Goal: Task Accomplishment & Management: Manage account settings

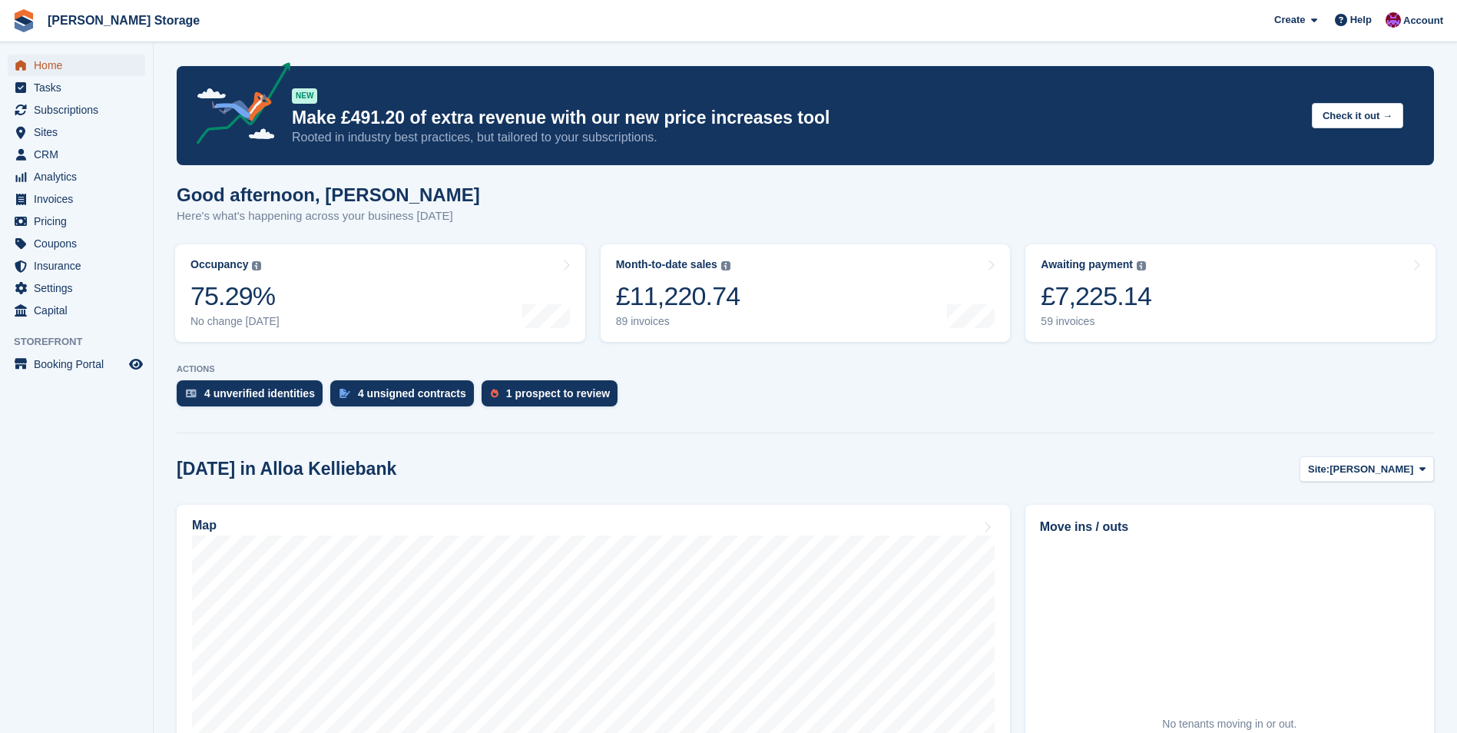
click at [40, 66] on span "Home" at bounding box center [80, 66] width 92 height 22
click at [35, 149] on span "CRM" at bounding box center [80, 155] width 92 height 22
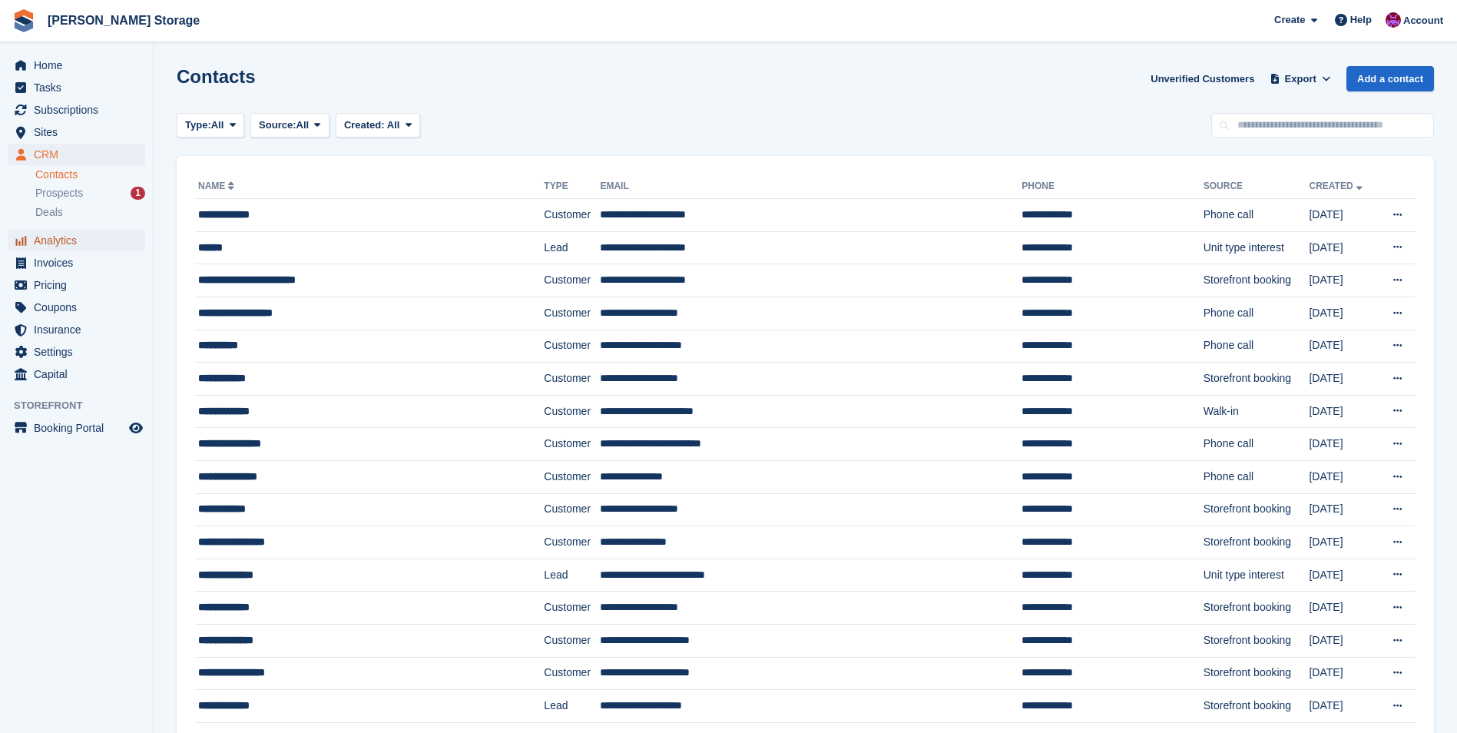
click at [57, 236] on span "Analytics" at bounding box center [80, 241] width 92 height 22
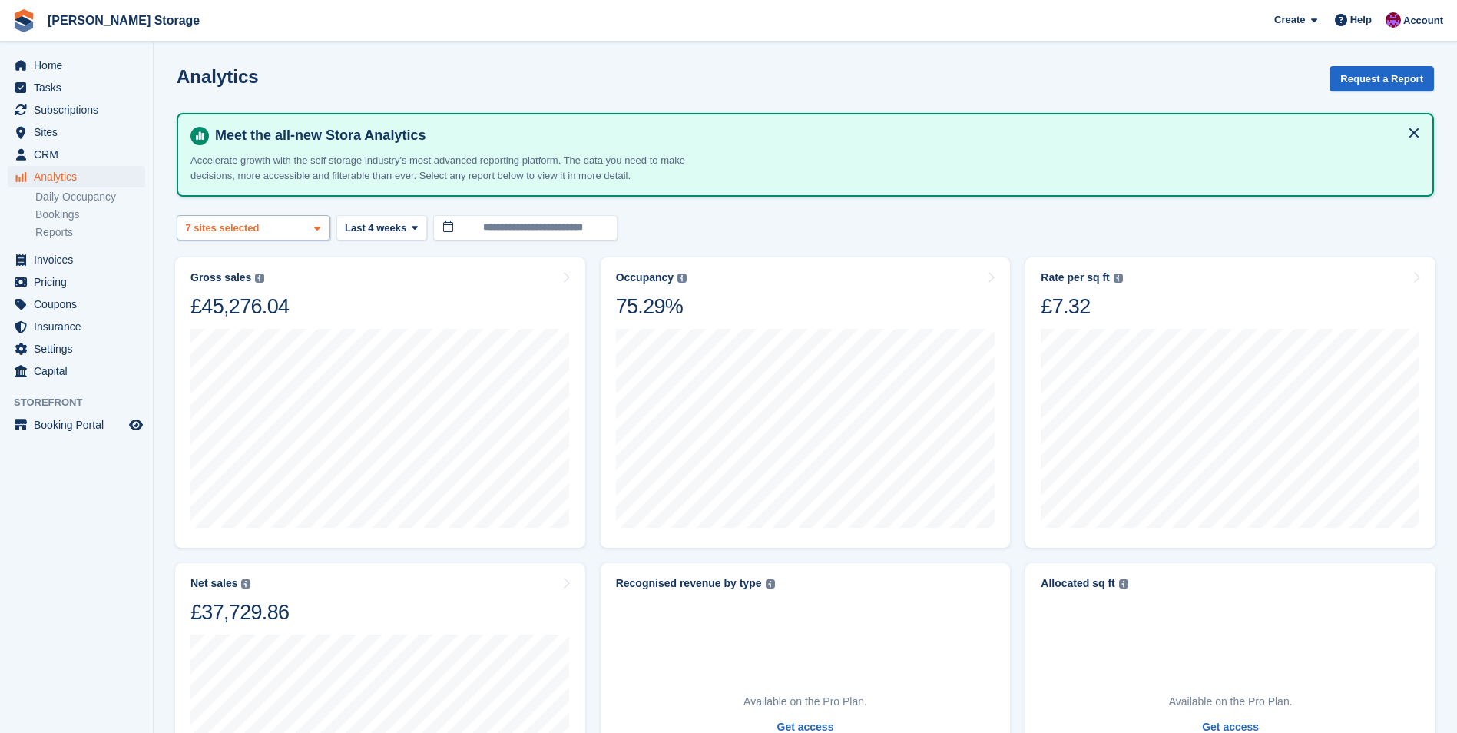
click at [293, 224] on div "Alloa Kelliebank 2 sites selected 3 sites selected 4 sites selected 5 sites sel…" at bounding box center [254, 227] width 154 height 25
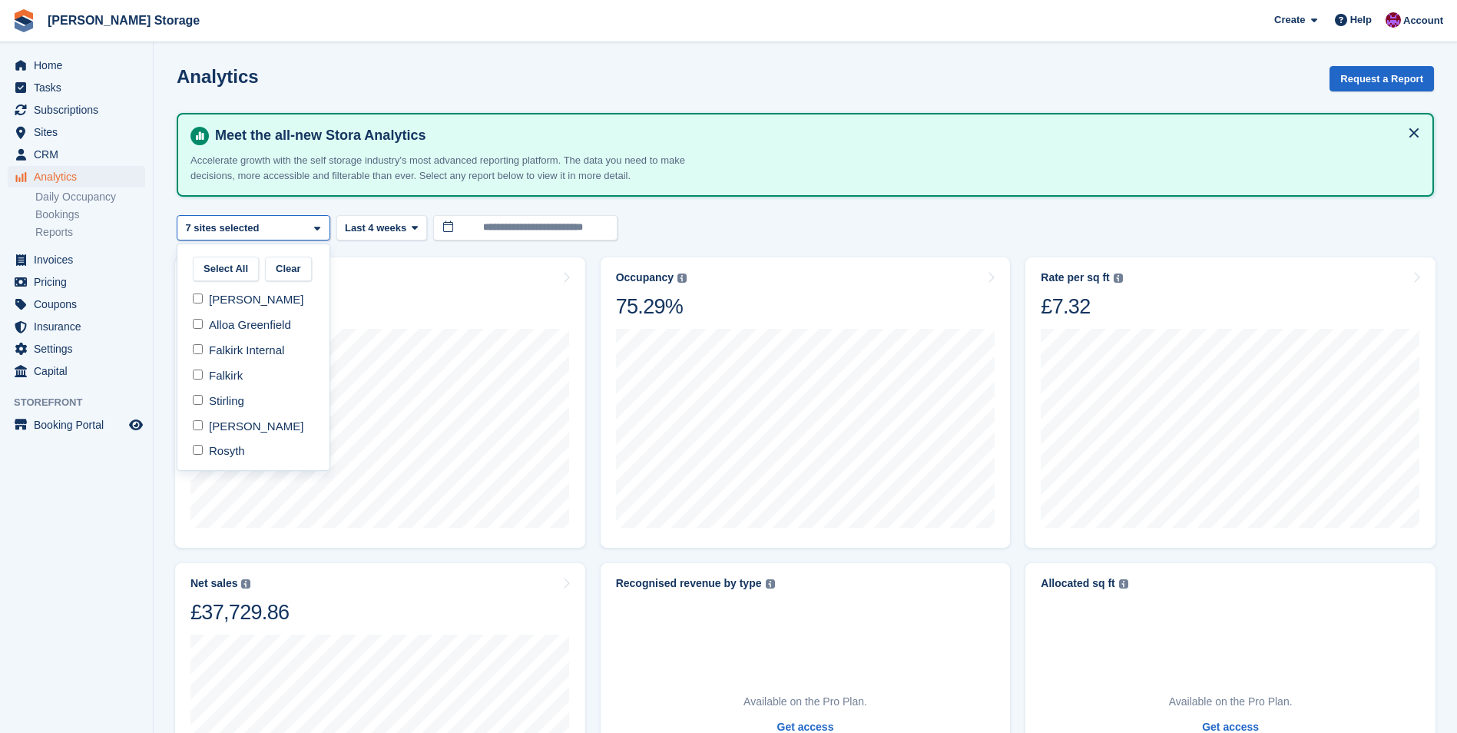
click at [293, 224] on div "Alloa Kelliebank 2 sites selected 3 sites selected 4 sites selected 5 sites sel…" at bounding box center [254, 227] width 154 height 25
click at [393, 228] on span "Last 4 weeks" at bounding box center [375, 227] width 61 height 15
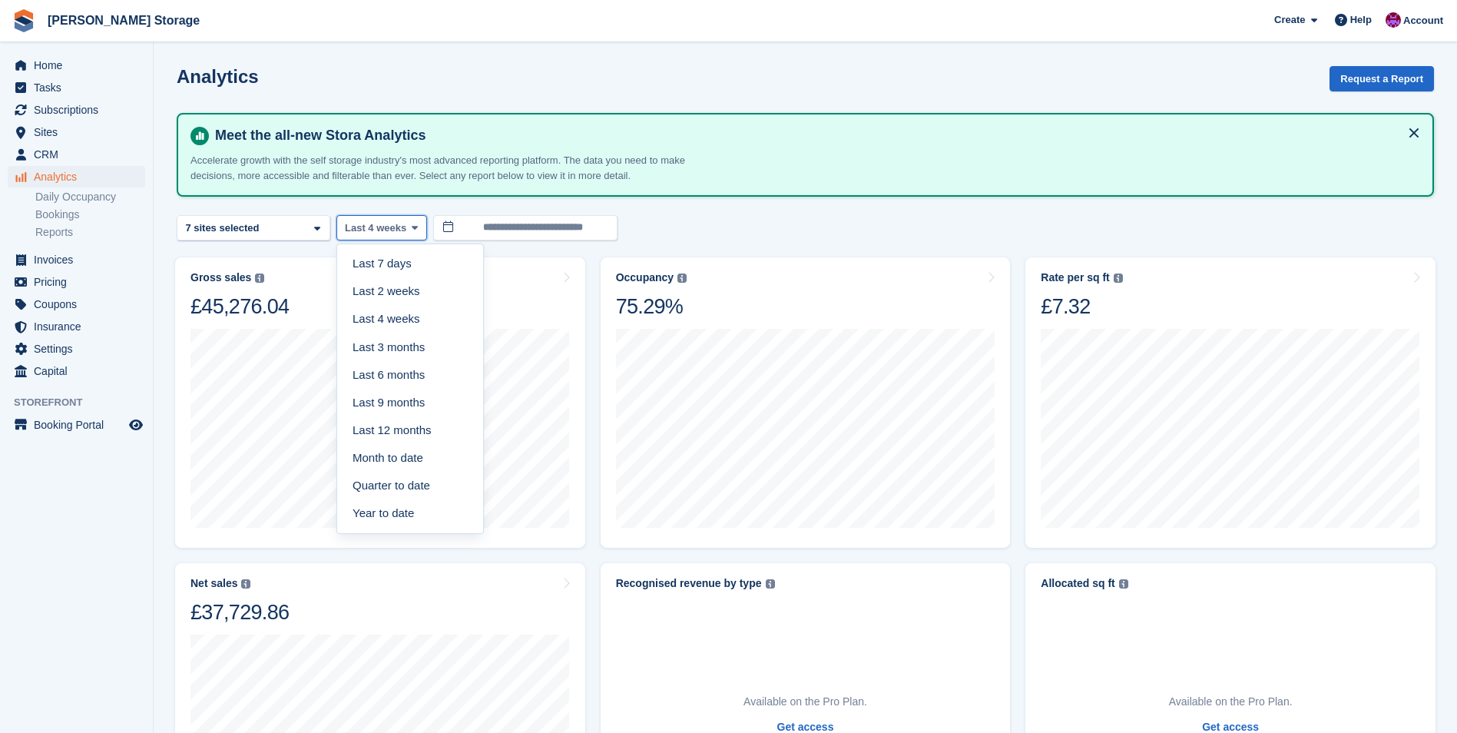
click at [393, 228] on span "Last 4 weeks" at bounding box center [375, 227] width 61 height 15
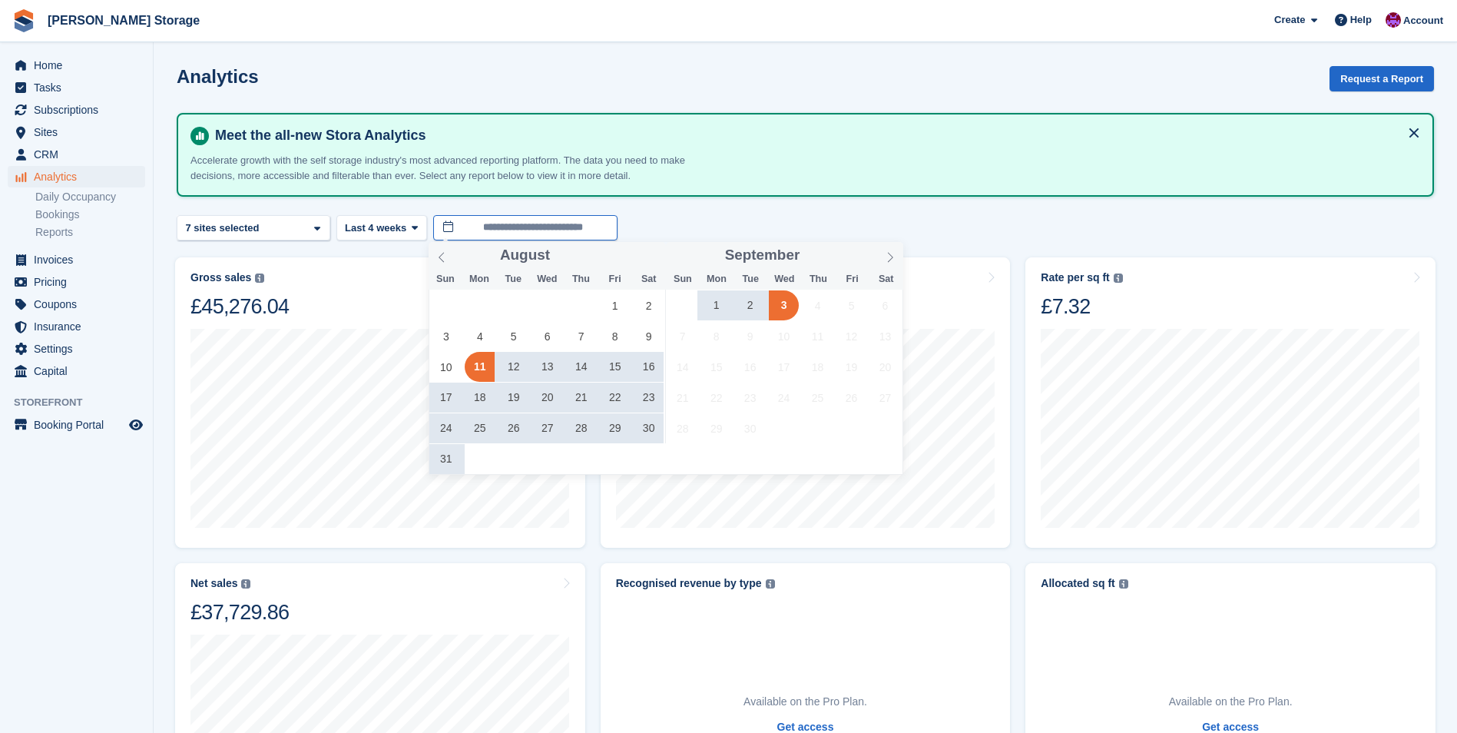
click at [541, 226] on input "**********" at bounding box center [525, 227] width 184 height 25
click at [436, 256] on icon at bounding box center [441, 257] width 11 height 11
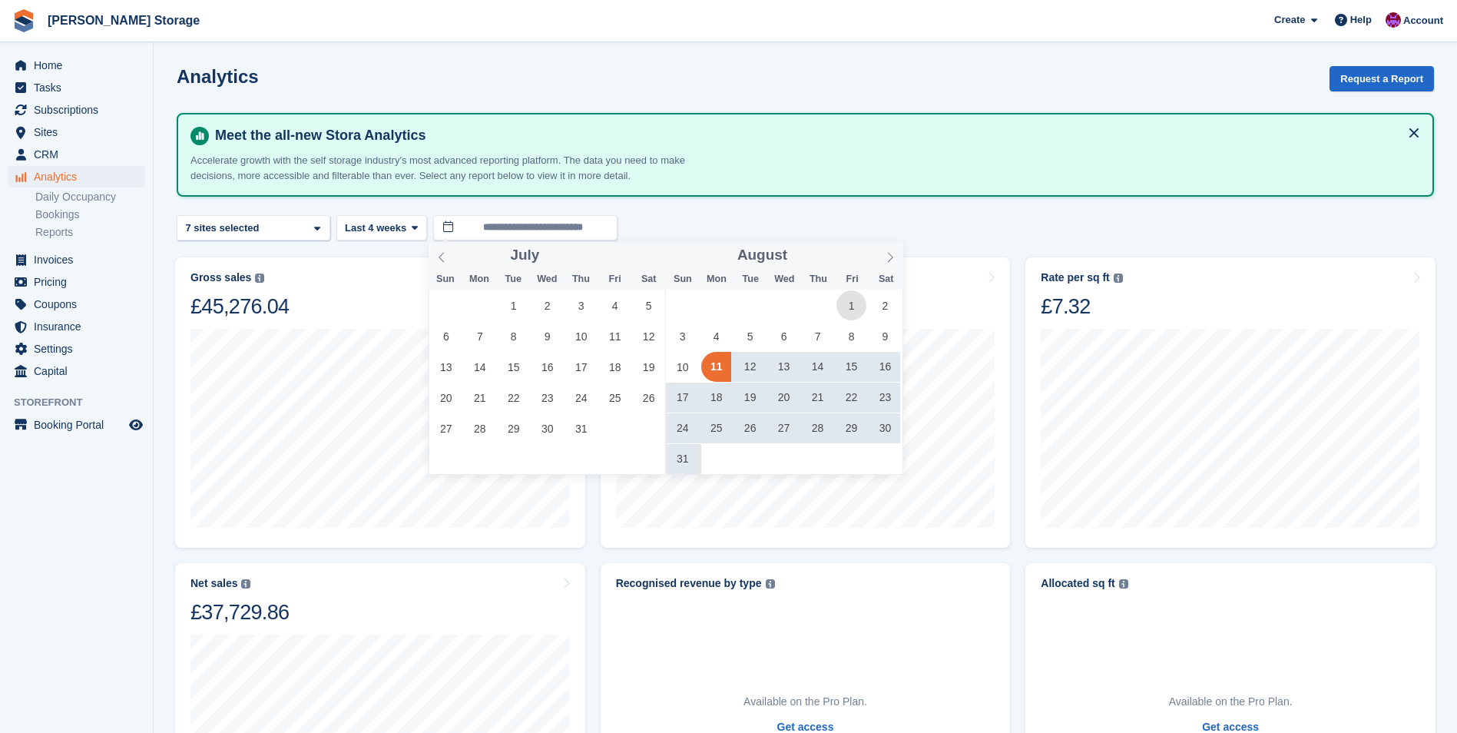
click at [847, 306] on span "1" at bounding box center [851, 305] width 30 height 30
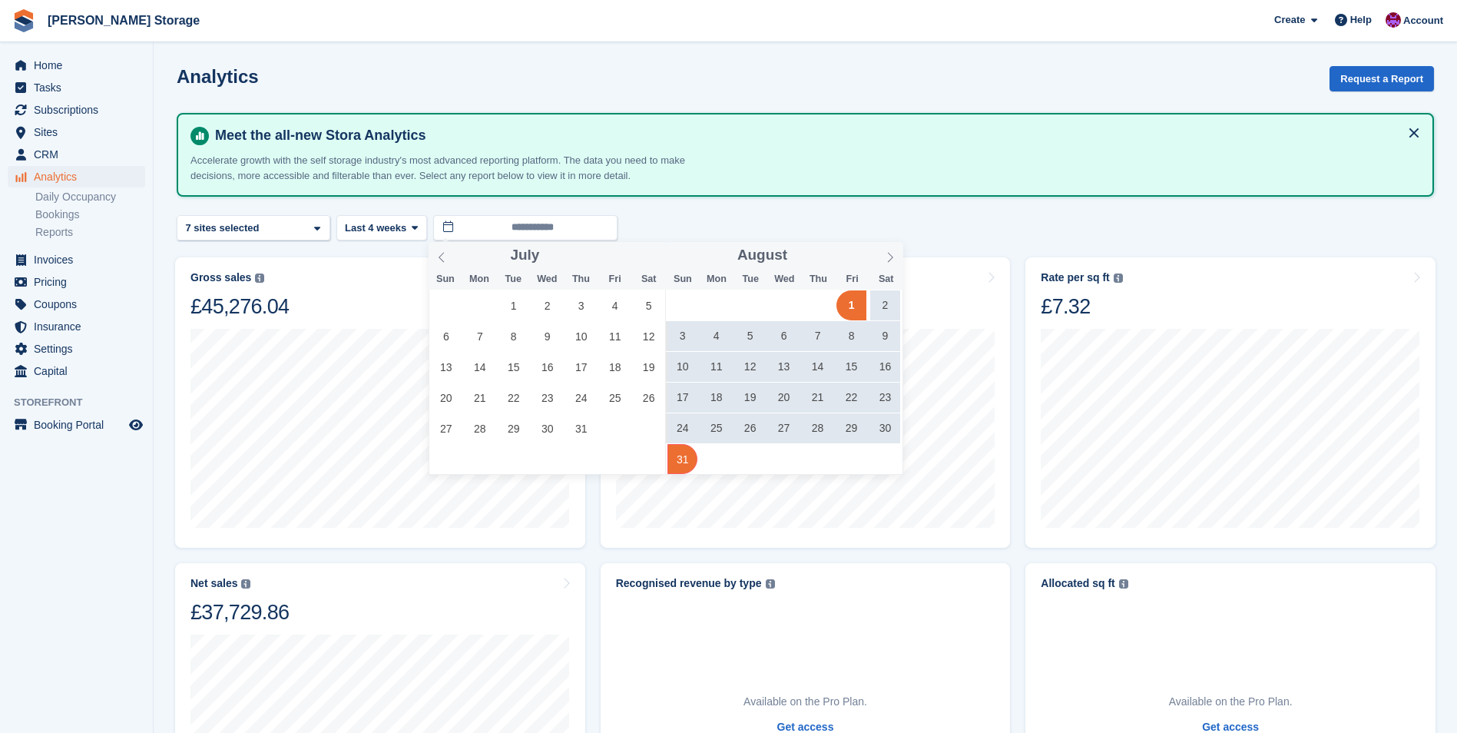
click at [682, 461] on span "31" at bounding box center [682, 459] width 30 height 30
type input "**********"
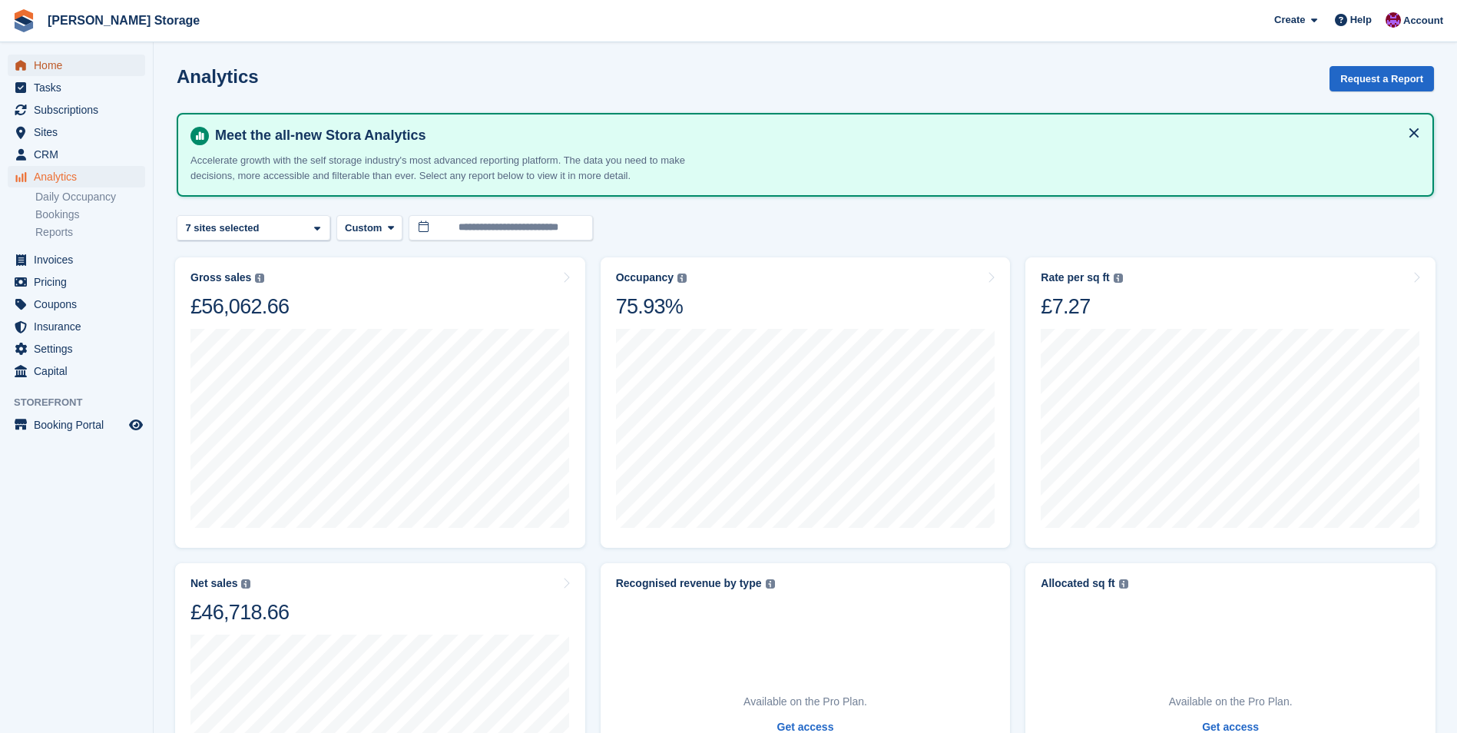
click at [51, 66] on span "Home" at bounding box center [80, 66] width 92 height 22
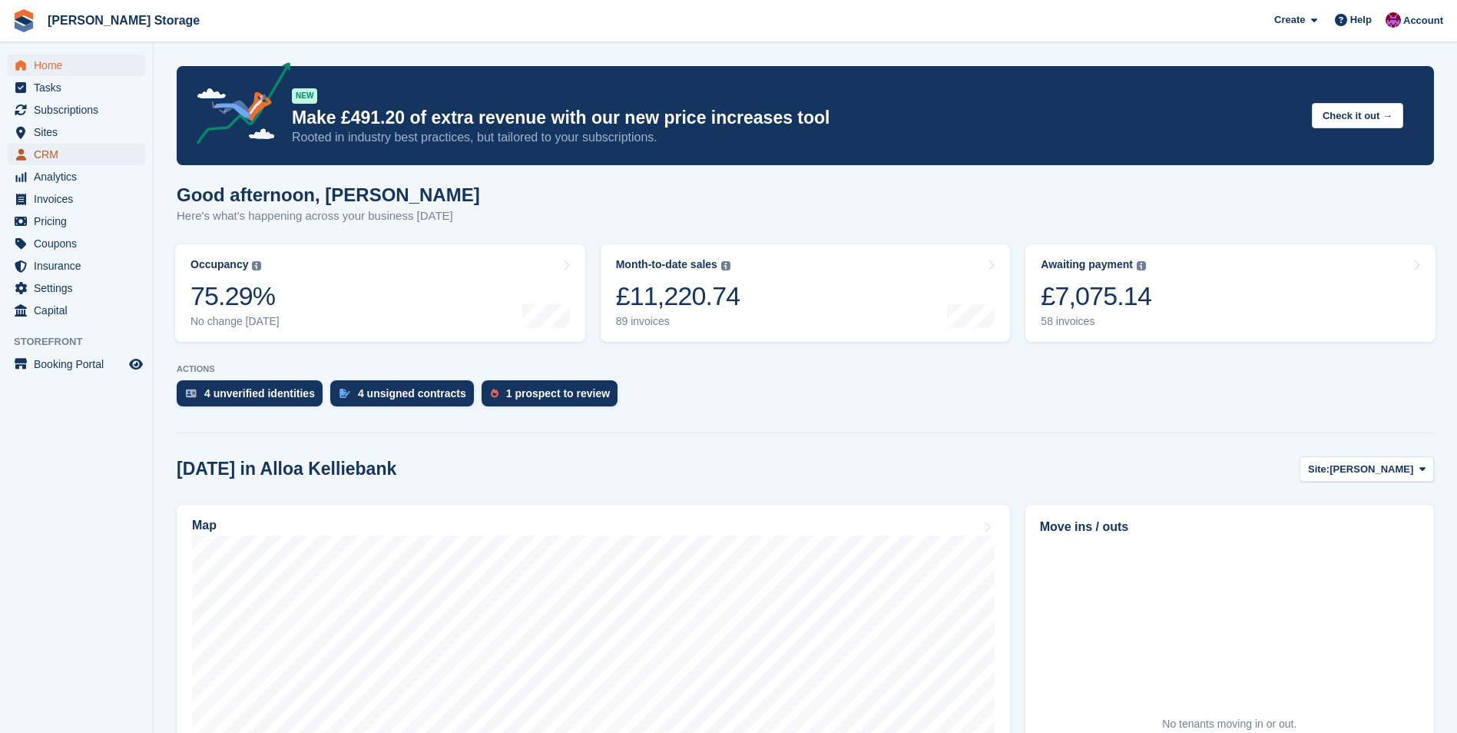
click at [46, 148] on span "CRM" at bounding box center [80, 155] width 92 height 22
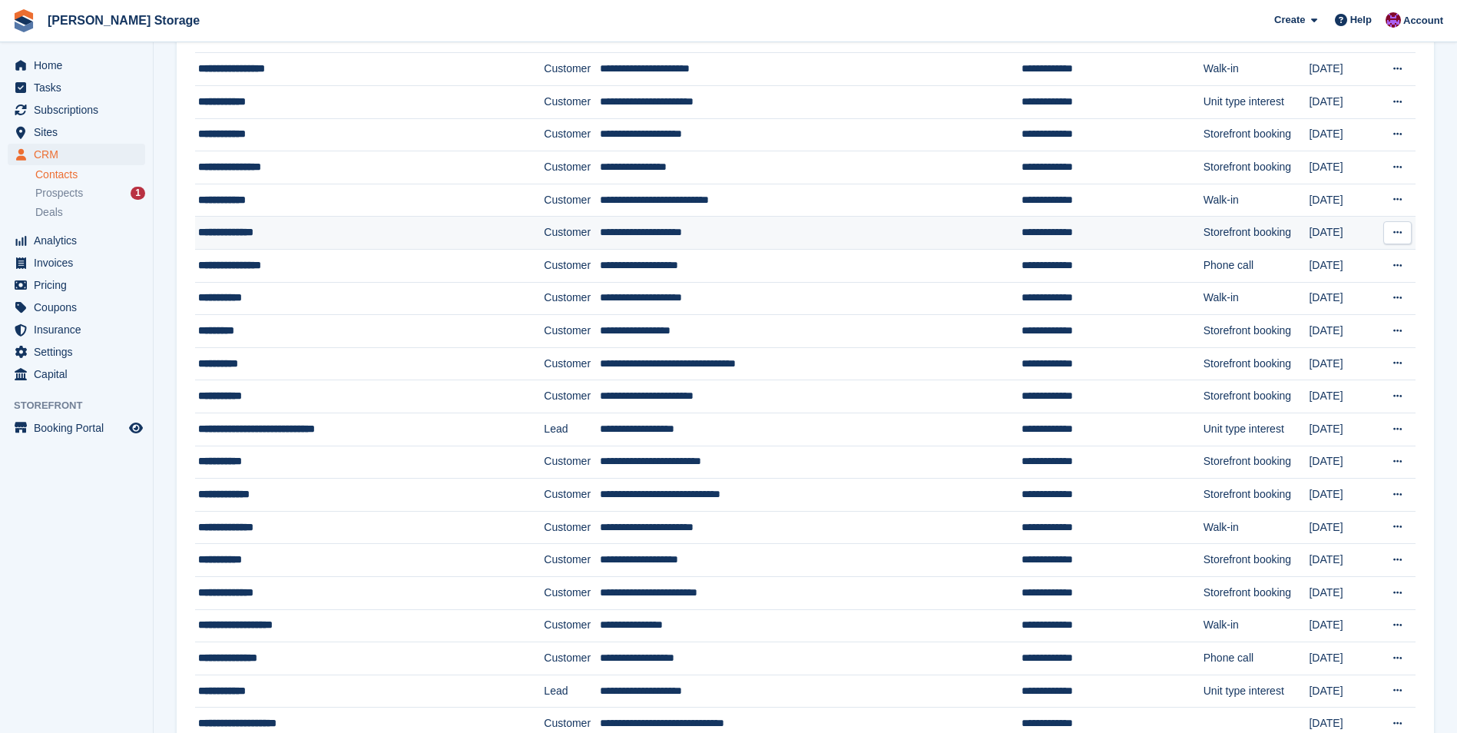
scroll to position [768, 0]
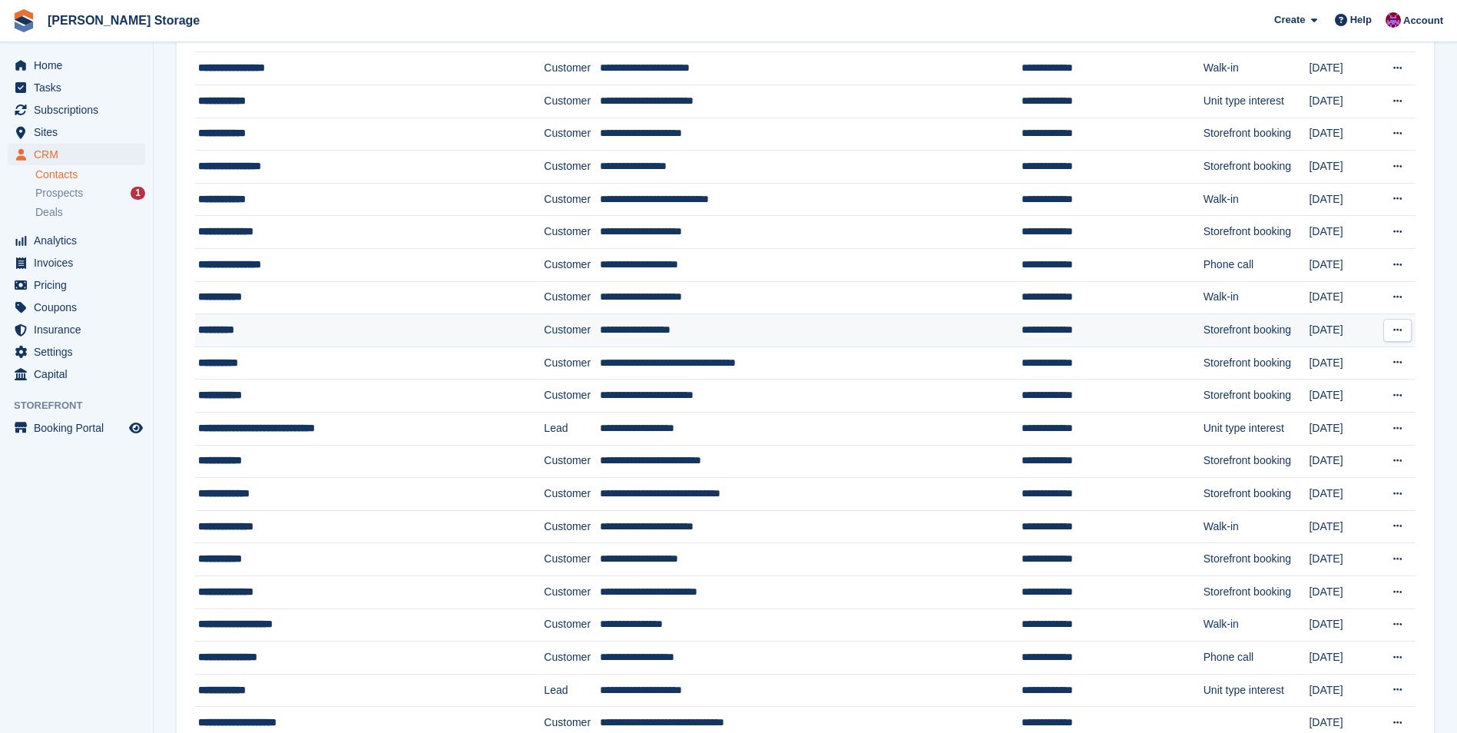
click at [697, 332] on td "**********" at bounding box center [811, 330] width 422 height 33
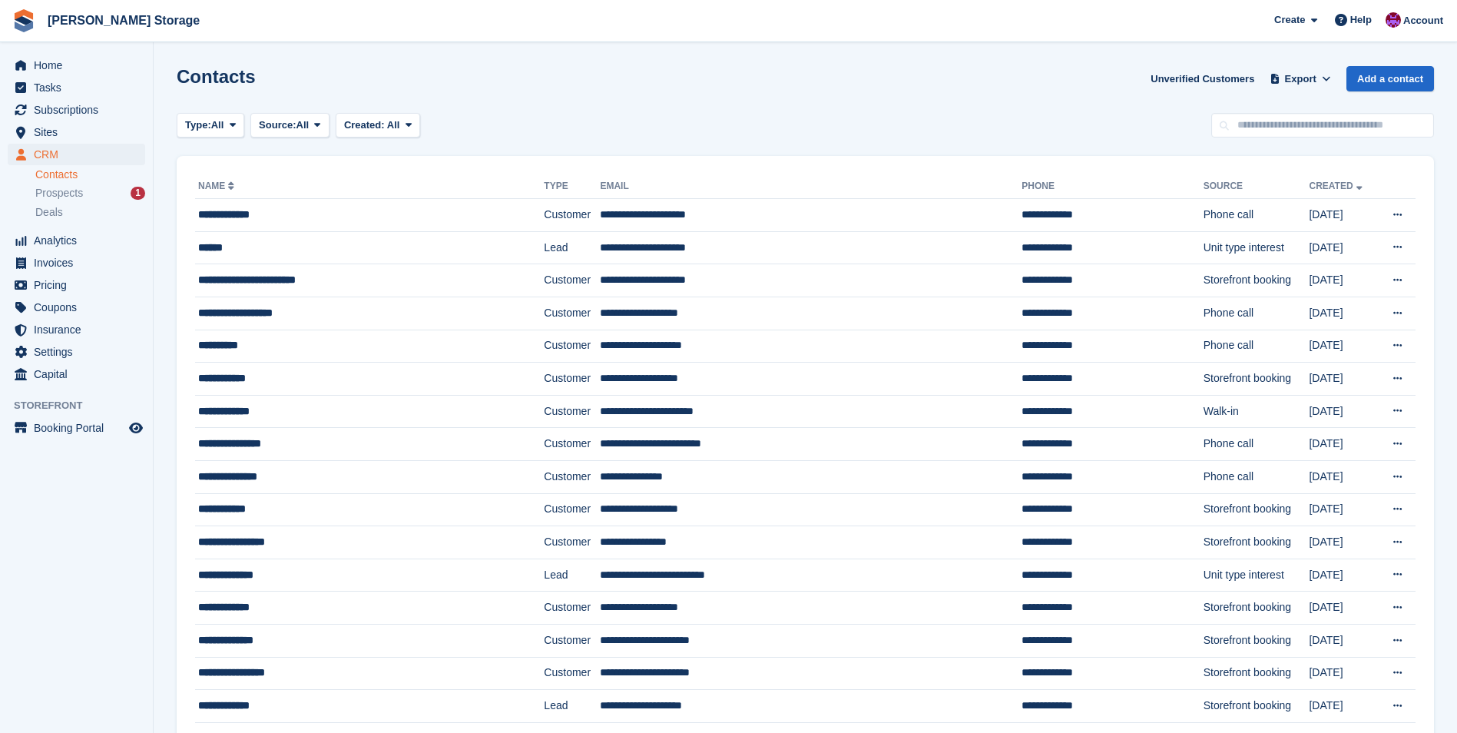
scroll to position [768, 0]
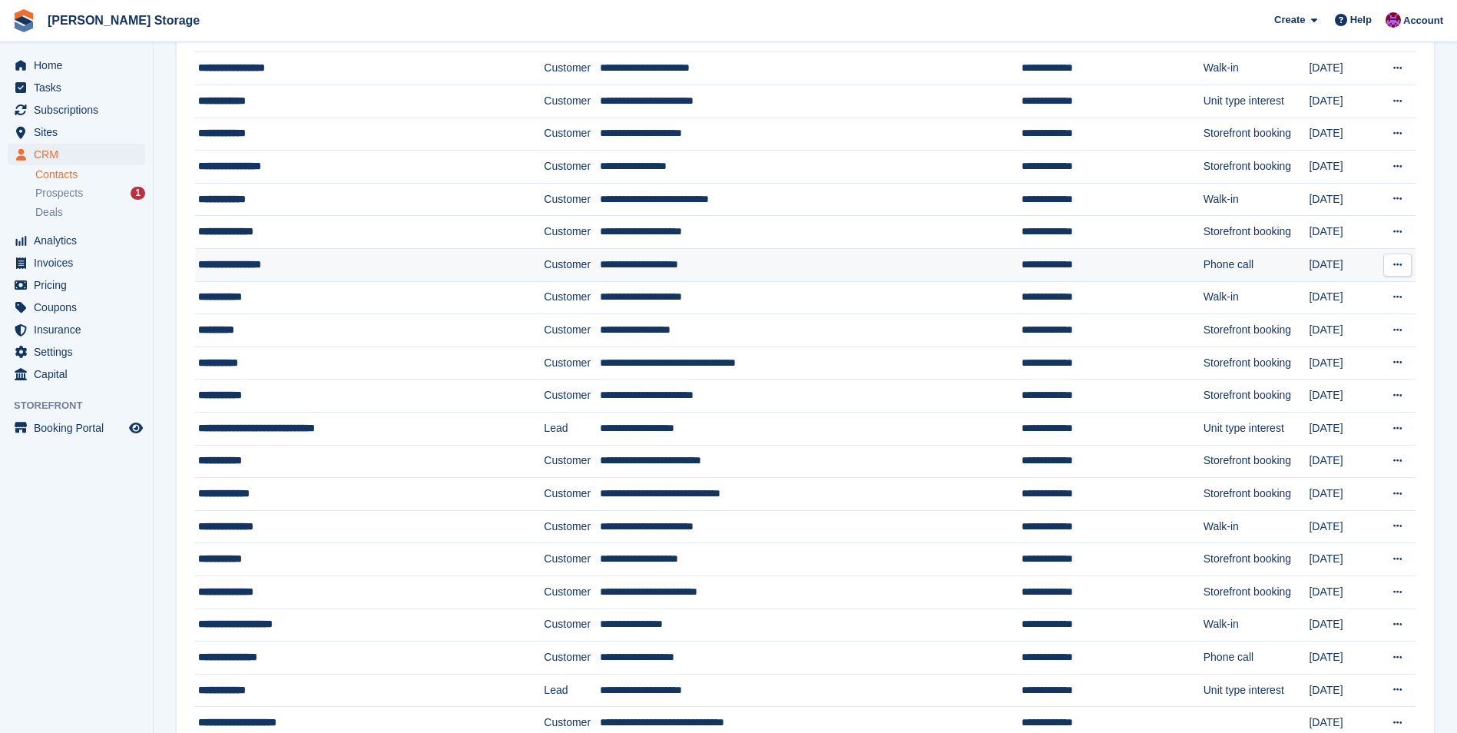
click at [819, 270] on td "**********" at bounding box center [811, 265] width 422 height 33
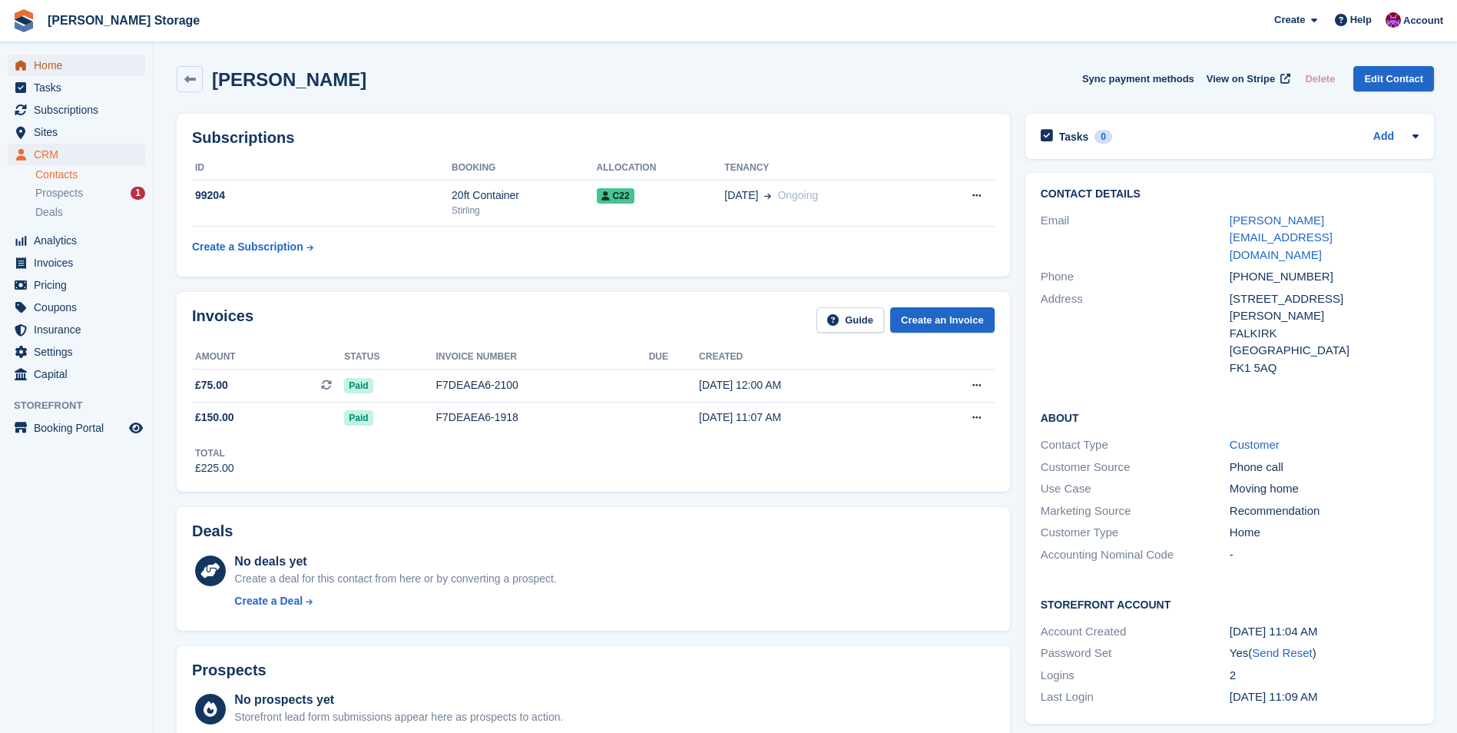
click at [68, 71] on span "Home" at bounding box center [80, 66] width 92 height 22
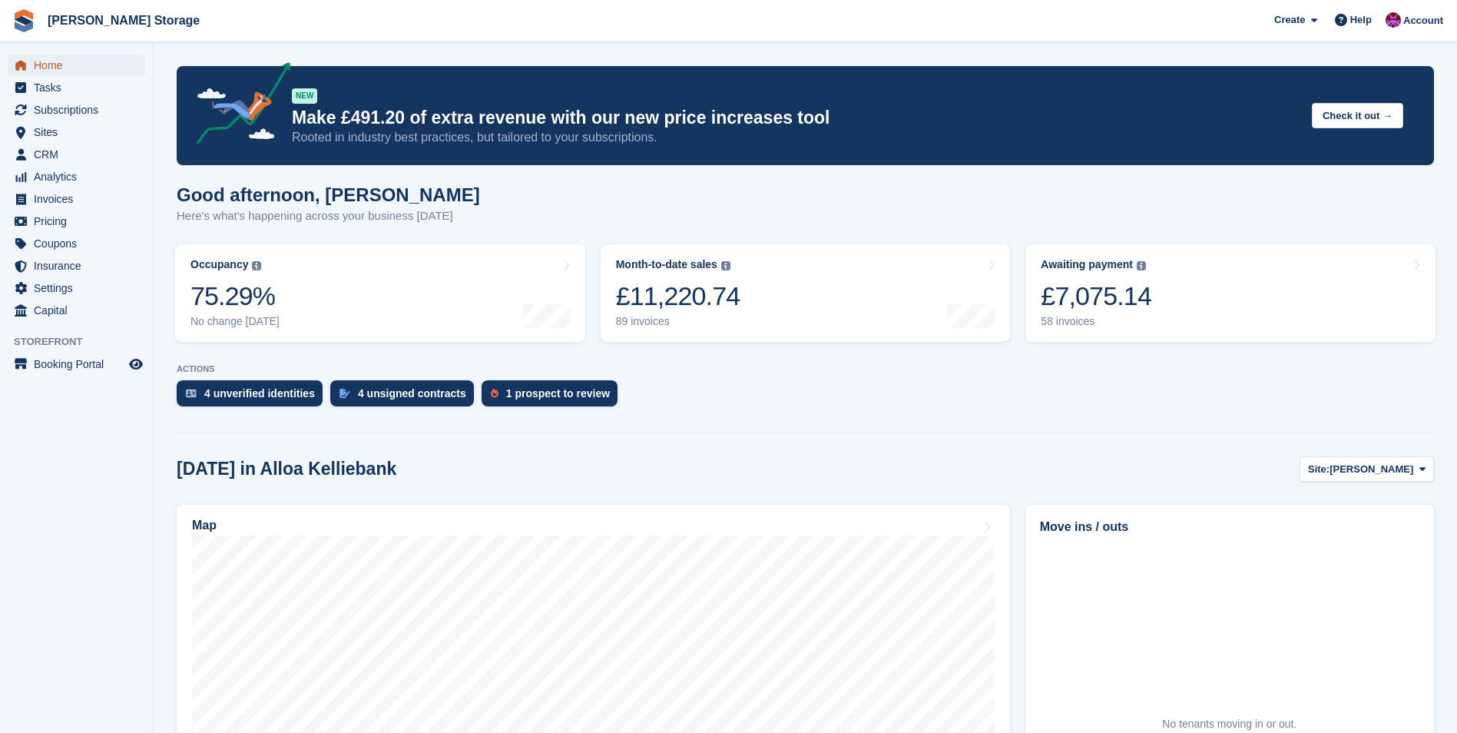
click at [58, 65] on span "Home" at bounding box center [80, 66] width 92 height 22
click at [48, 157] on span "CRM" at bounding box center [80, 155] width 92 height 22
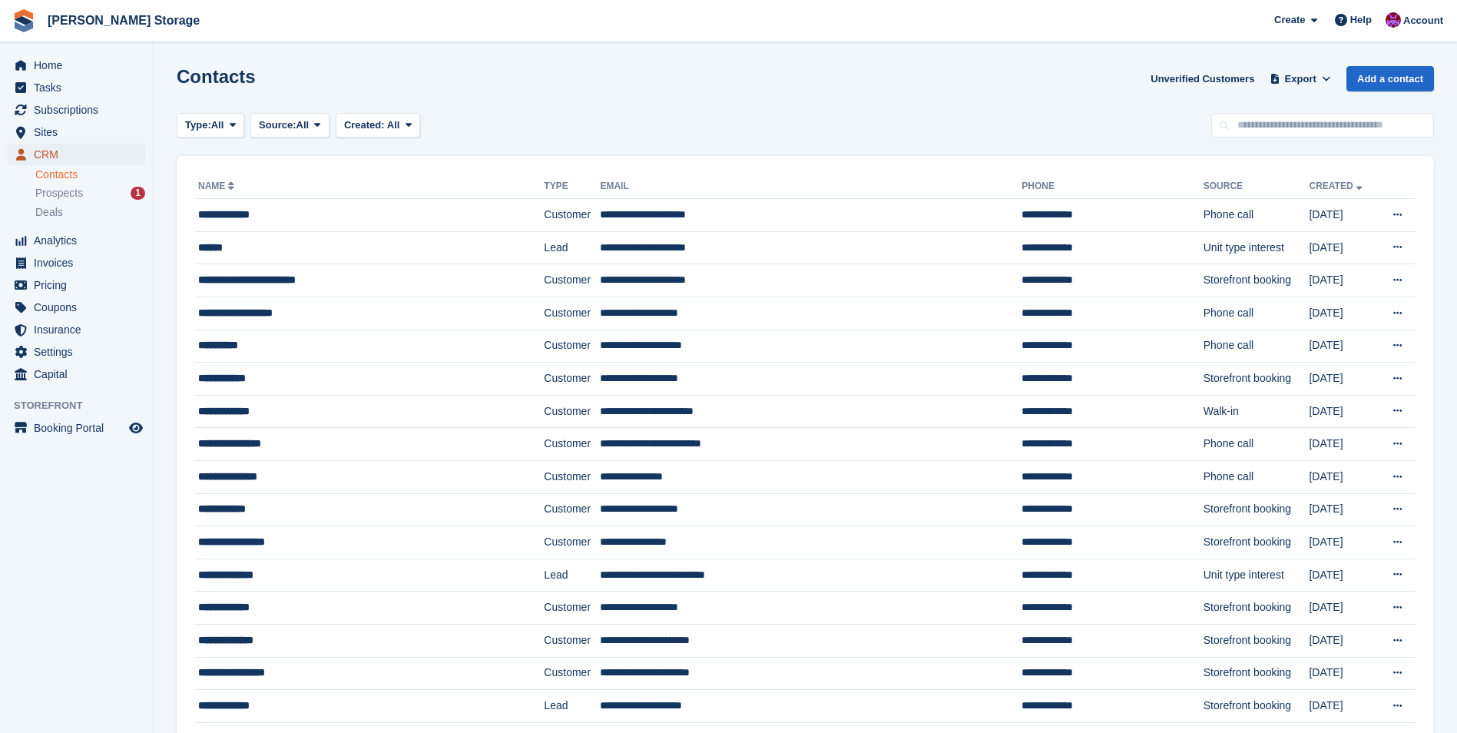
click at [36, 150] on span "CRM" at bounding box center [80, 155] width 92 height 22
drag, startPoint x: 284, startPoint y: 214, endPoint x: 333, endPoint y: 213, distance: 49.2
click at [284, 214] on div "**********" at bounding box center [341, 215] width 286 height 16
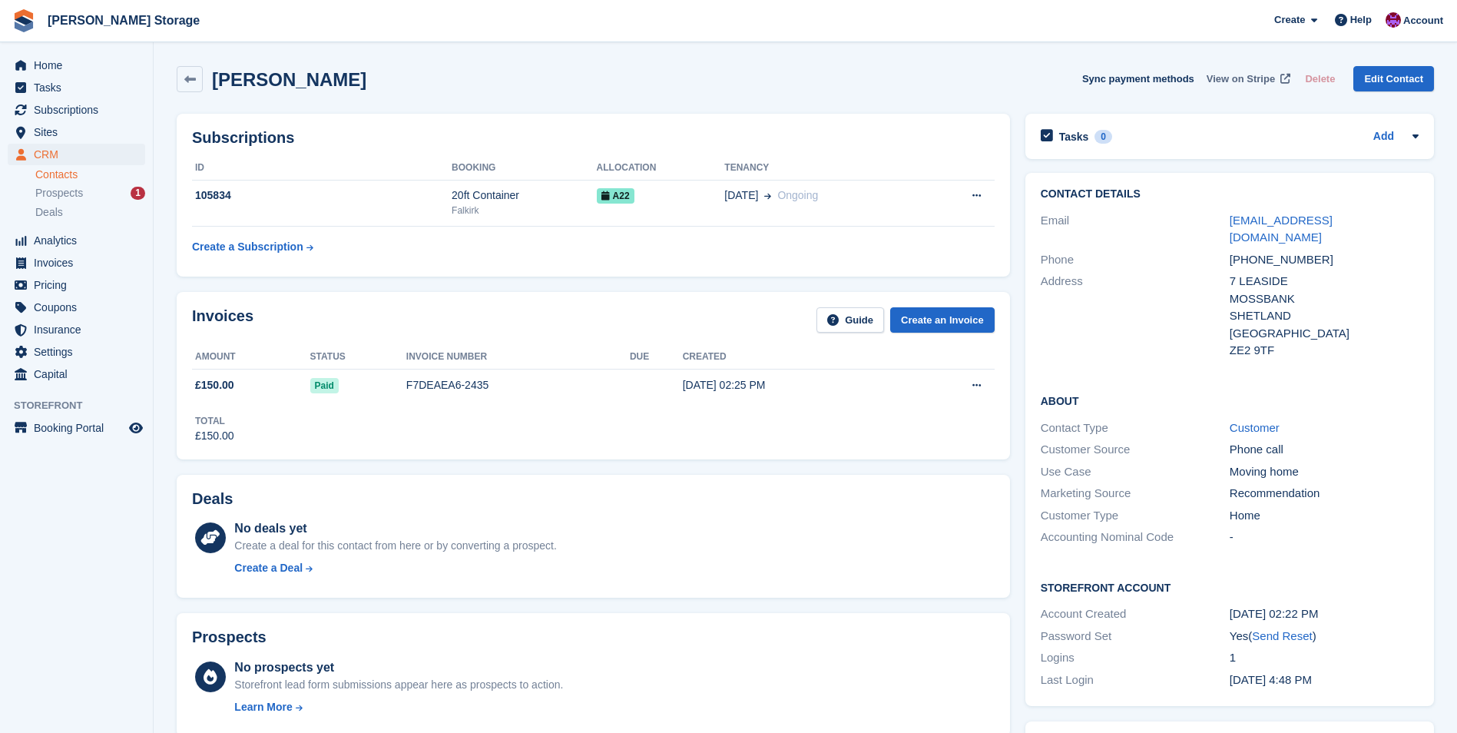
click at [1232, 74] on span "View on Stripe" at bounding box center [1240, 78] width 68 height 15
click at [1231, 77] on span "View on Stripe" at bounding box center [1240, 78] width 68 height 15
click at [54, 154] on span "CRM" at bounding box center [80, 155] width 92 height 22
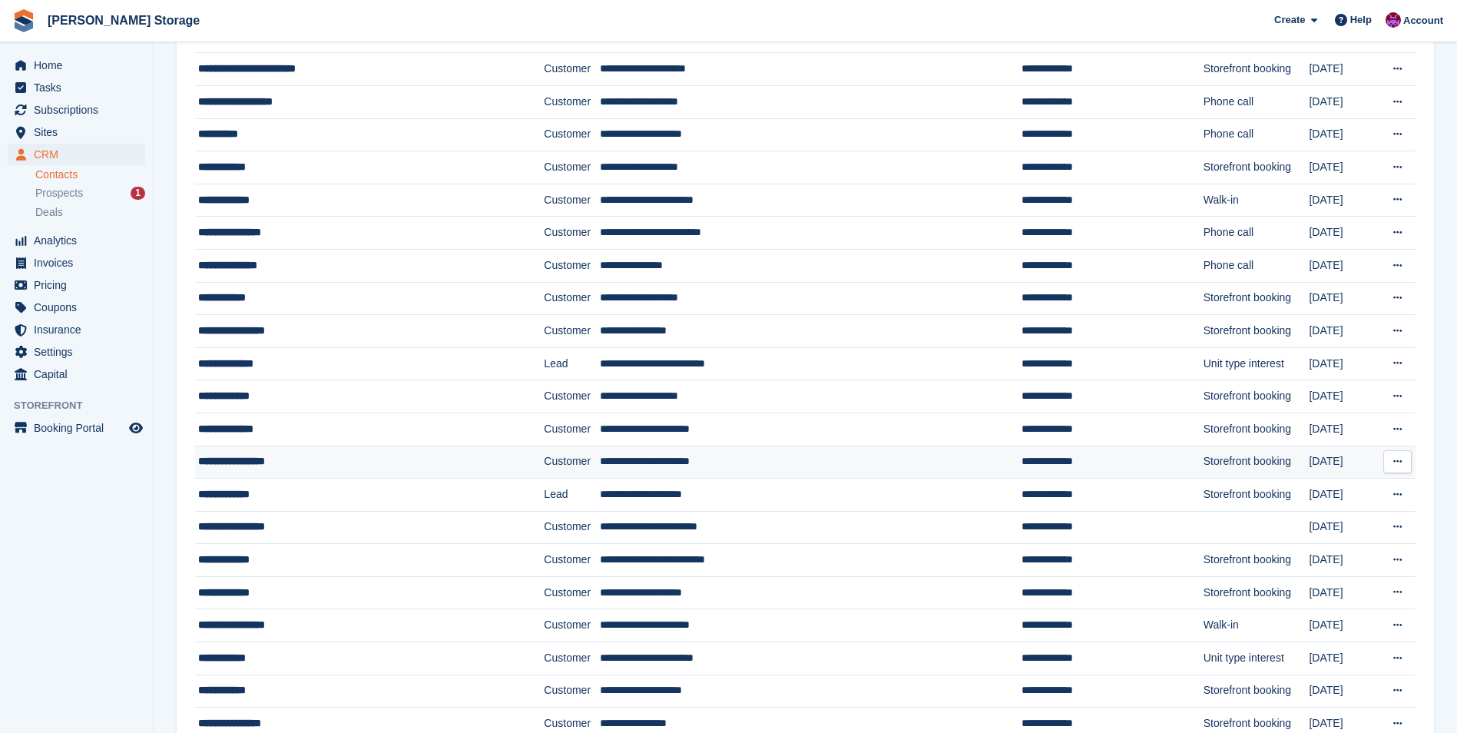
scroll to position [461, 0]
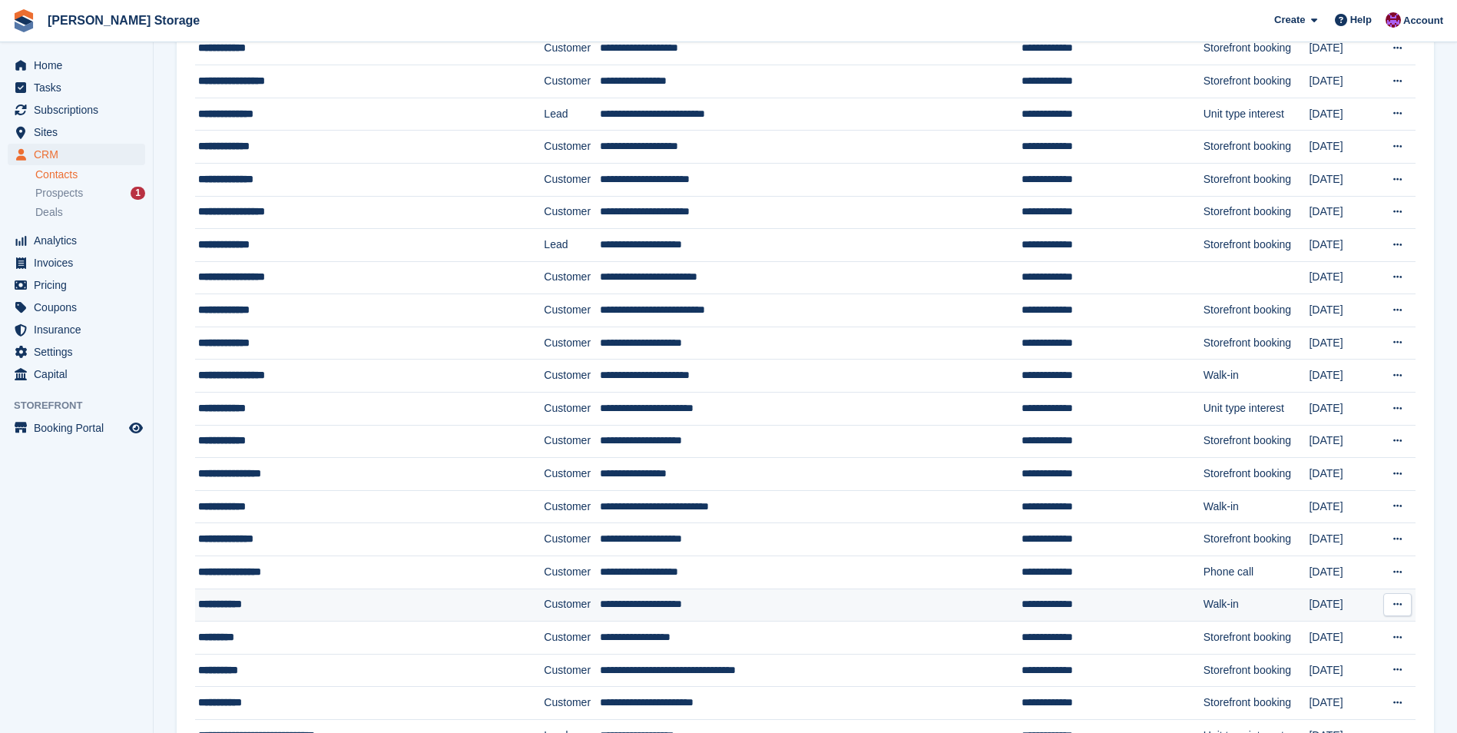
click at [449, 604] on div "**********" at bounding box center [341, 604] width 286 height 16
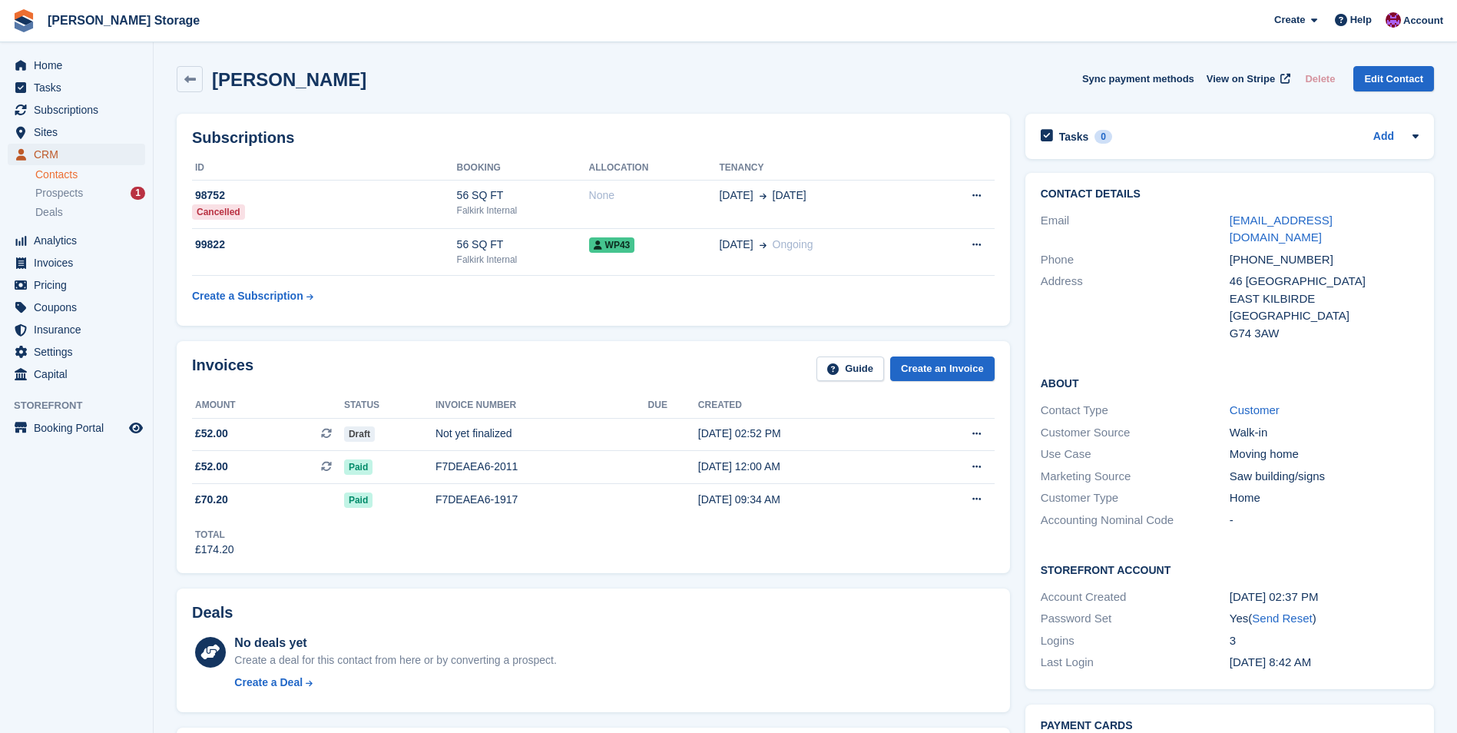
click at [59, 154] on span "CRM" at bounding box center [80, 155] width 92 height 22
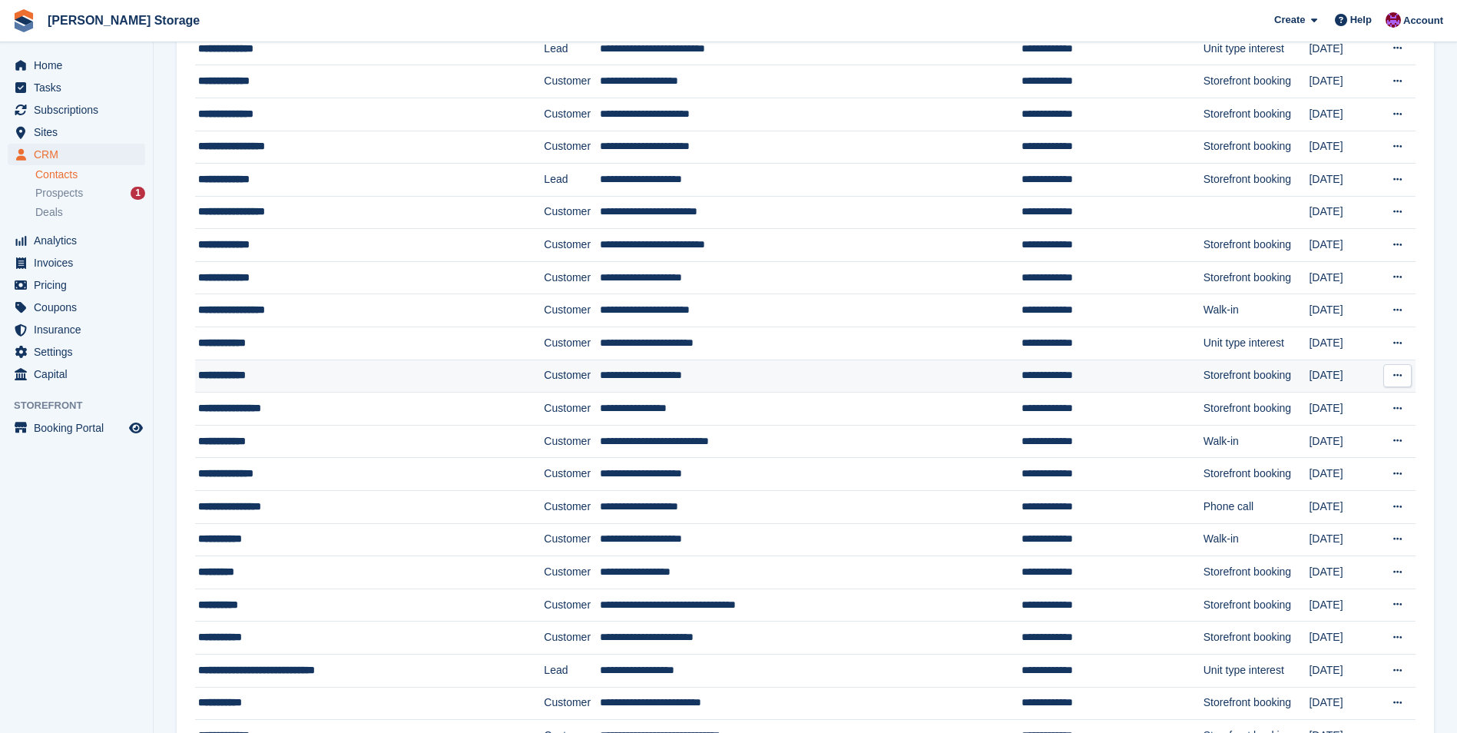
scroll to position [538, 0]
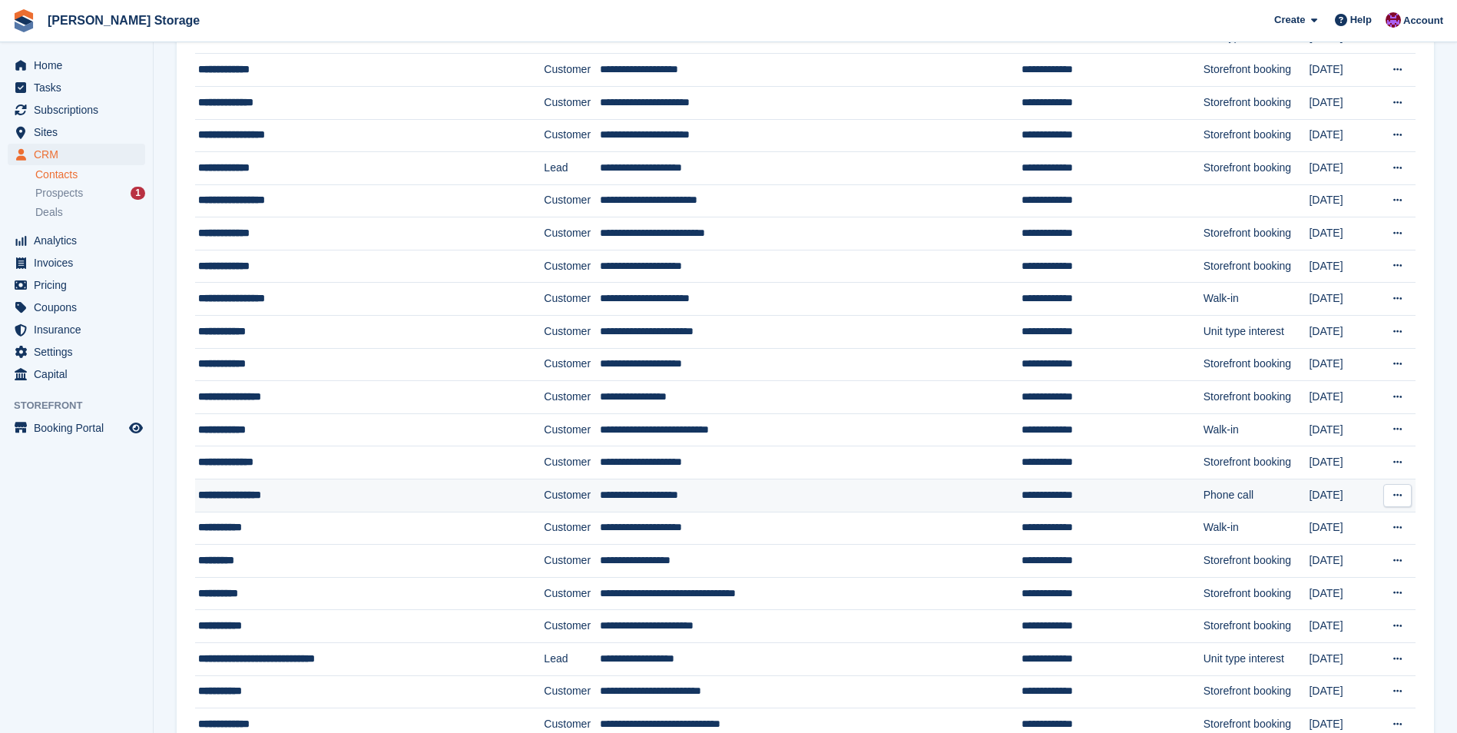
click at [463, 497] on div "**********" at bounding box center [341, 495] width 286 height 16
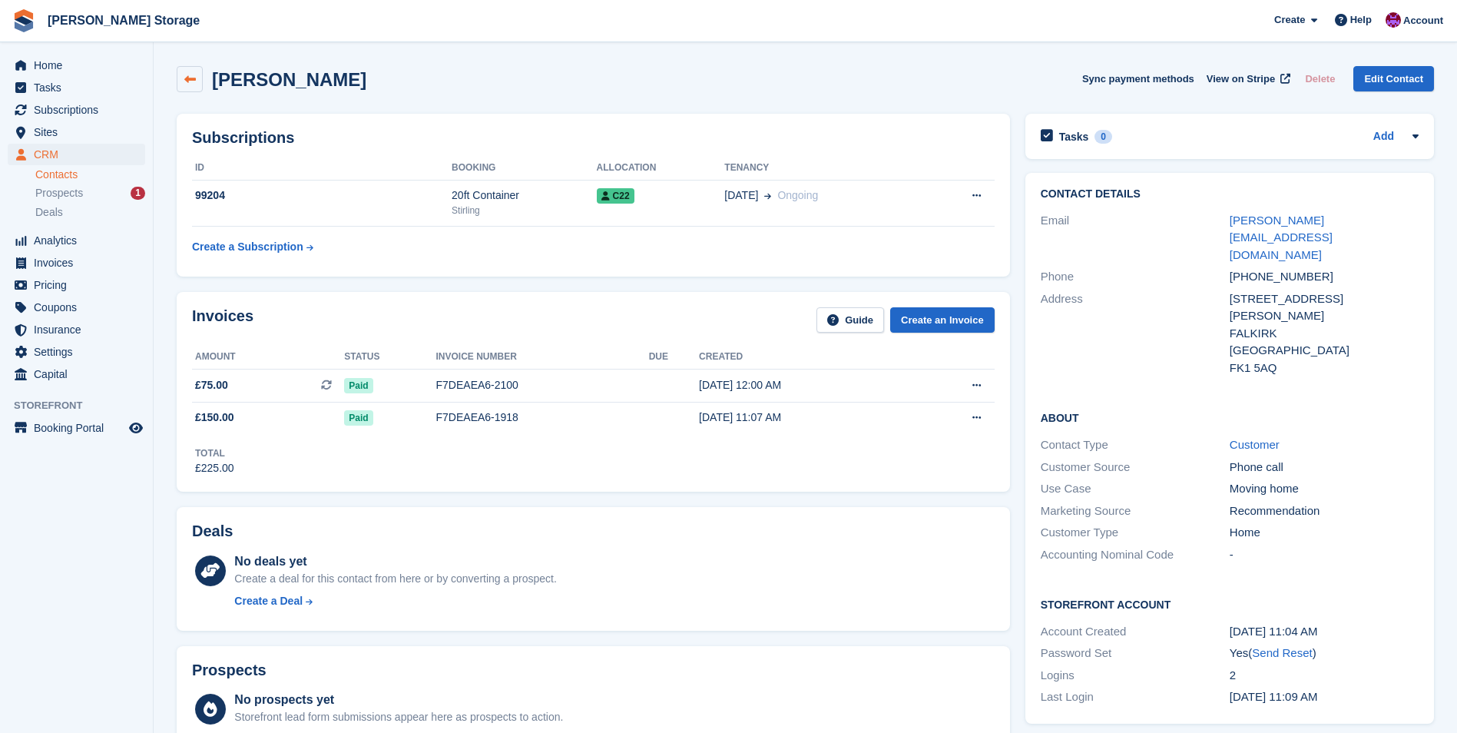
click at [186, 78] on icon at bounding box center [190, 80] width 12 height 12
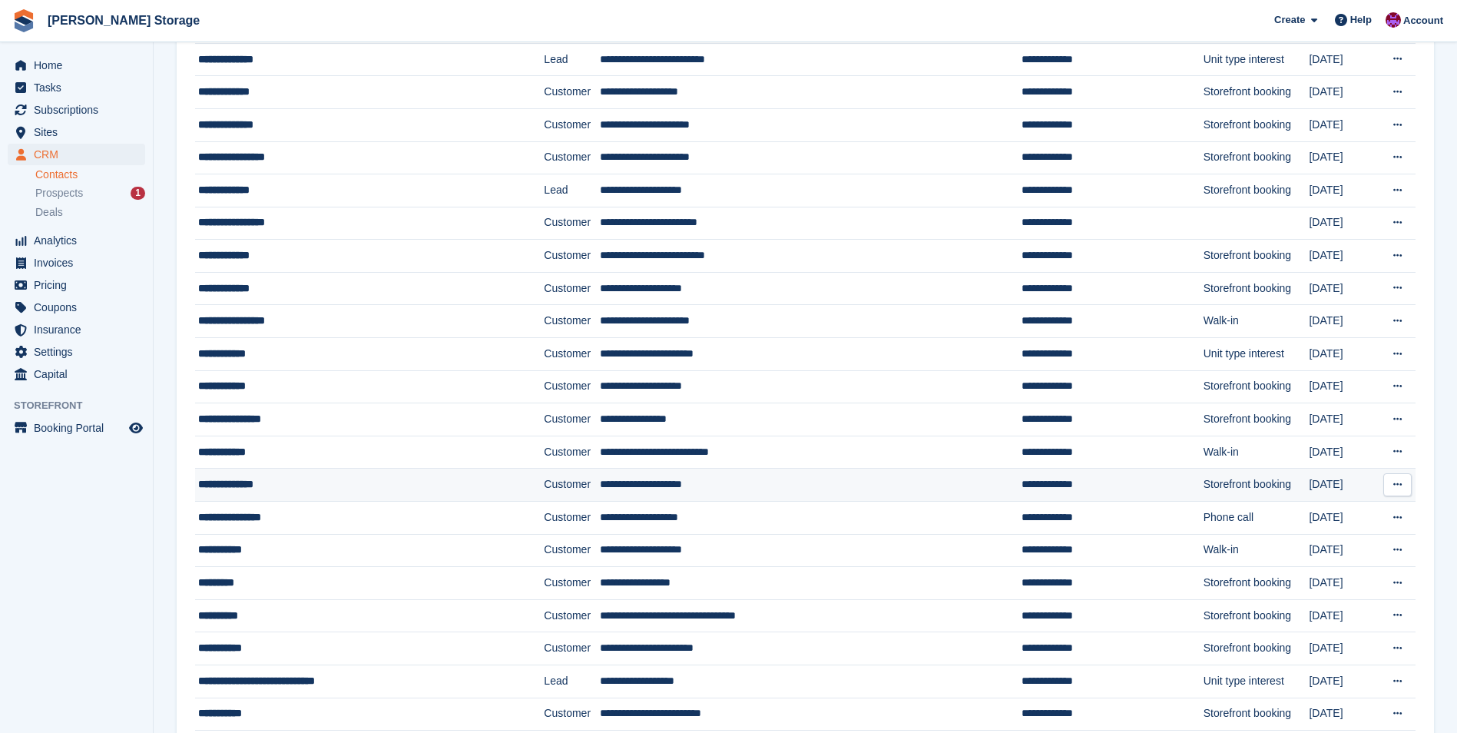
scroll to position [538, 0]
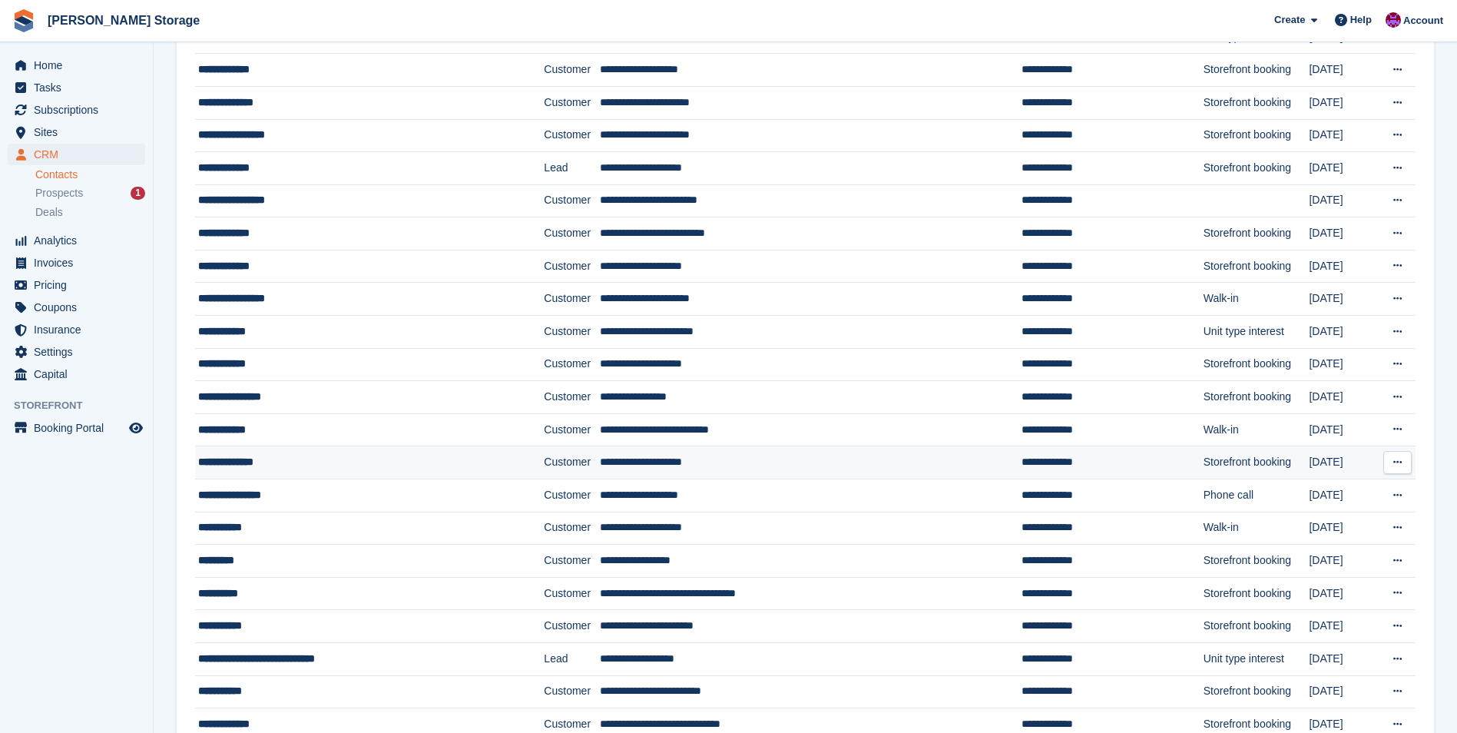
click at [630, 463] on td "**********" at bounding box center [811, 462] width 422 height 33
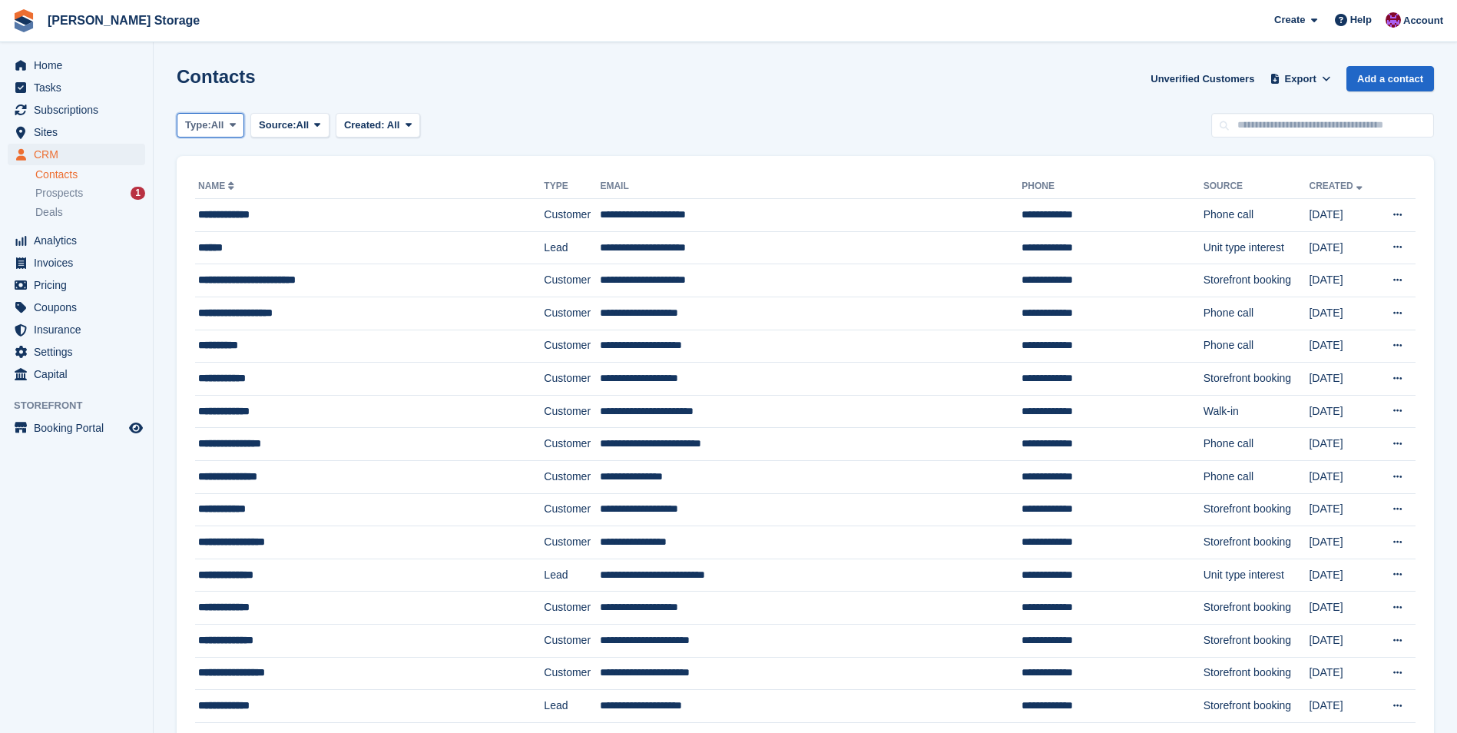
click at [216, 125] on span "All" at bounding box center [217, 124] width 13 height 15
click at [293, 121] on span "Source:" at bounding box center [277, 124] width 37 height 15
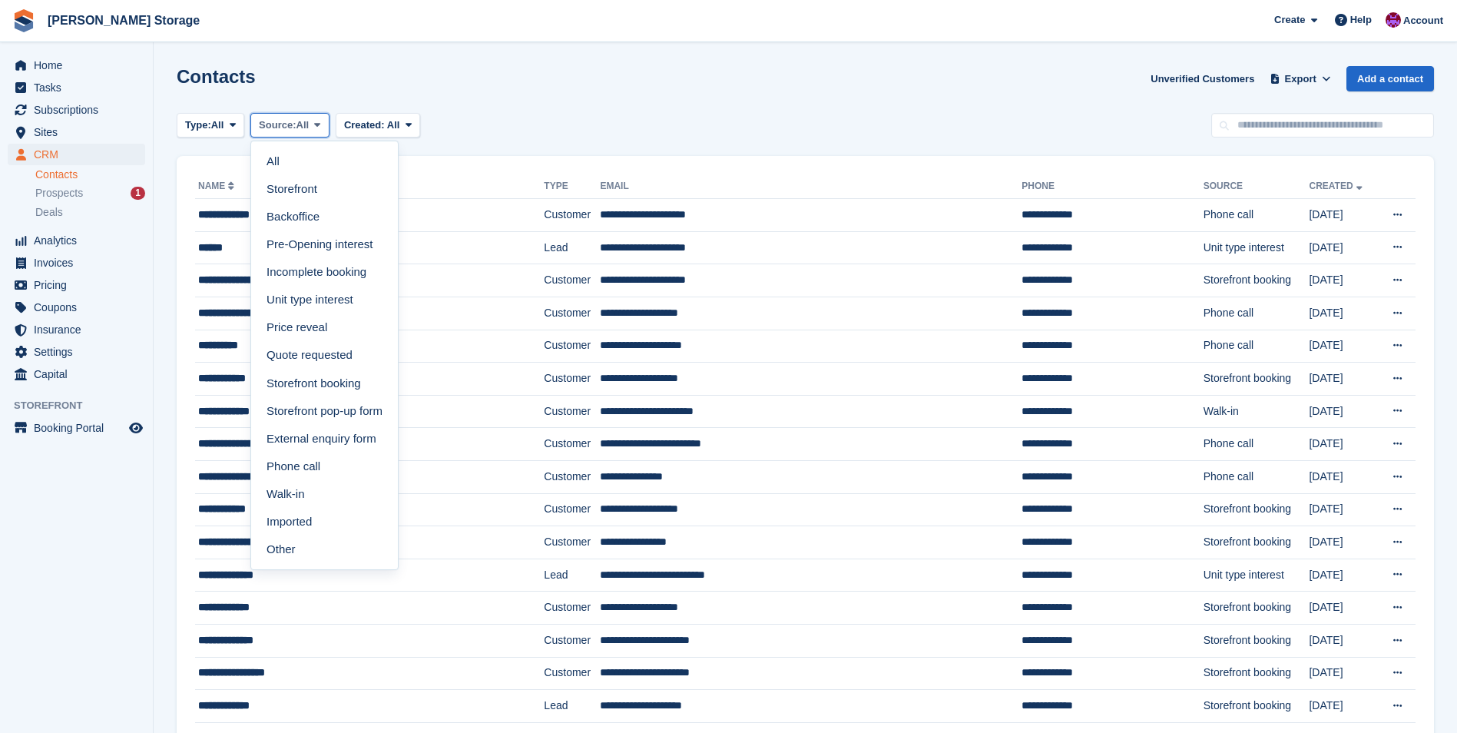
click at [293, 121] on span "Source:" at bounding box center [277, 124] width 37 height 15
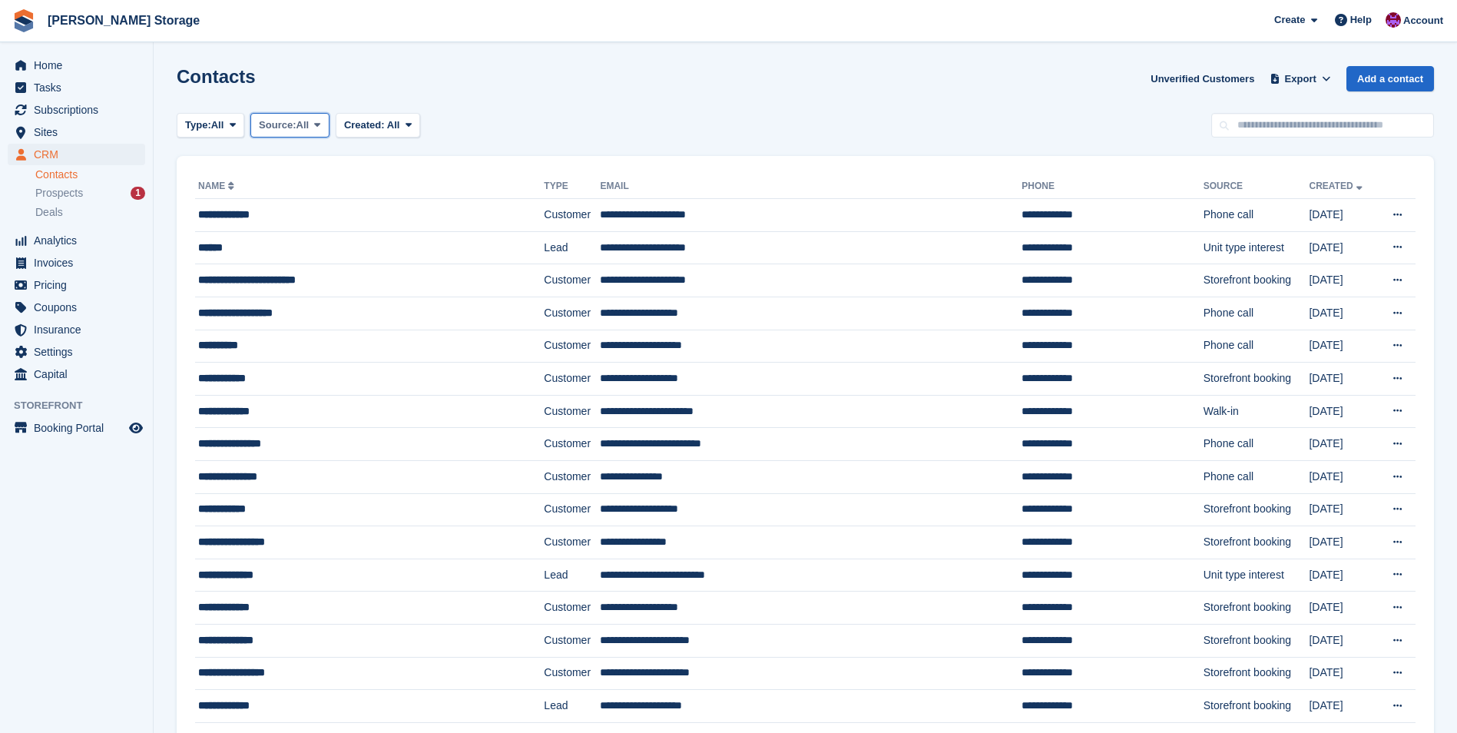
click at [293, 121] on span "Source:" at bounding box center [277, 124] width 37 height 15
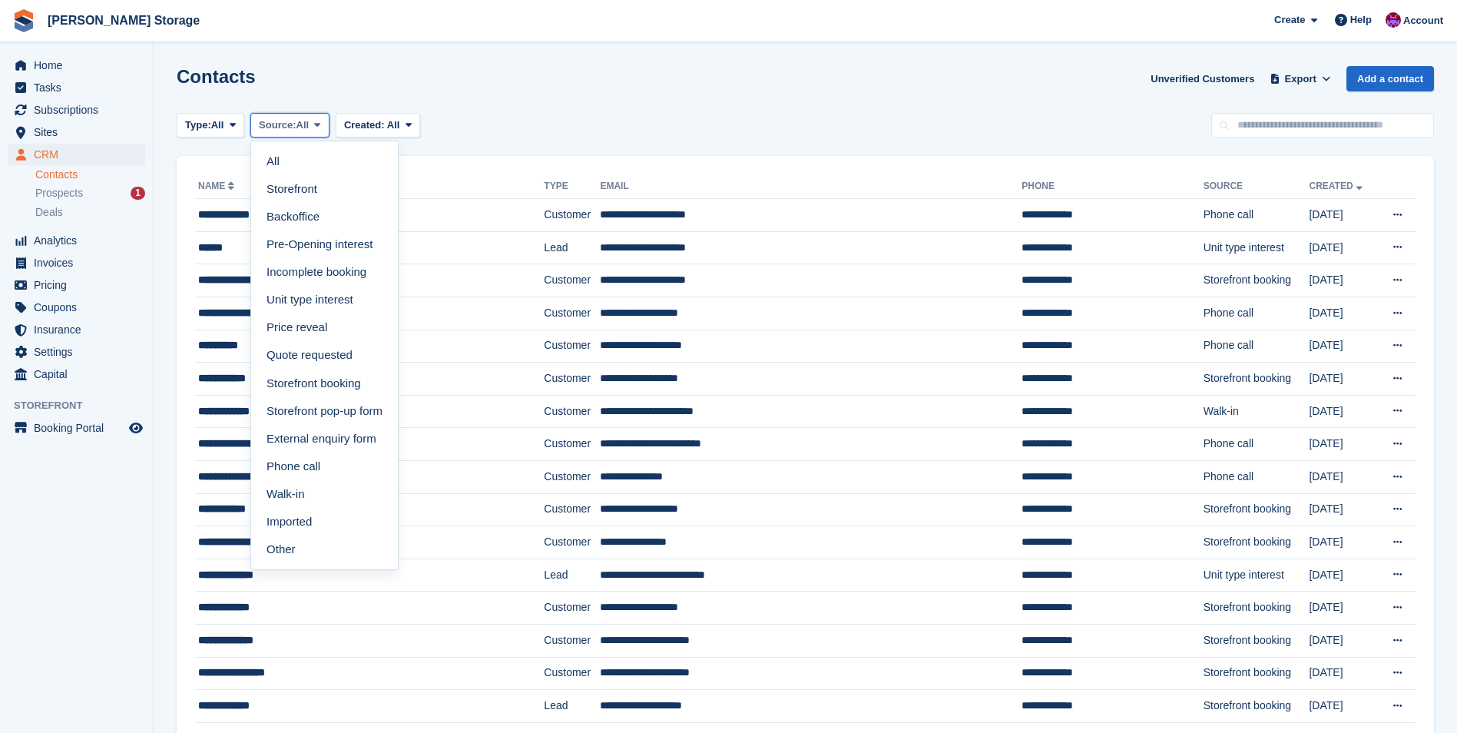
click at [293, 121] on span "Source:" at bounding box center [277, 124] width 37 height 15
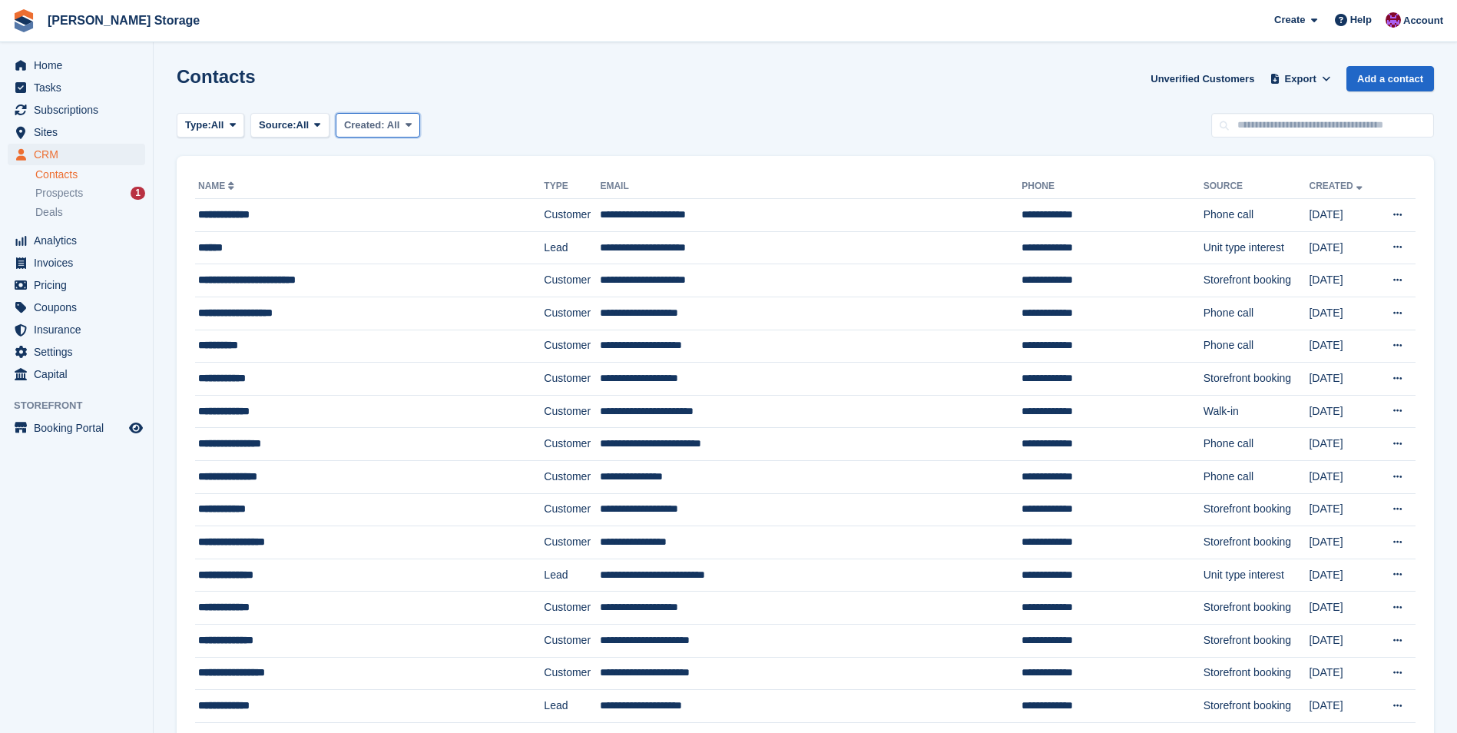
click at [373, 120] on span "Created:" at bounding box center [364, 125] width 41 height 12
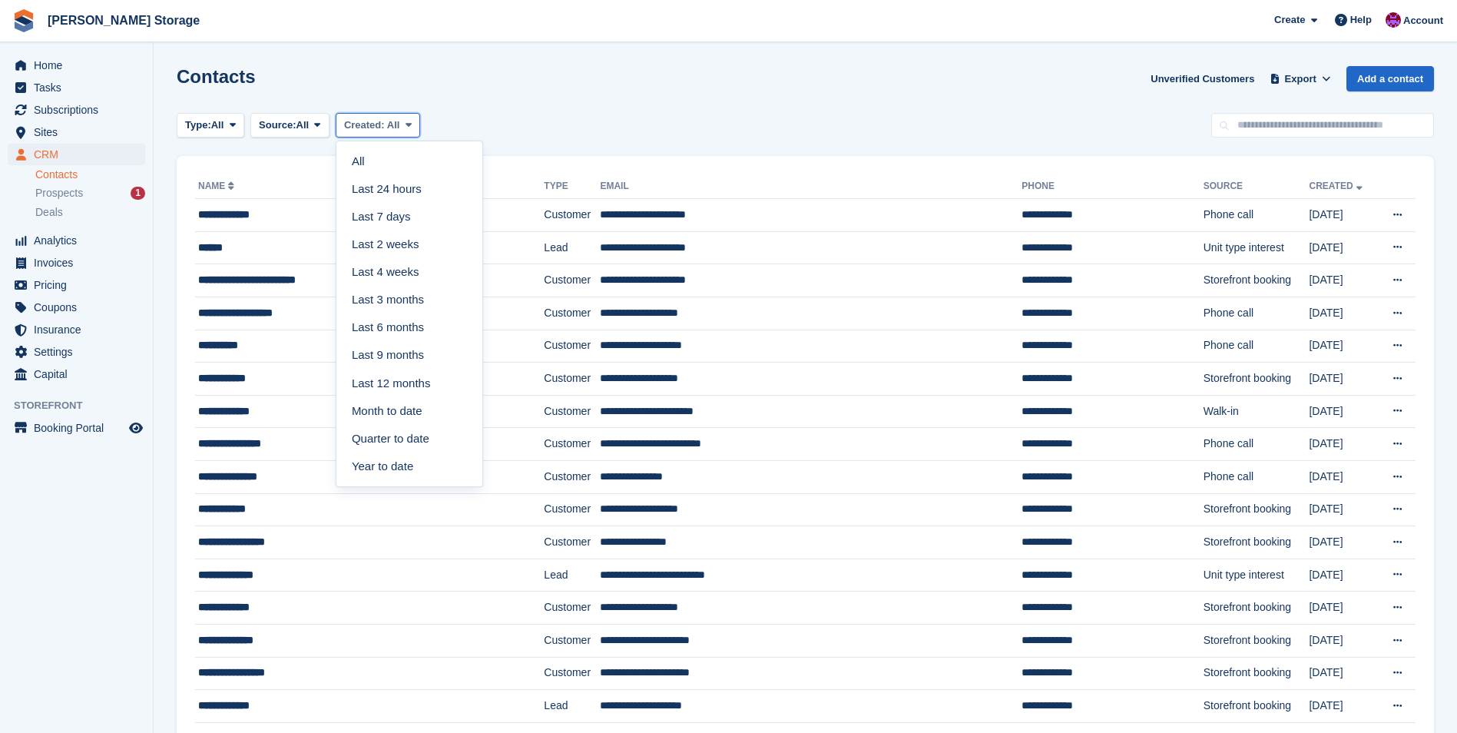
click at [373, 120] on span "Created:" at bounding box center [364, 125] width 41 height 12
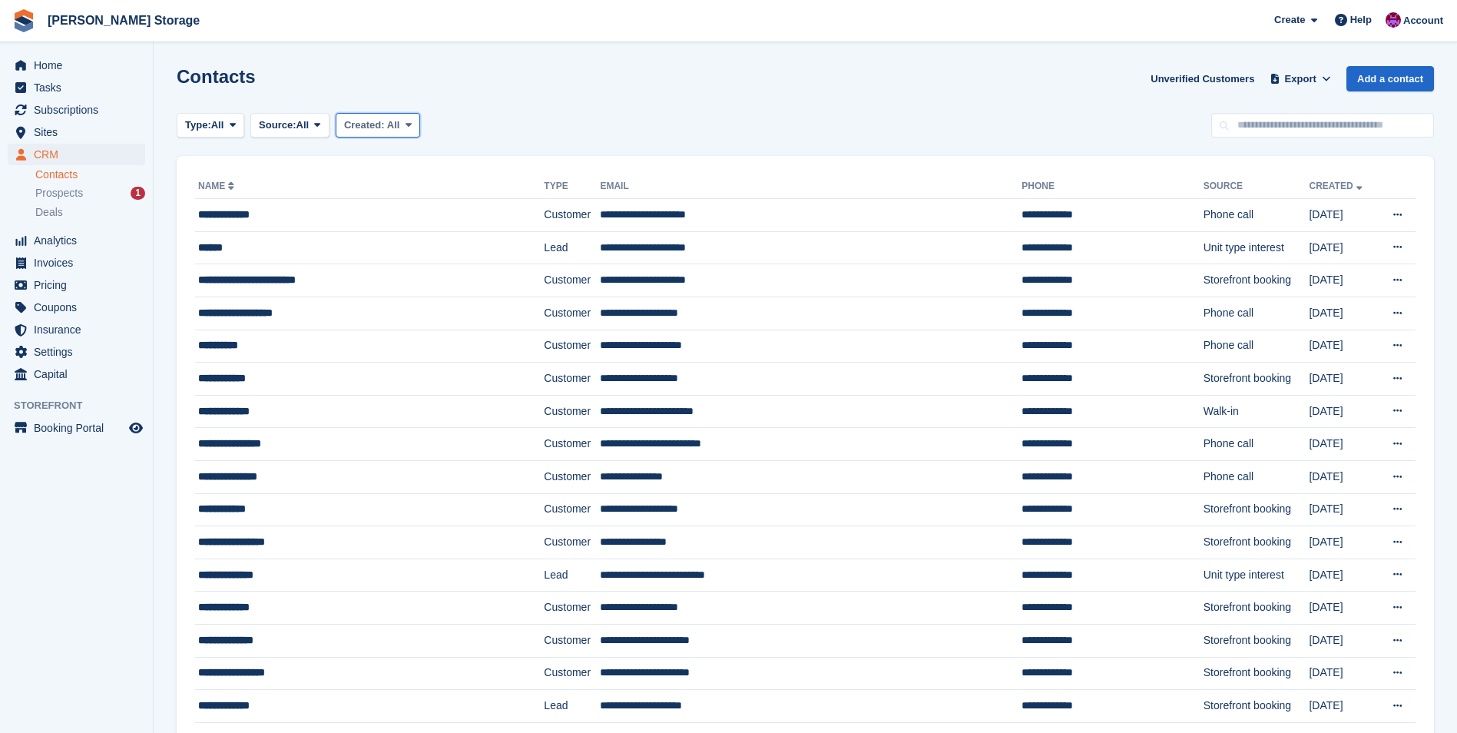
click at [376, 121] on span "Created:" at bounding box center [364, 125] width 41 height 12
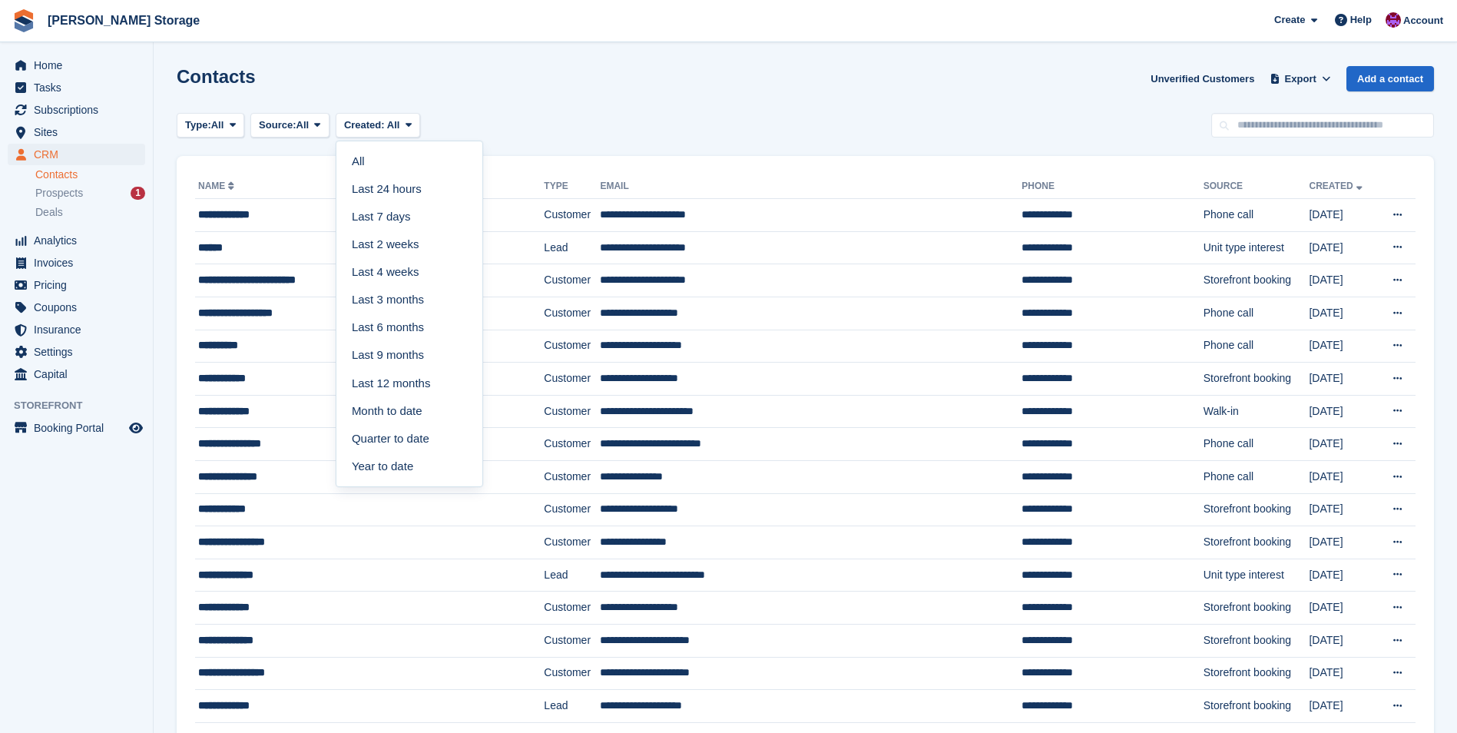
click at [516, 95] on div "Contacts Unverified Customers Export Export Contacts Export a CSV of all Contac…" at bounding box center [805, 88] width 1257 height 44
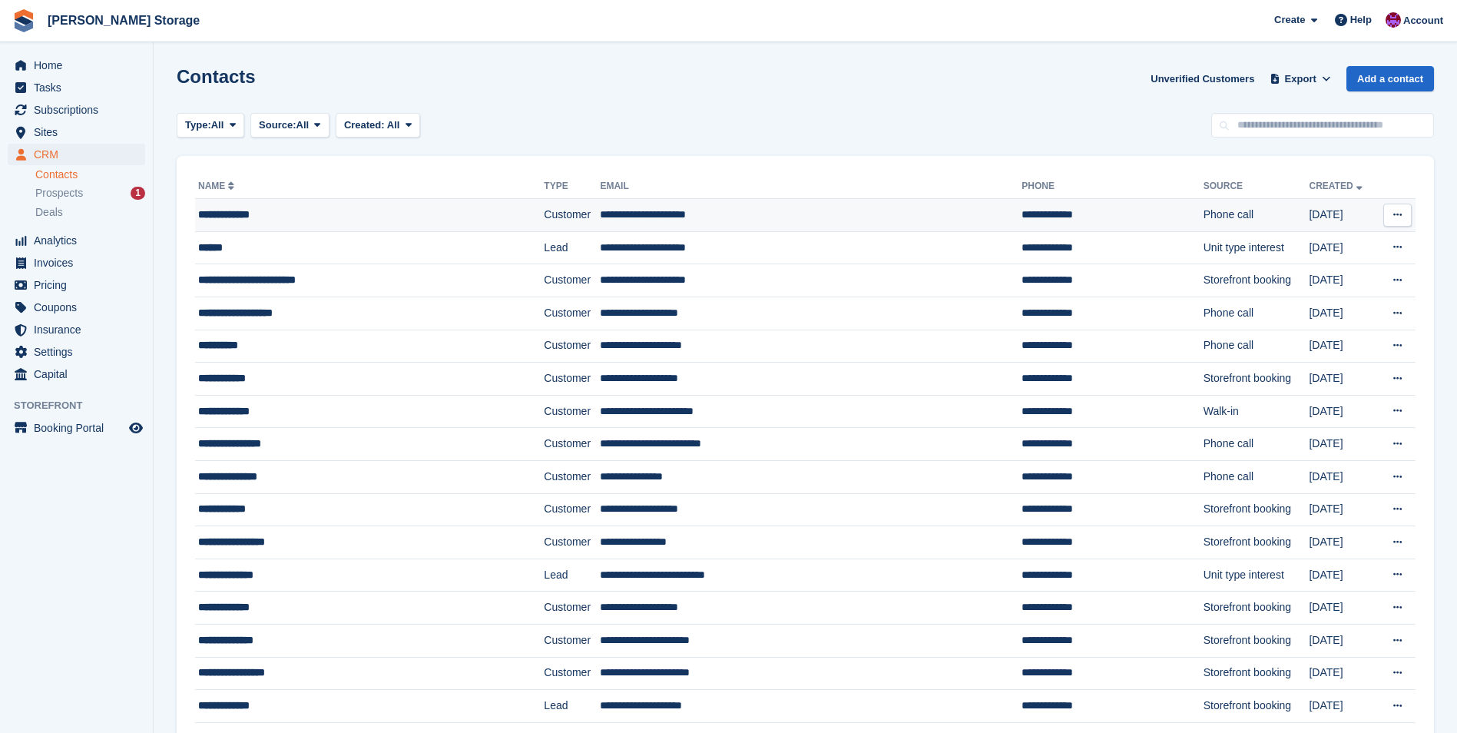
click at [713, 212] on td "**********" at bounding box center [811, 215] width 422 height 33
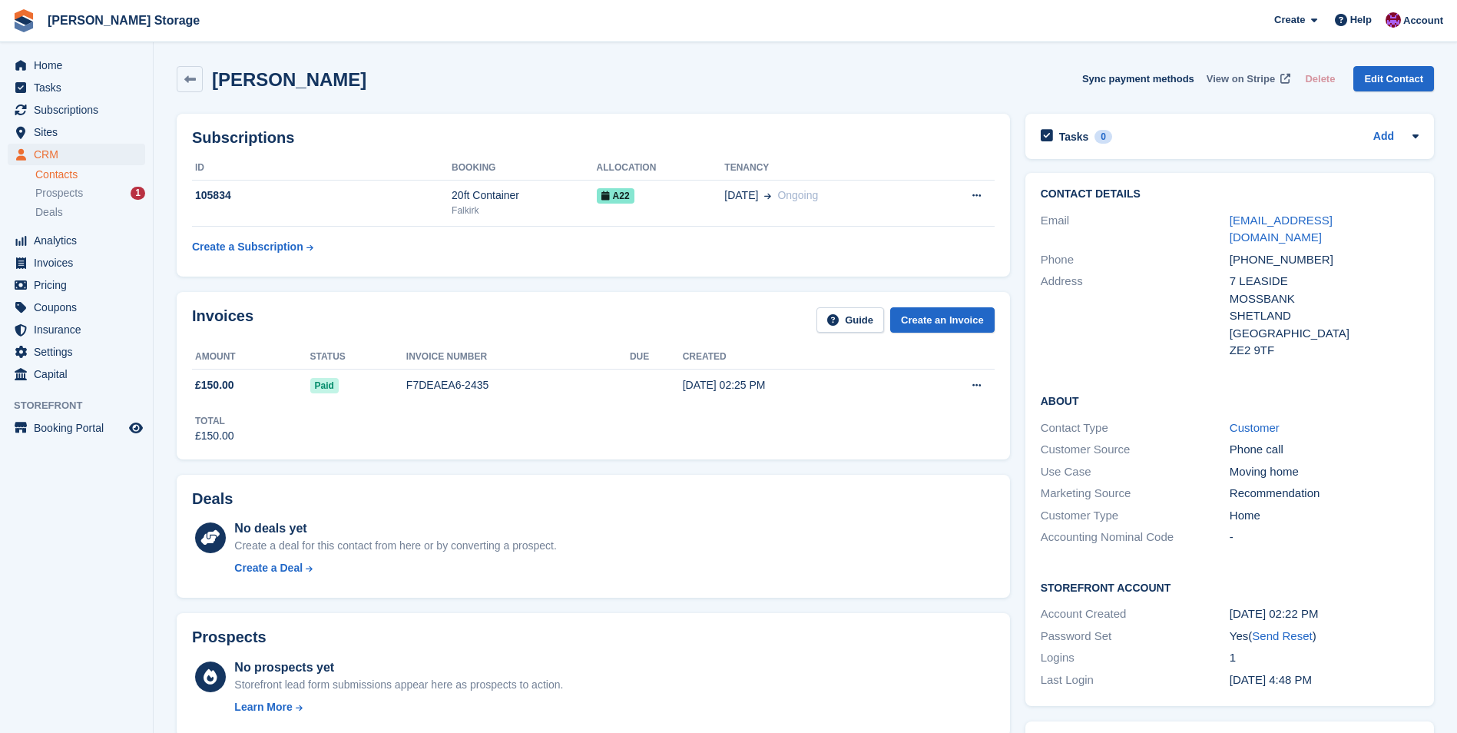
click at [1246, 79] on span "View on Stripe" at bounding box center [1240, 78] width 68 height 15
click at [78, 69] on span "Home" at bounding box center [80, 66] width 92 height 22
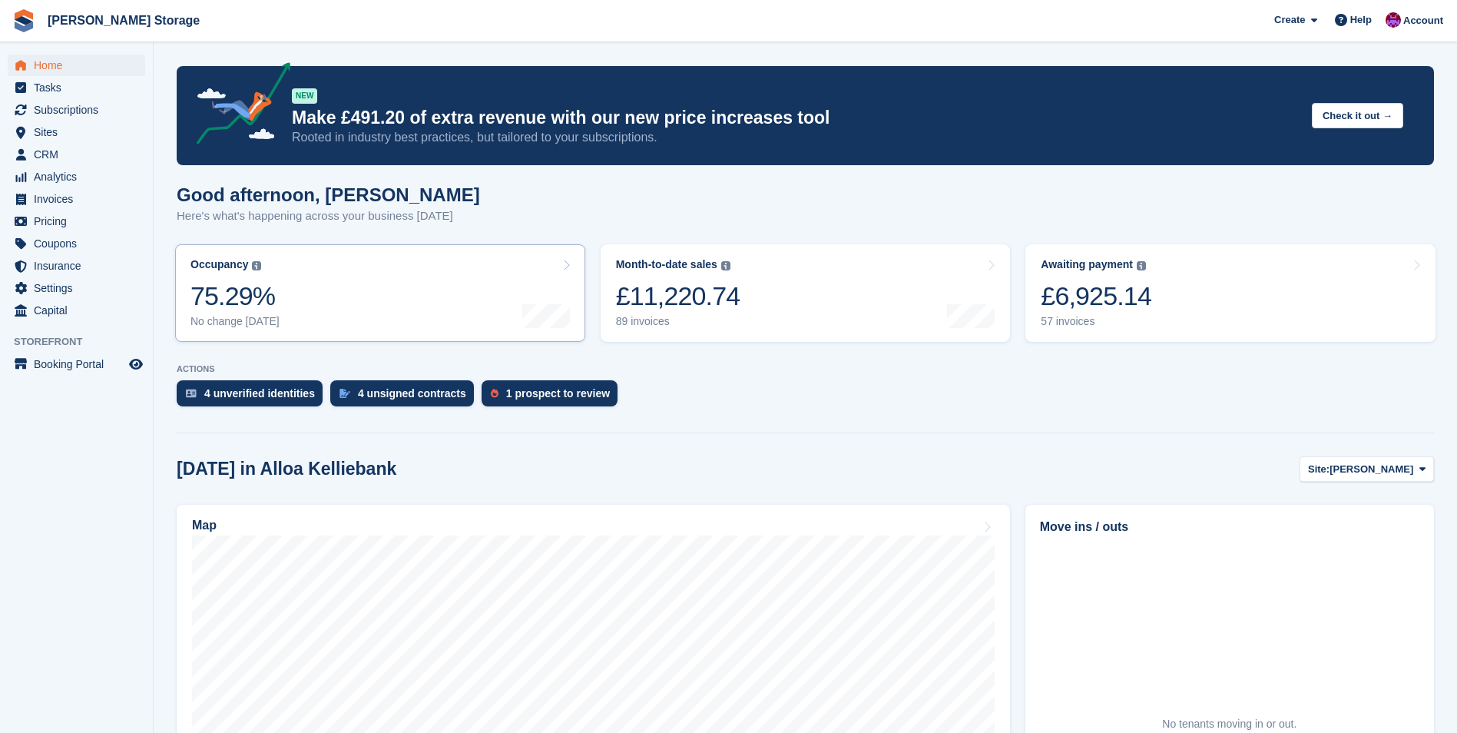
click at [364, 301] on link "Occupancy The percentage of all currently allocated units in terms of area. Inc…" at bounding box center [380, 293] width 410 height 98
click at [42, 176] on span "Analytics" at bounding box center [80, 177] width 92 height 22
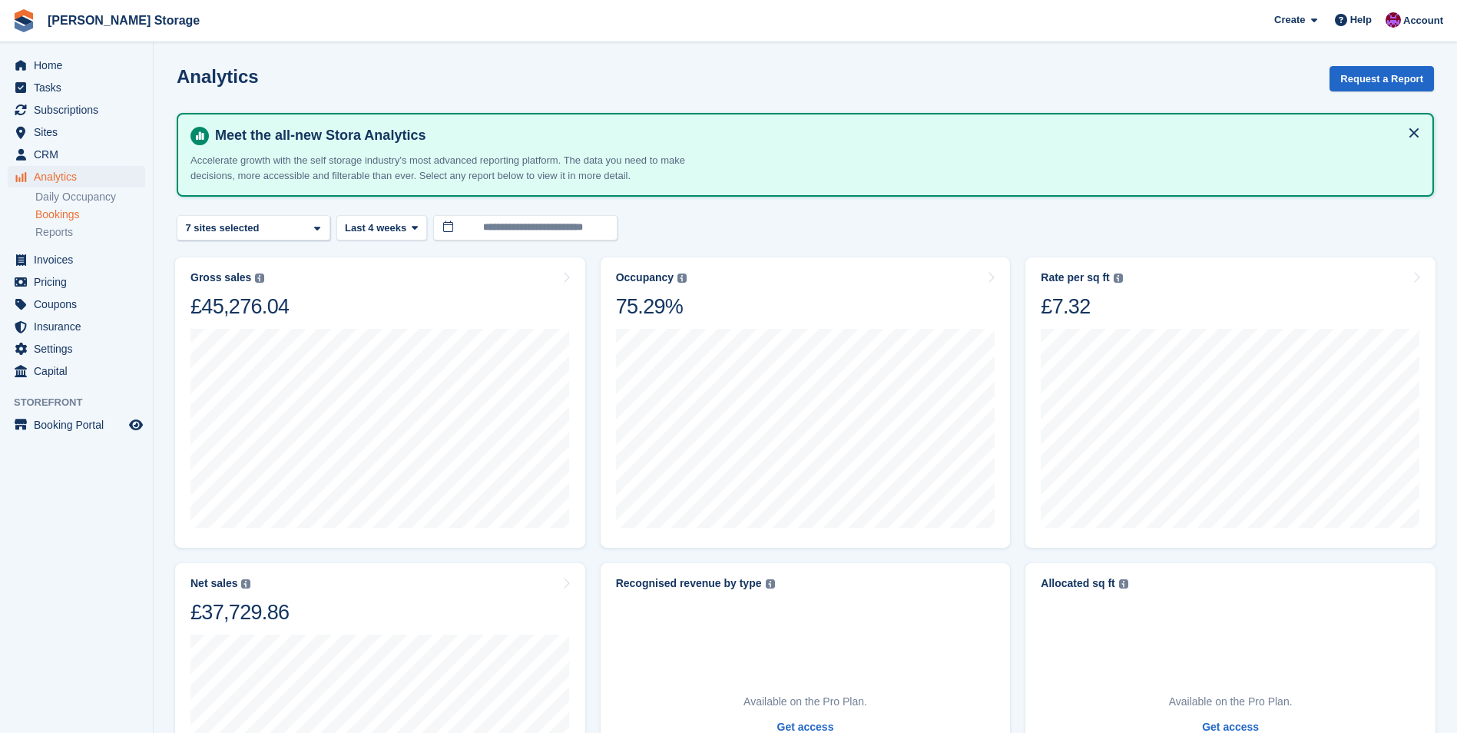
click at [51, 213] on link "Bookings" at bounding box center [90, 214] width 110 height 15
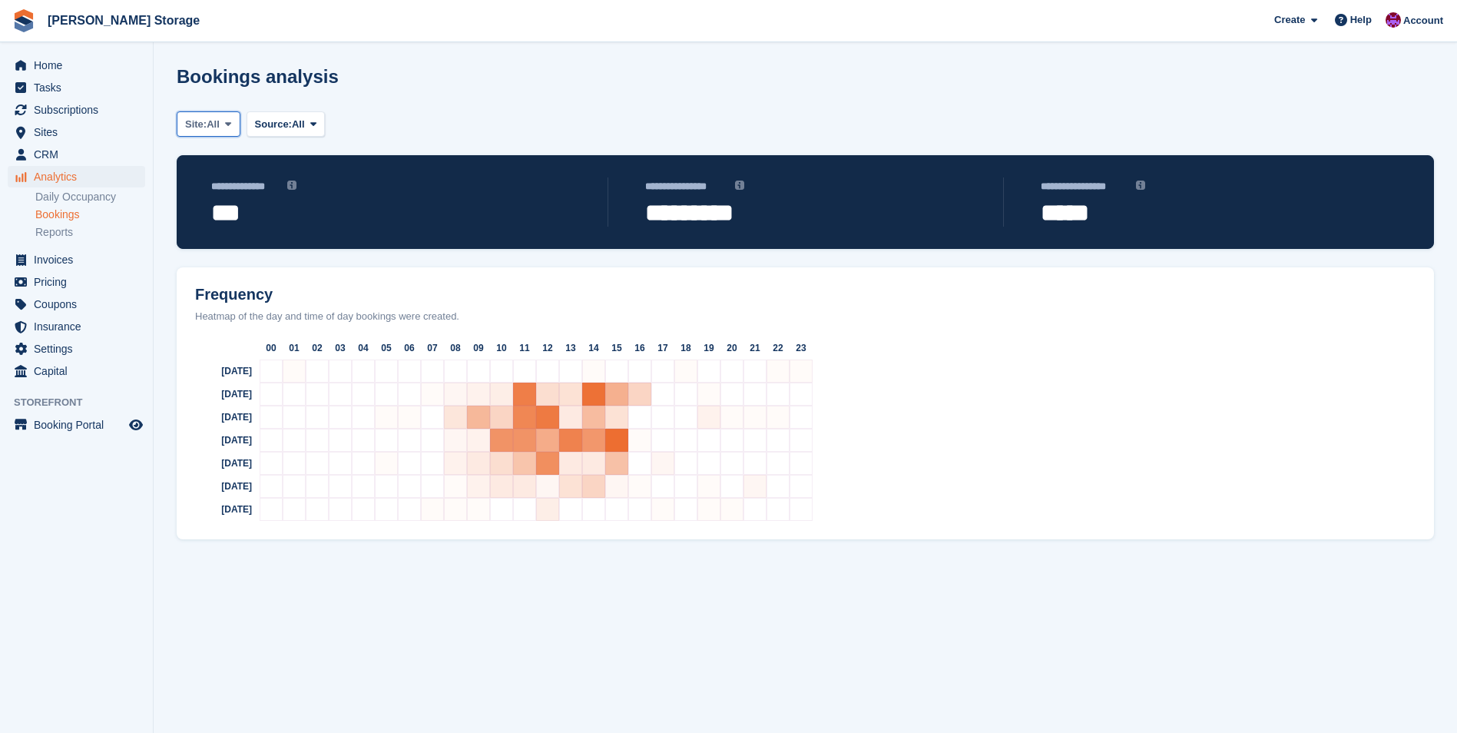
click at [226, 124] on span at bounding box center [228, 123] width 12 height 12
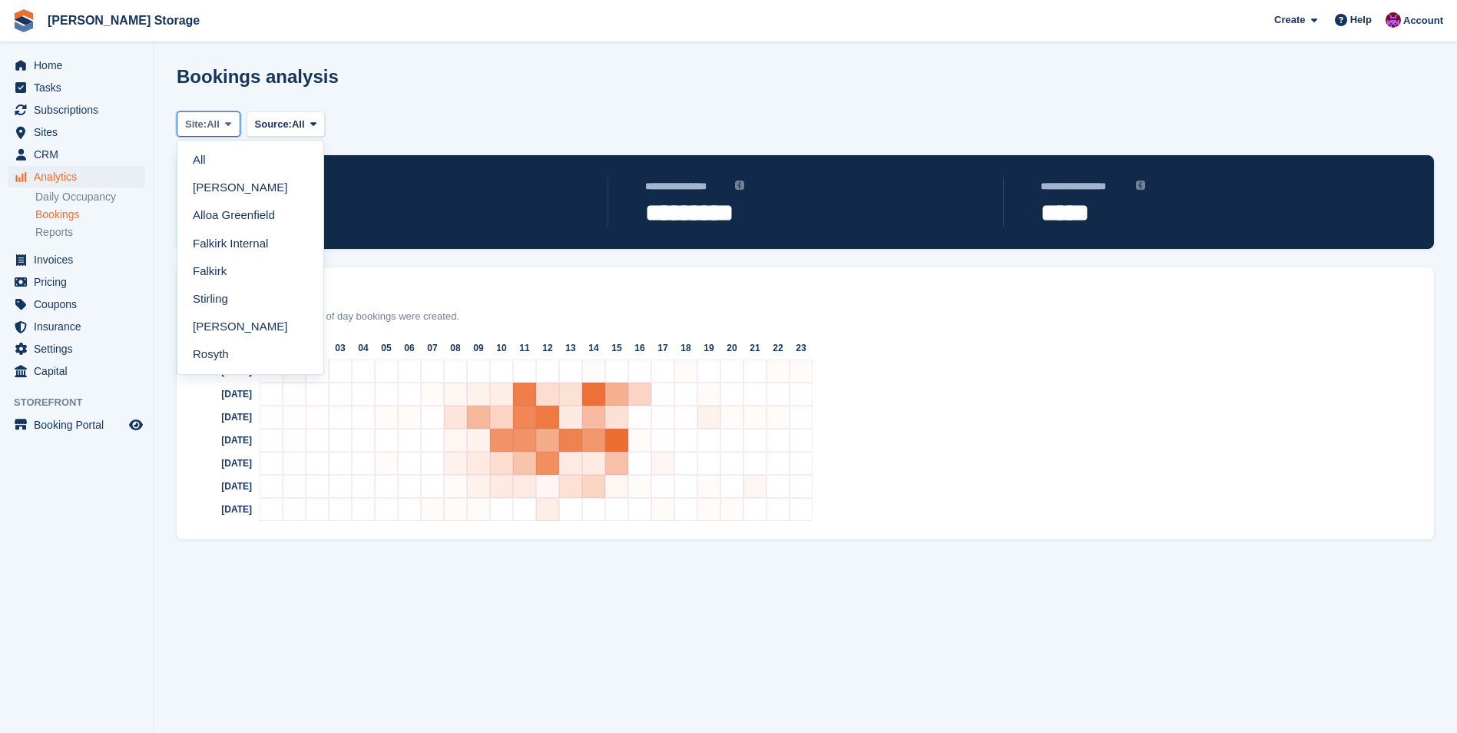
click at [226, 124] on span at bounding box center [228, 123] width 12 height 12
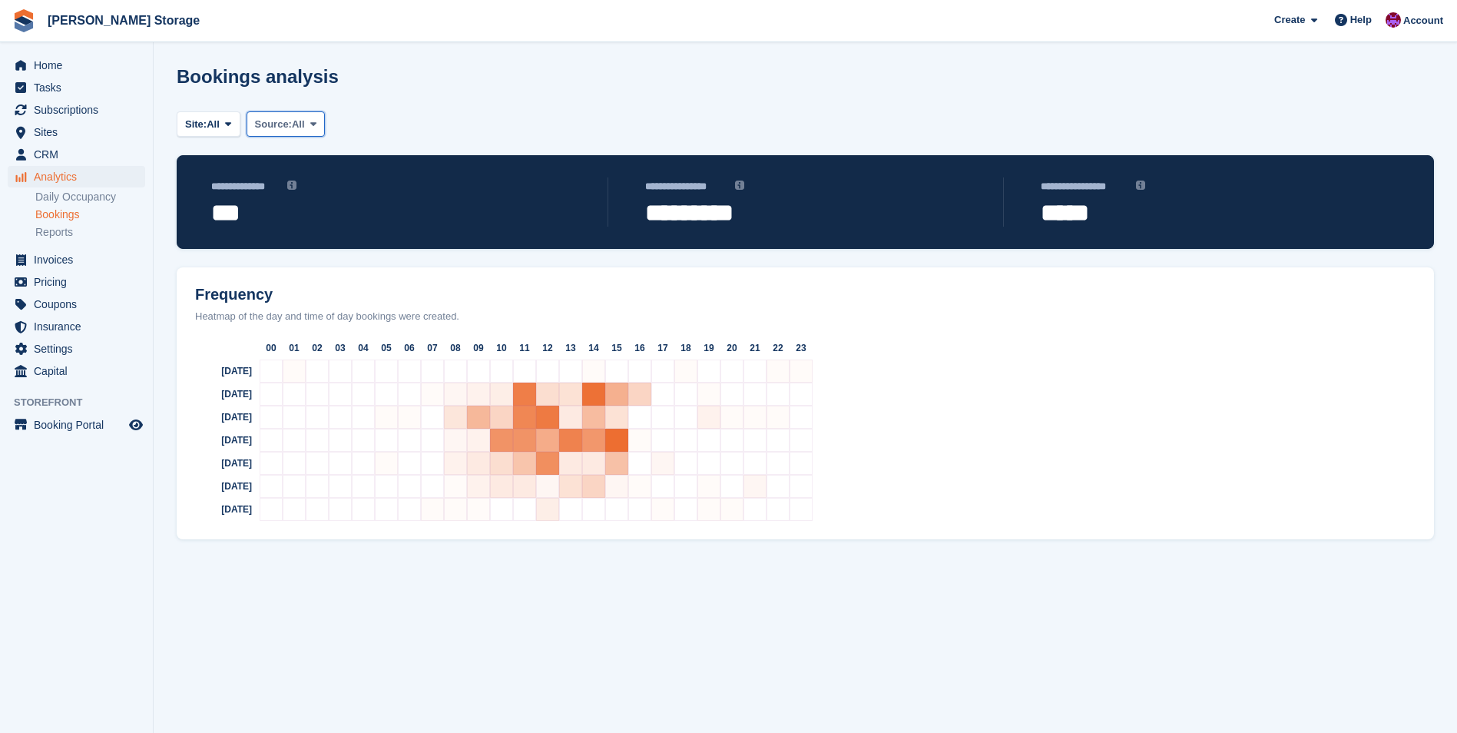
click at [292, 126] on span "Source:" at bounding box center [273, 124] width 37 height 15
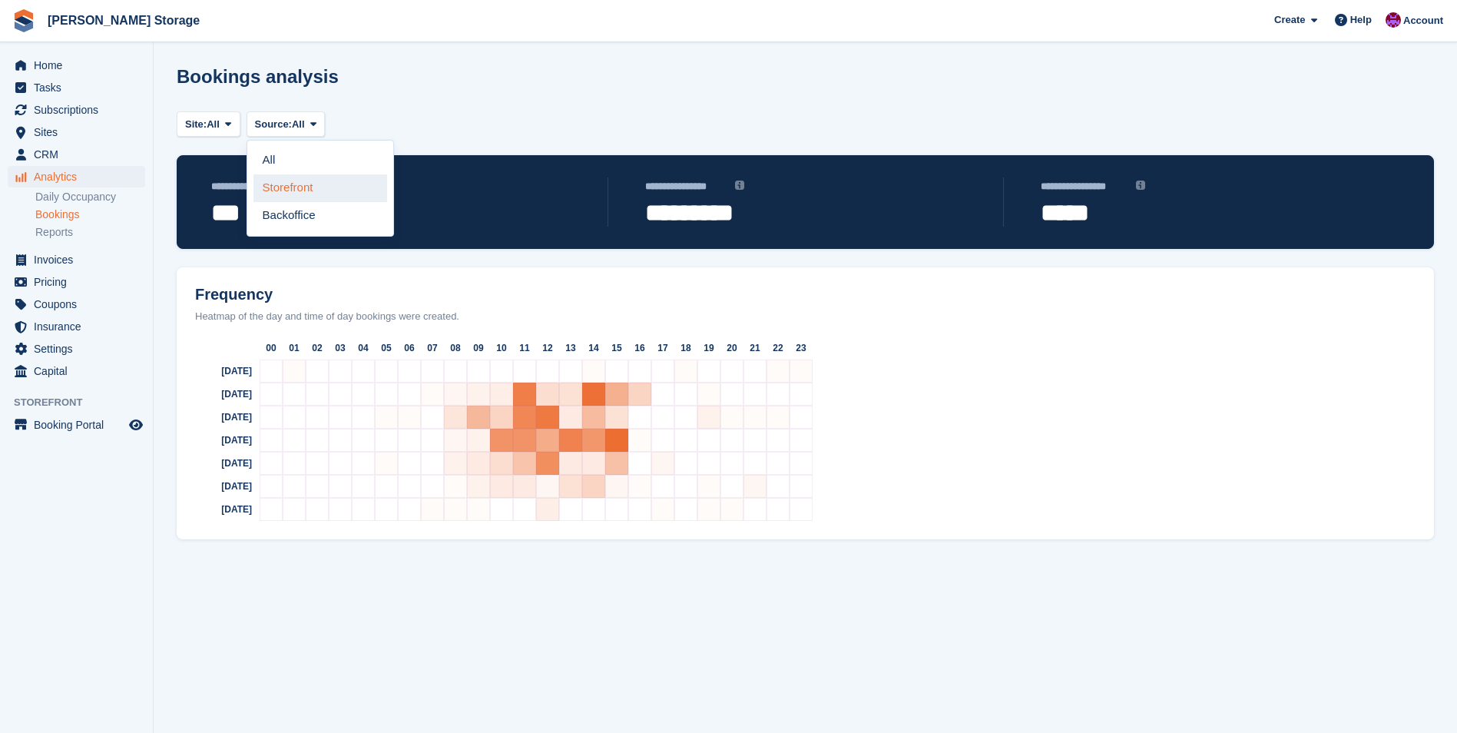
click at [296, 186] on link "Storefront" at bounding box center [320, 188] width 134 height 28
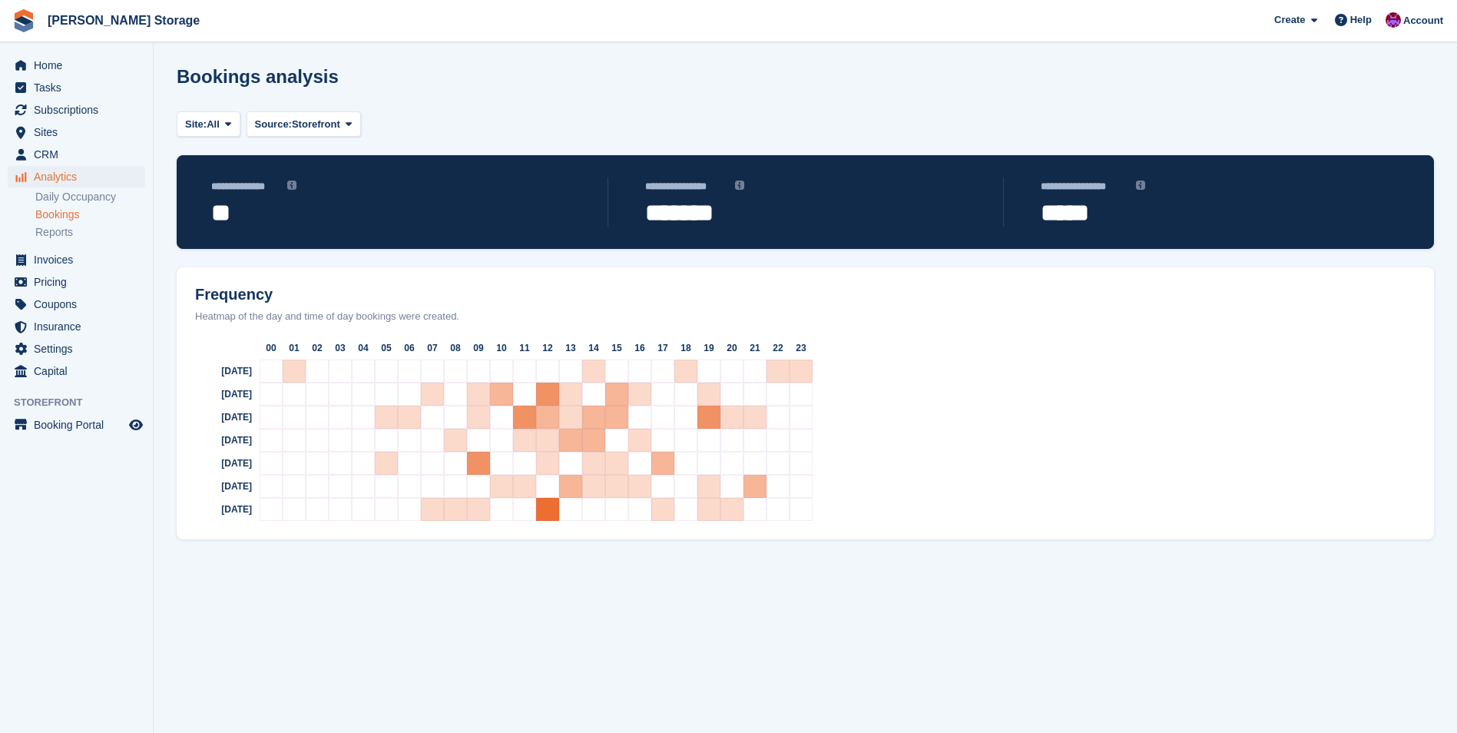
click at [478, 76] on div "Bookings analysis" at bounding box center [805, 85] width 1257 height 39
click at [349, 127] on icon at bounding box center [349, 124] width 6 height 10
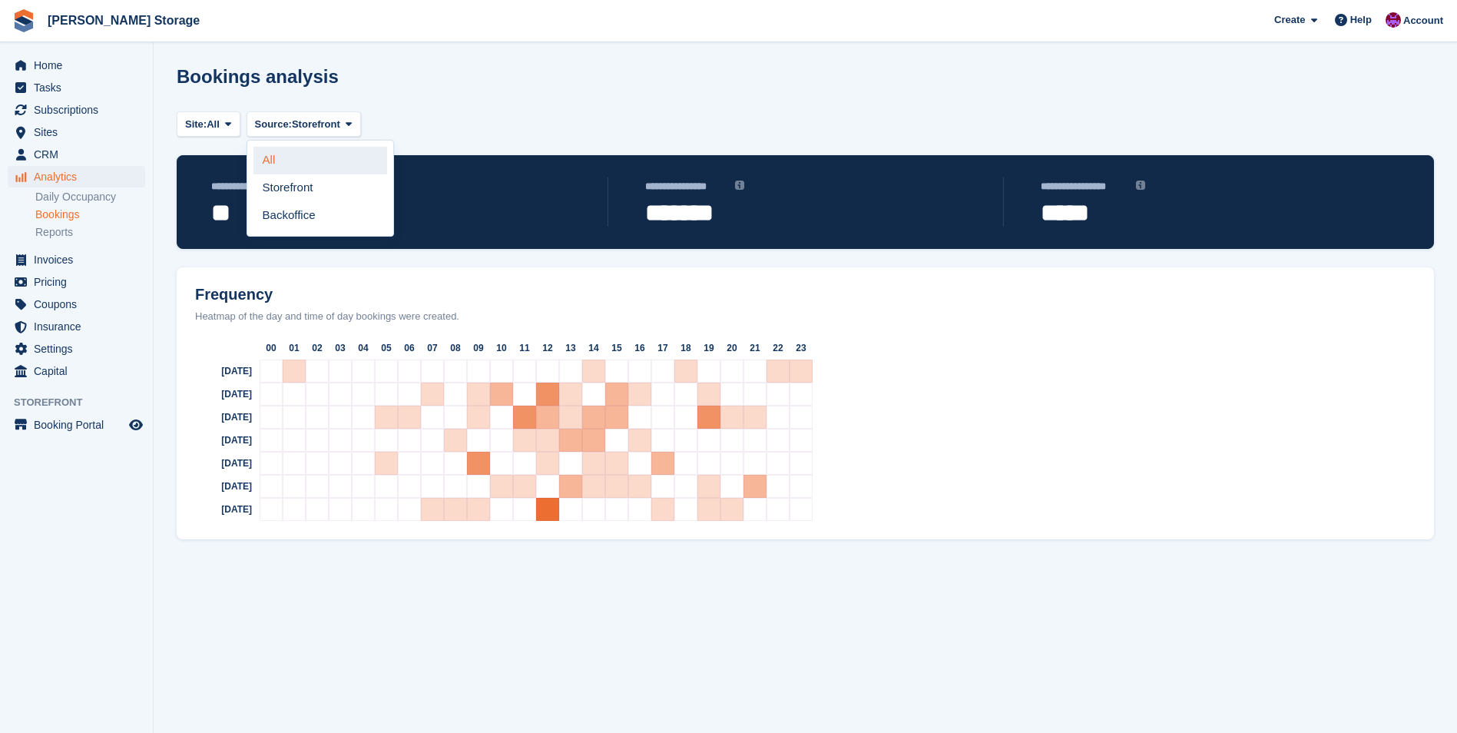
click at [306, 165] on link "All" at bounding box center [320, 161] width 134 height 28
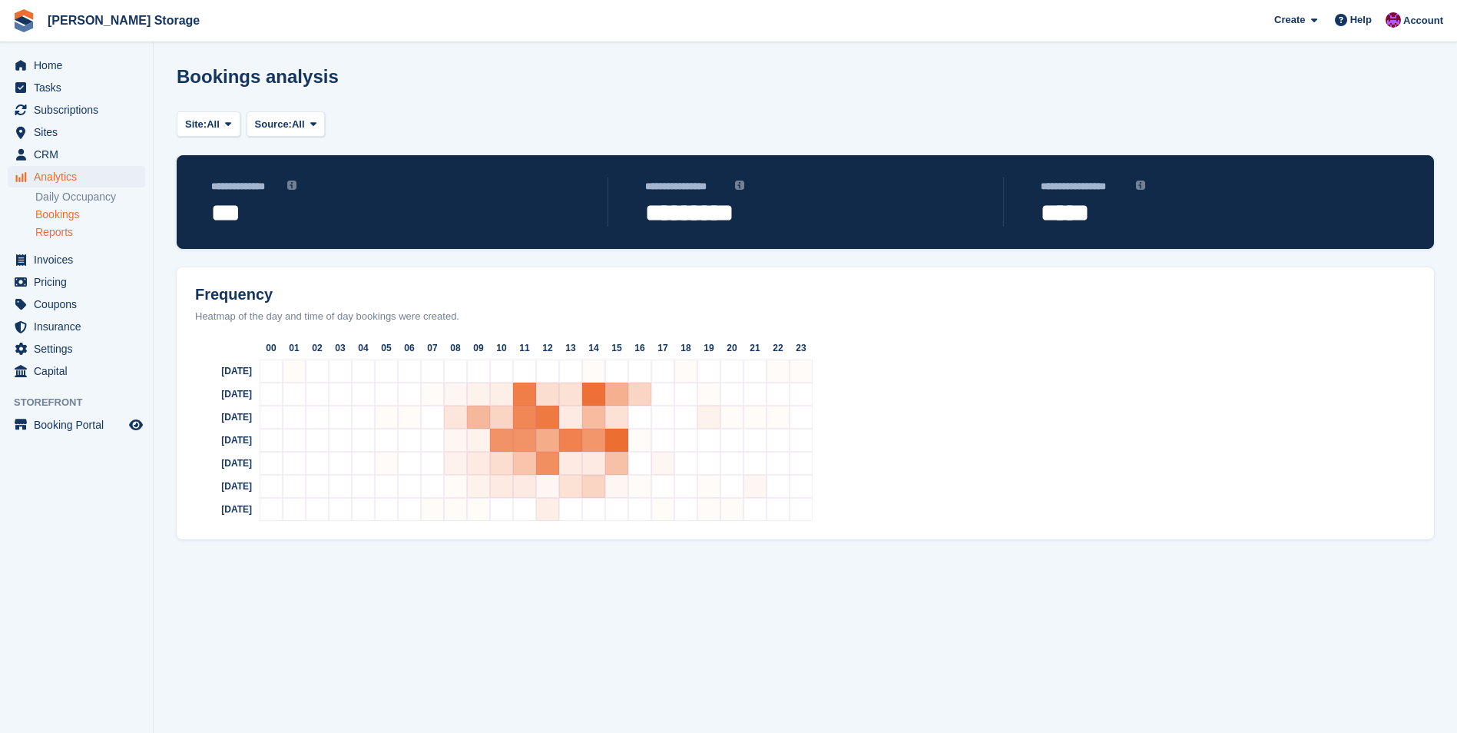
click at [58, 231] on link "Reports" at bounding box center [90, 232] width 110 height 15
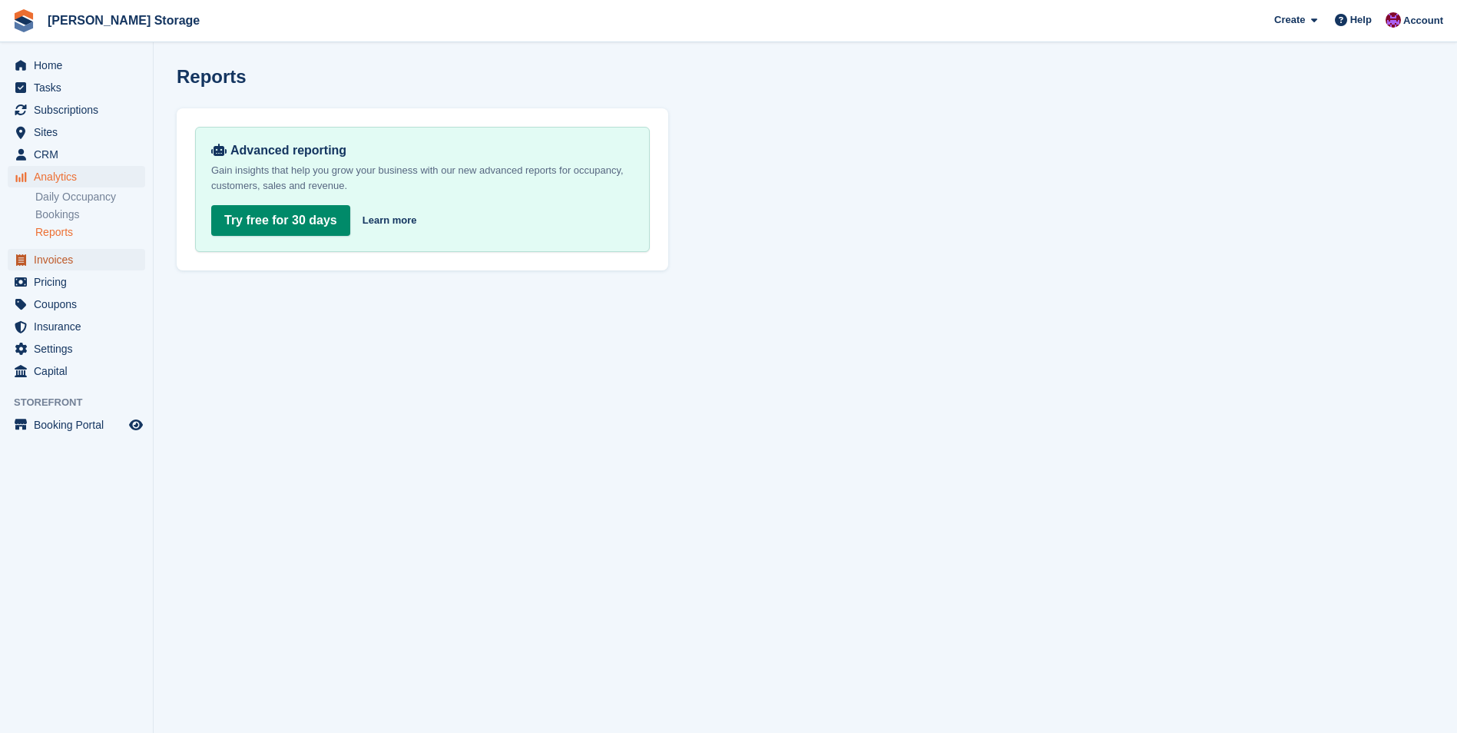
click at [60, 258] on span "Invoices" at bounding box center [80, 260] width 92 height 22
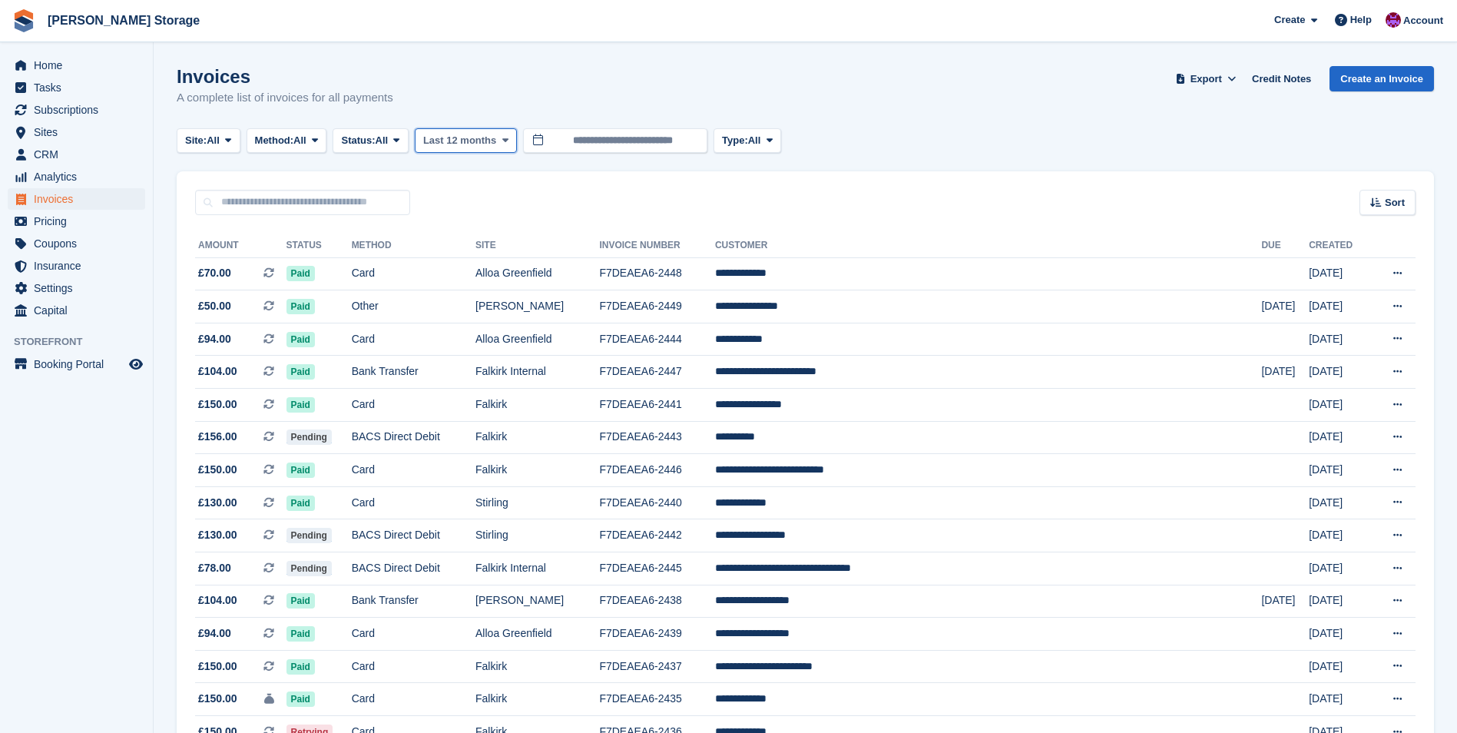
click at [495, 141] on span "Last 12 months" at bounding box center [459, 140] width 73 height 15
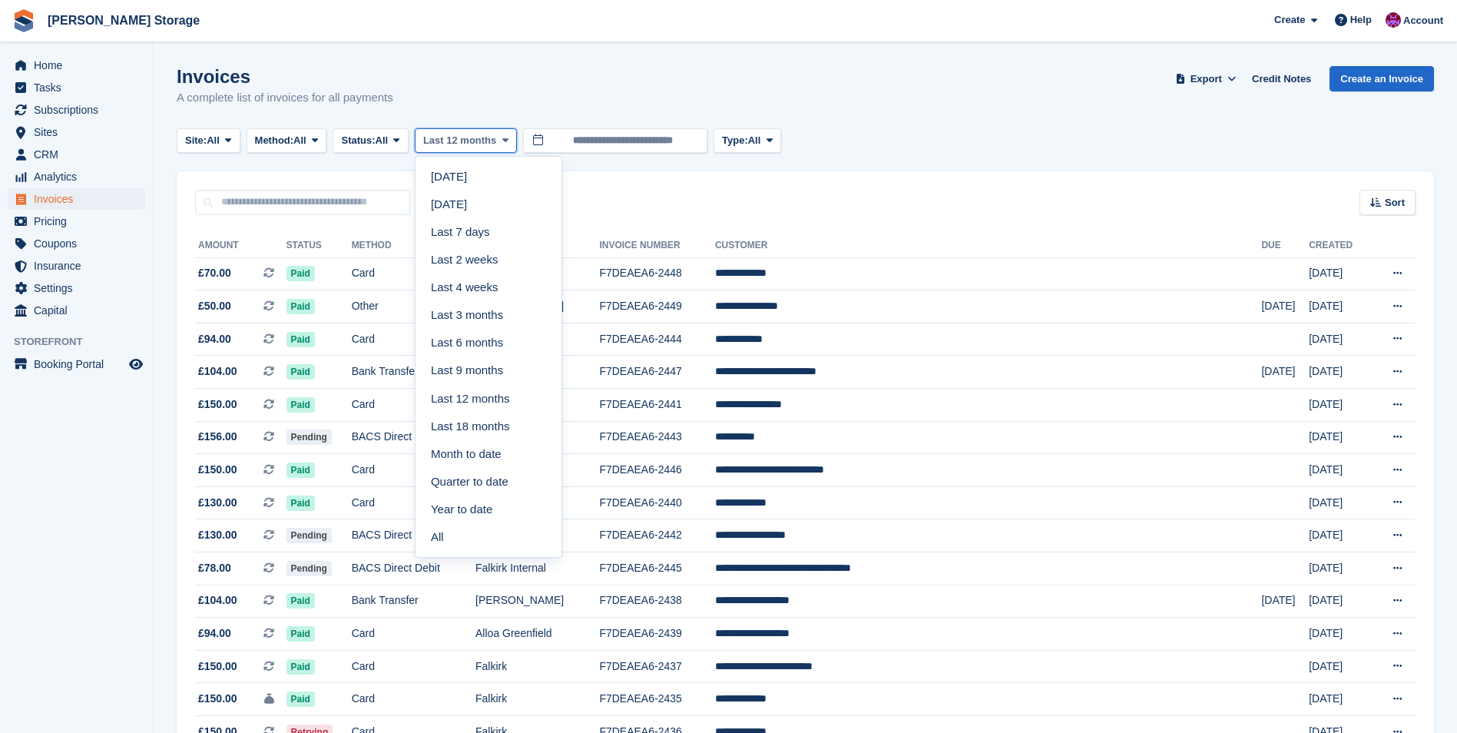
click at [495, 141] on span "Last 12 months" at bounding box center [459, 140] width 73 height 15
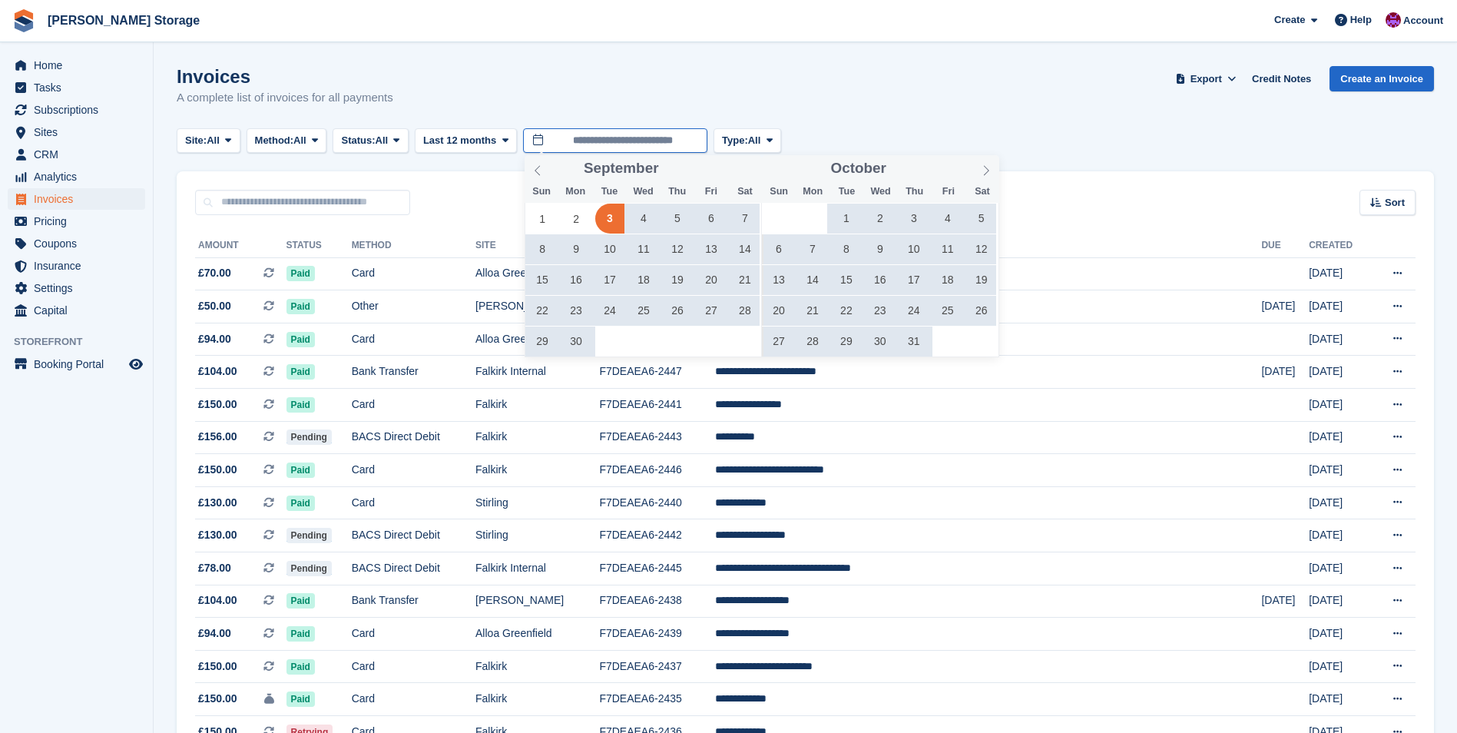
click at [613, 139] on input "**********" at bounding box center [615, 140] width 184 height 25
click at [534, 167] on icon at bounding box center [537, 170] width 11 height 11
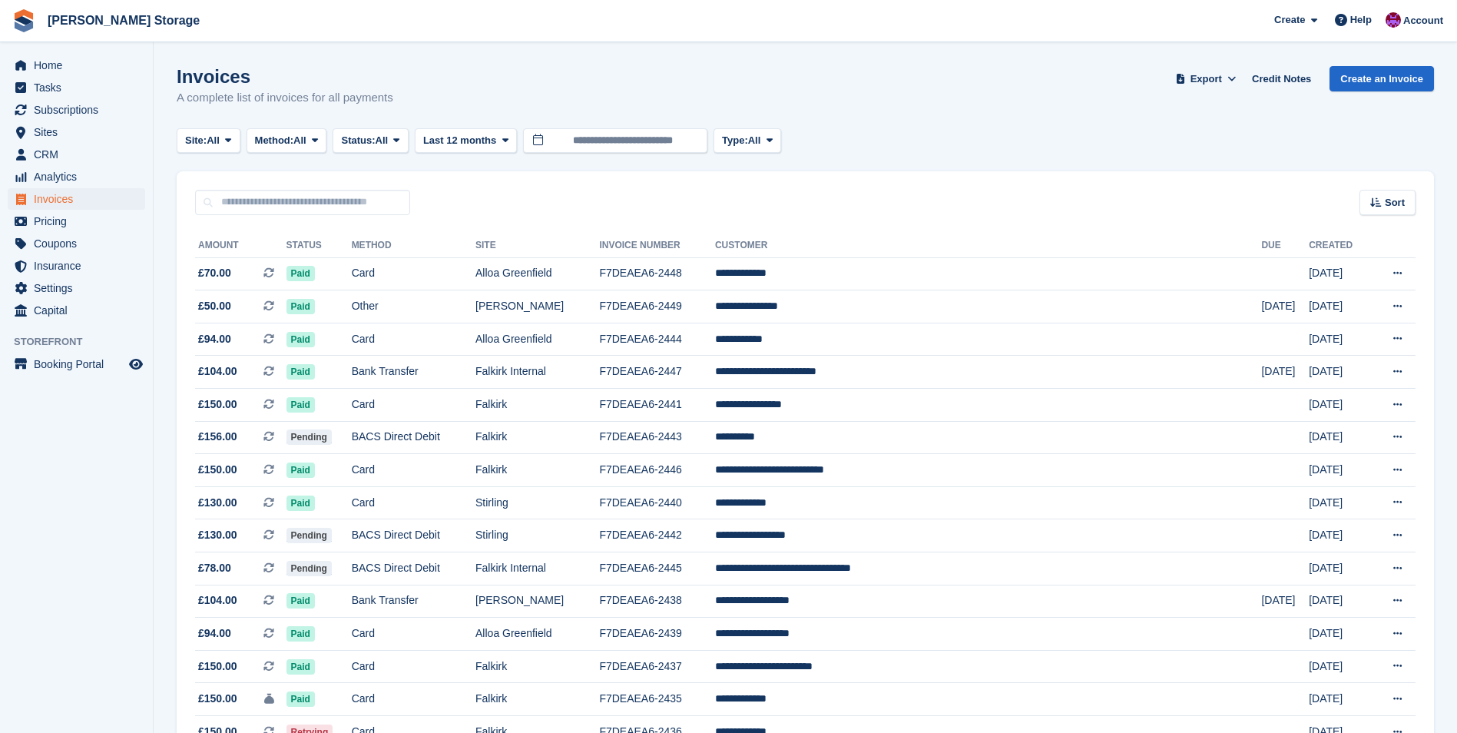
click at [677, 85] on div "Invoices A complete list of invoices for all payments Export Export Invoices Ex…" at bounding box center [805, 95] width 1257 height 59
click at [384, 143] on span "All" at bounding box center [382, 140] width 13 height 15
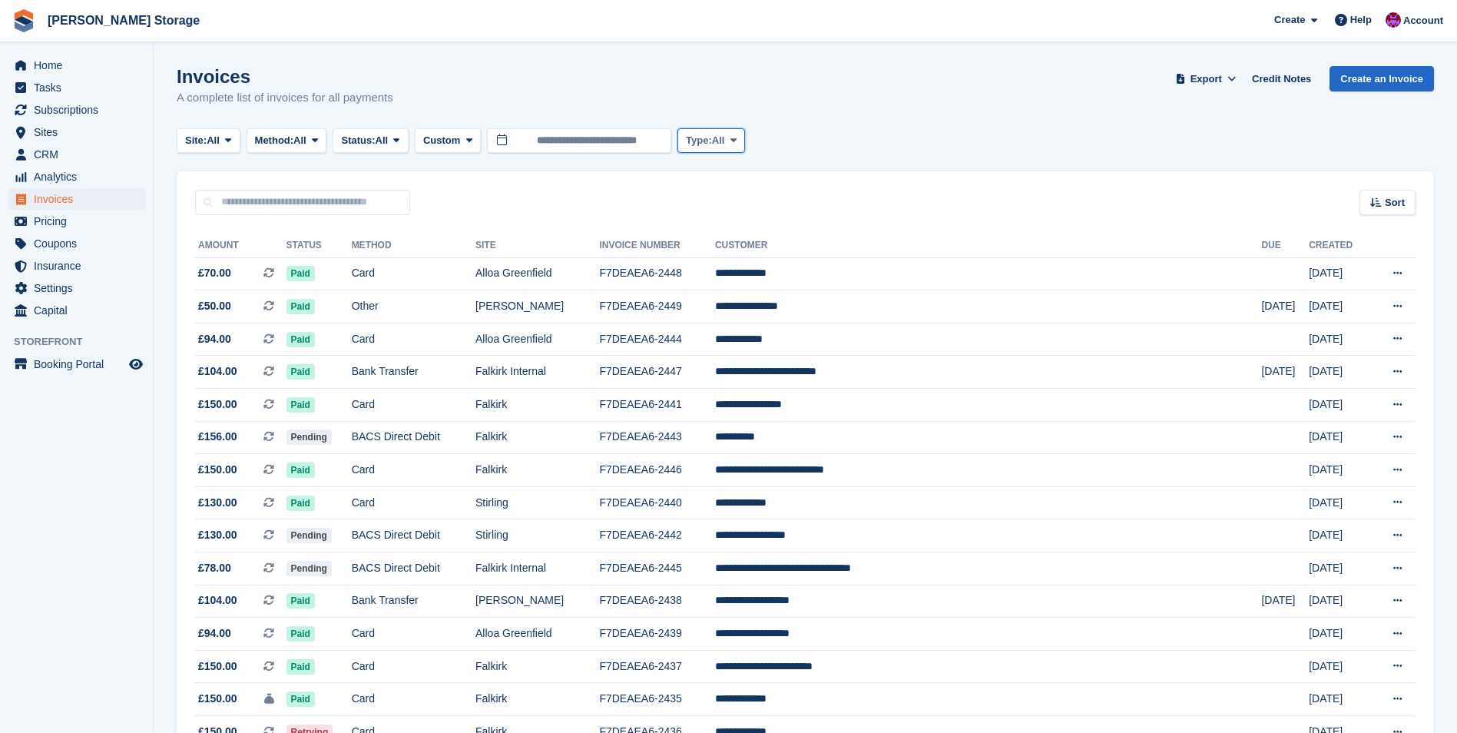
click at [736, 145] on icon at bounding box center [733, 140] width 6 height 10
click at [730, 203] on link "Deposit" at bounding box center [751, 204] width 134 height 28
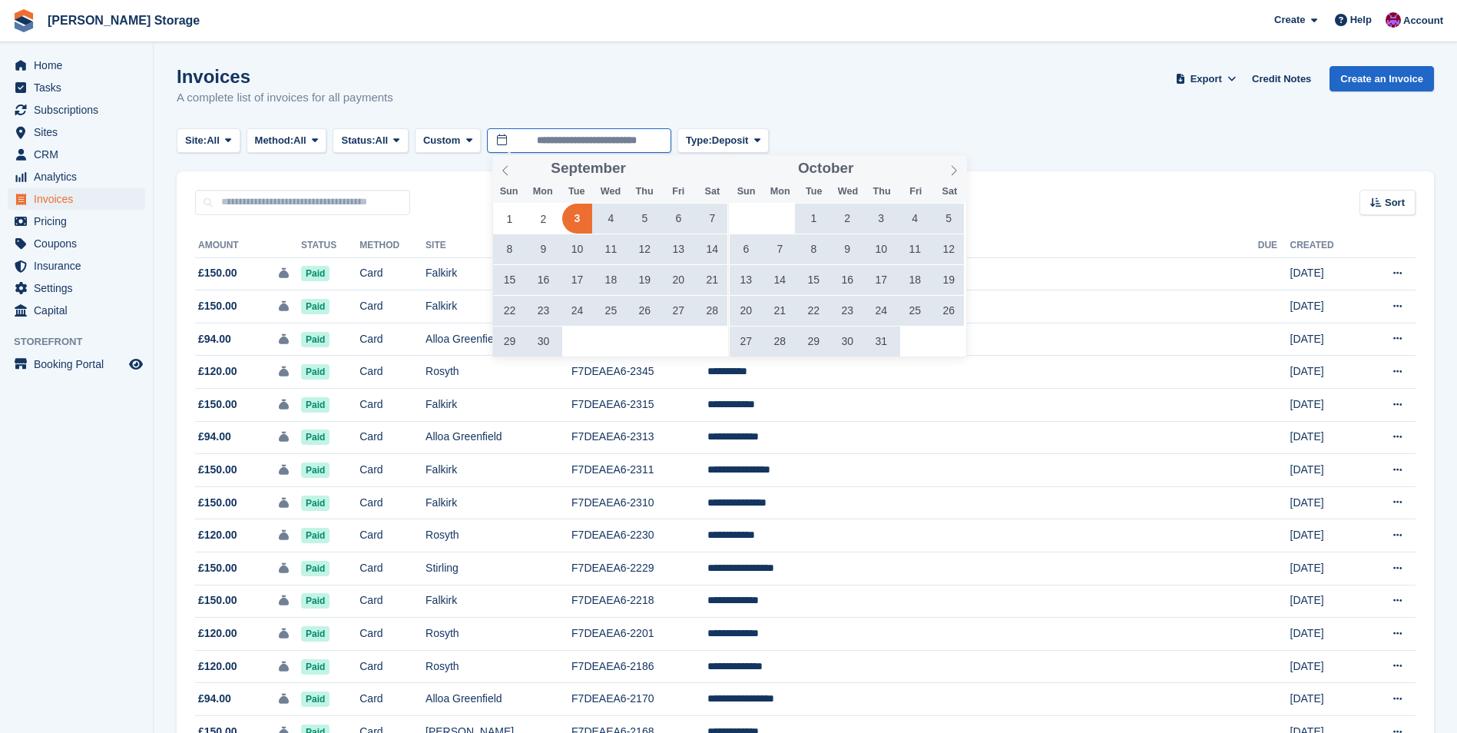
click at [554, 141] on input "**********" at bounding box center [579, 140] width 184 height 25
click at [510, 173] on icon at bounding box center [505, 170] width 11 height 11
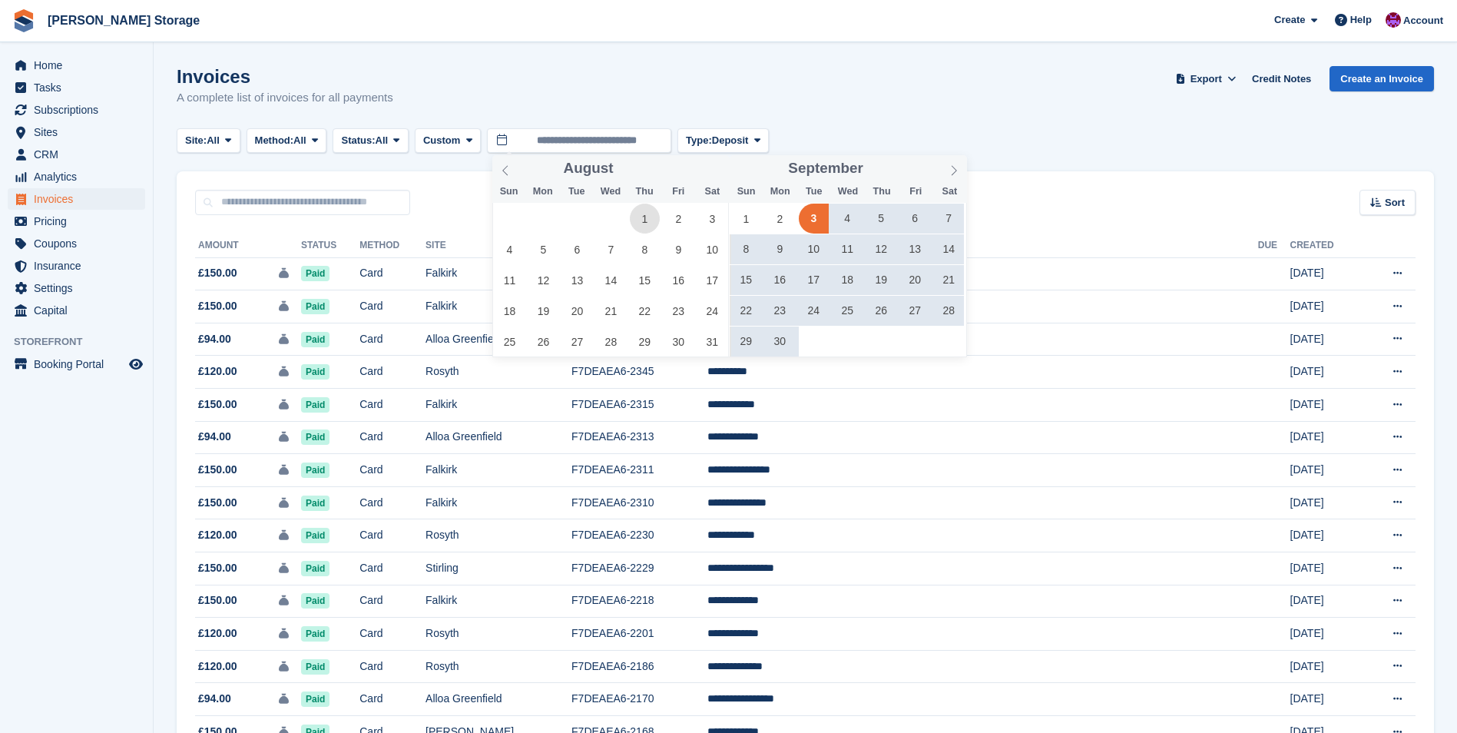
click at [643, 221] on span "1" at bounding box center [645, 218] width 30 height 30
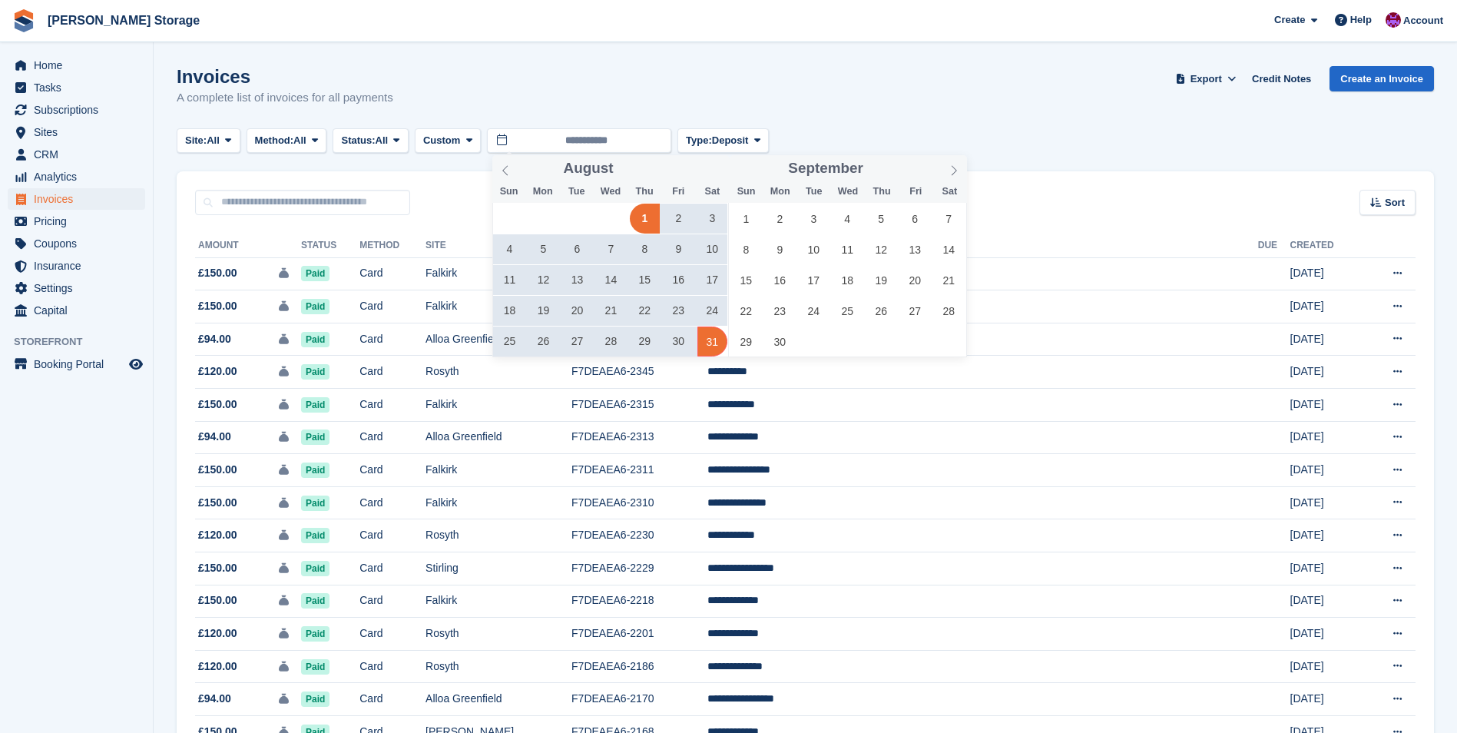
click at [713, 346] on span "31" at bounding box center [712, 341] width 30 height 30
type input "**********"
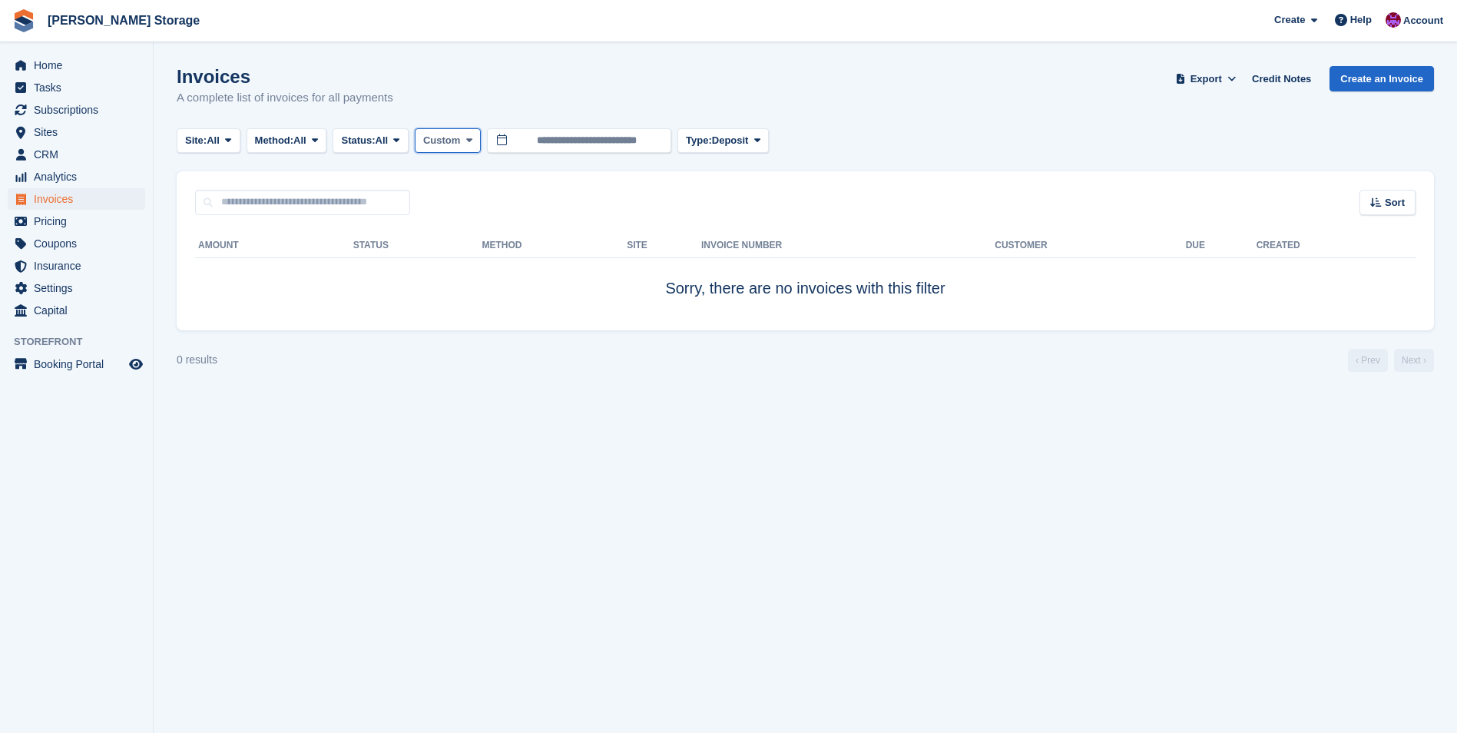
click at [458, 137] on span "Custom" at bounding box center [441, 140] width 37 height 15
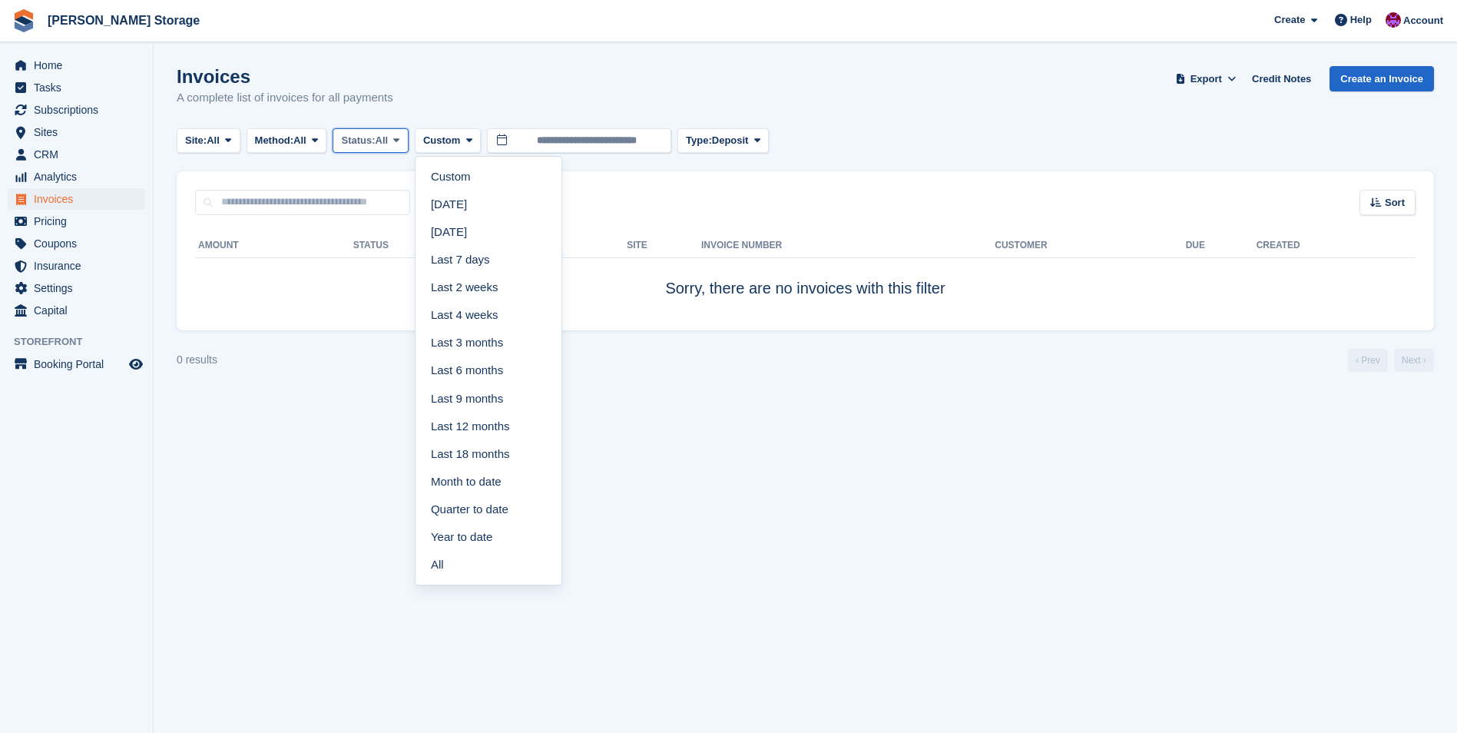
click at [402, 146] on span at bounding box center [396, 140] width 12 height 12
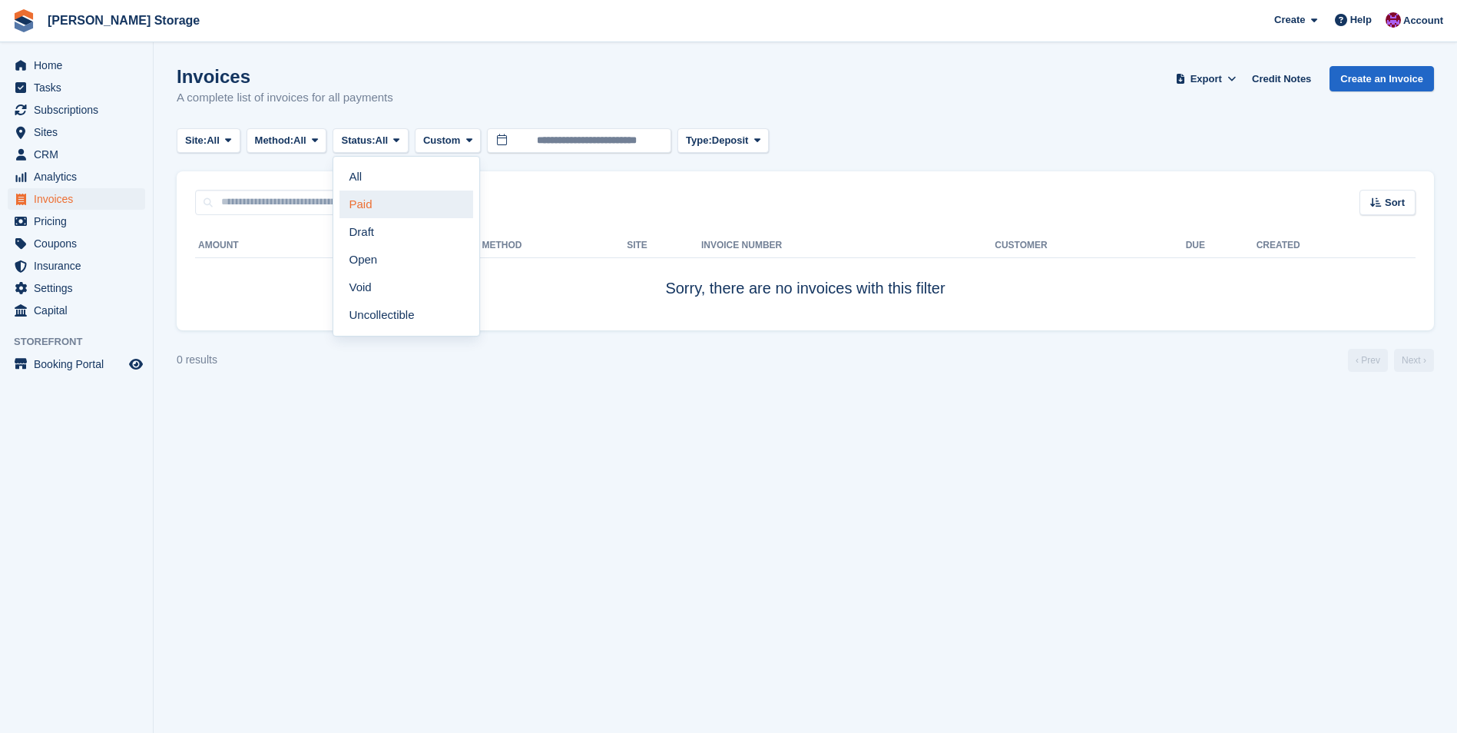
click at [381, 202] on link "Paid" at bounding box center [406, 204] width 134 height 28
click at [306, 138] on span "All" at bounding box center [299, 140] width 13 height 15
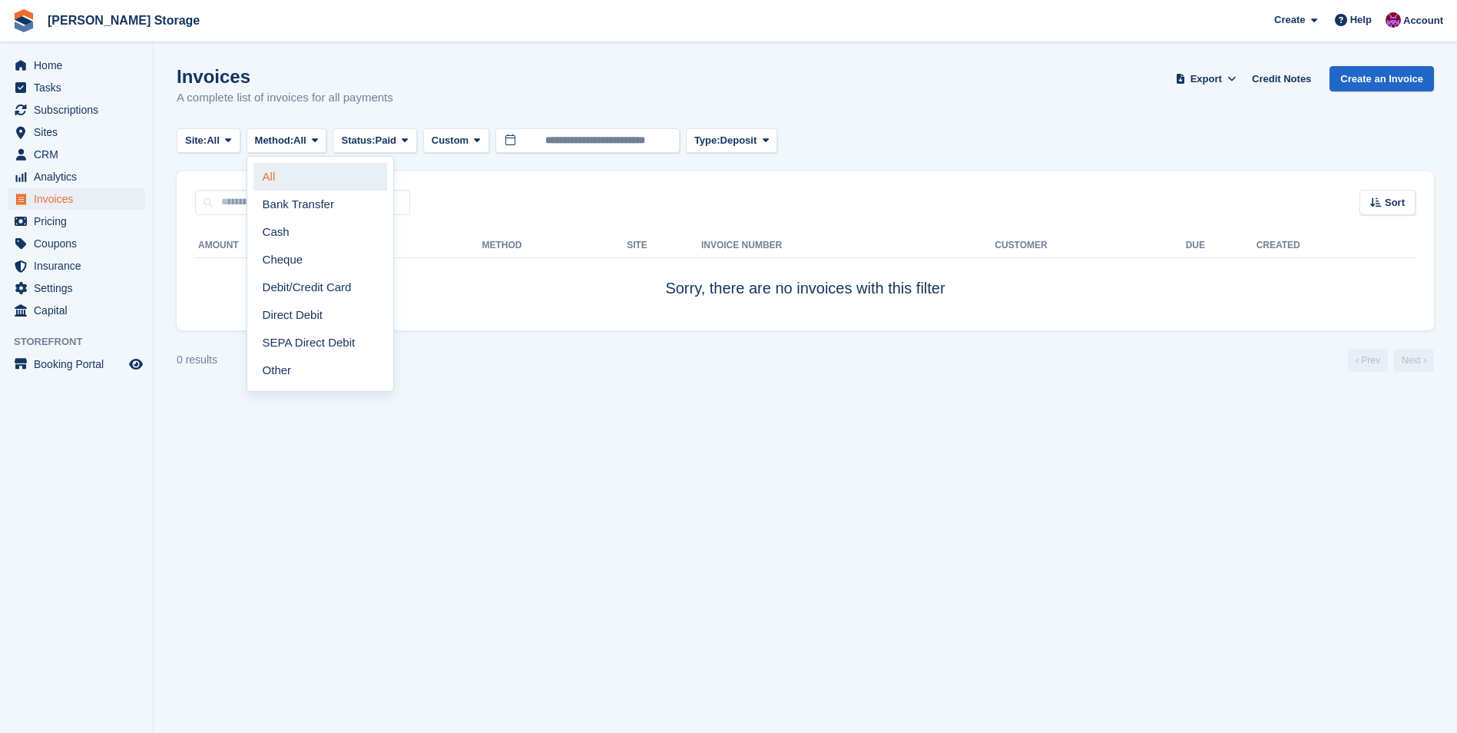
click at [273, 174] on link "All" at bounding box center [320, 177] width 134 height 28
click at [46, 68] on span "Home" at bounding box center [80, 66] width 92 height 22
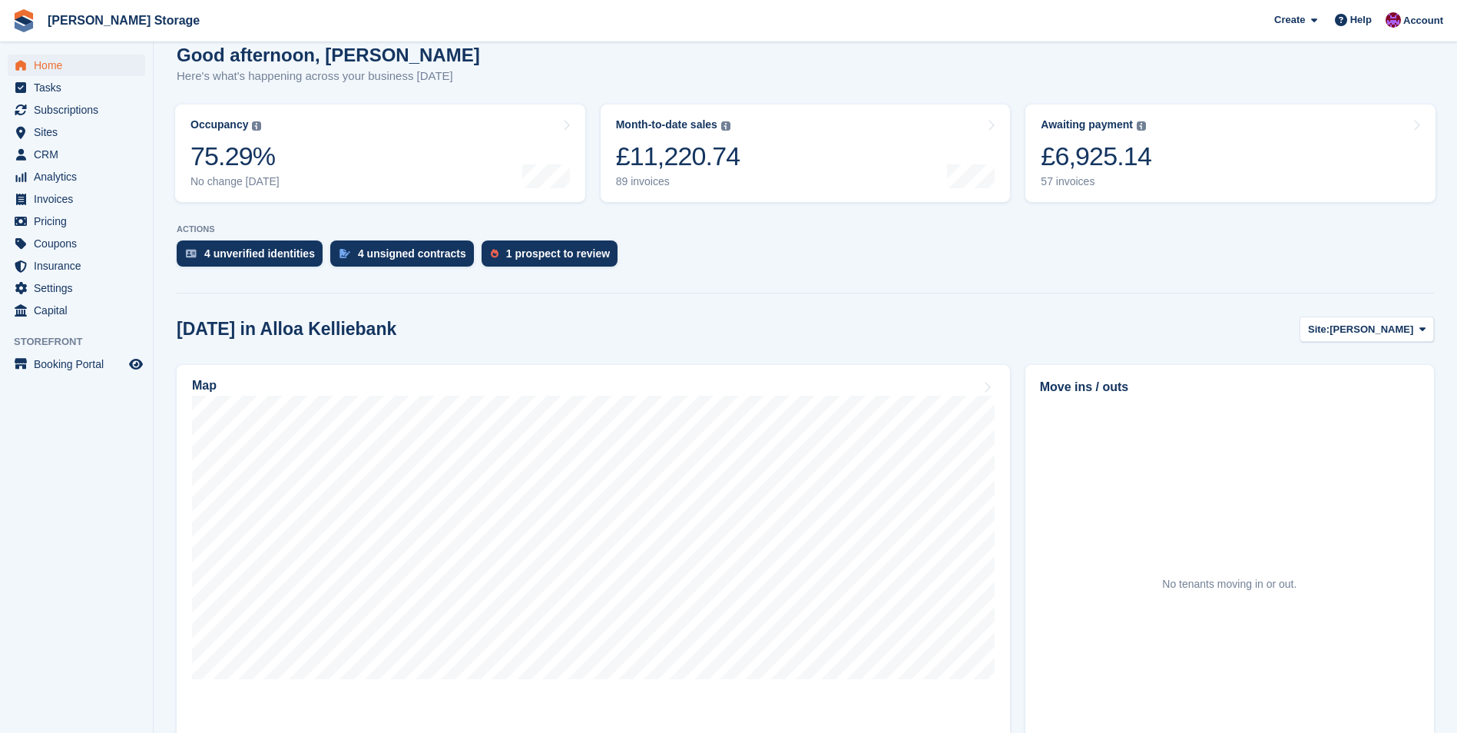
scroll to position [154, 0]
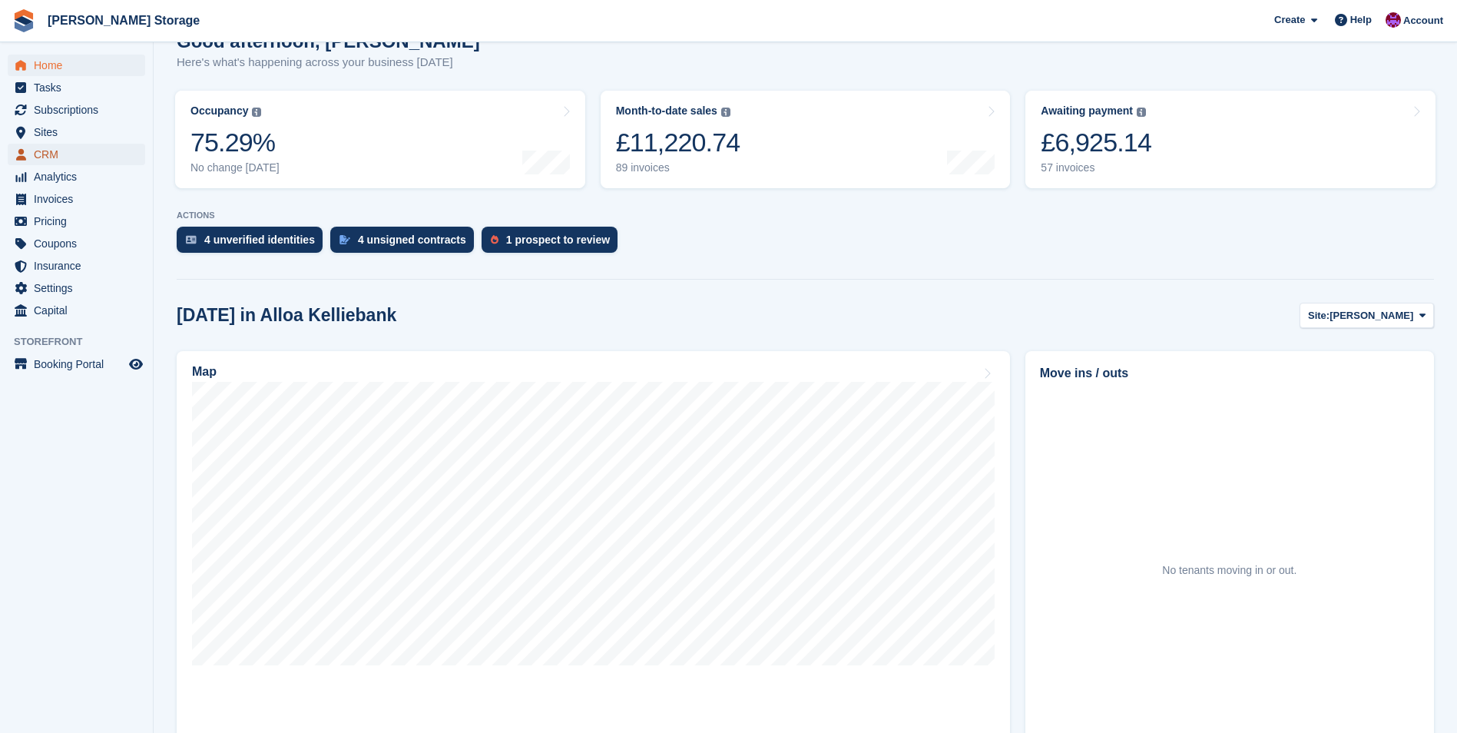
click at [61, 152] on span "CRM" at bounding box center [80, 155] width 92 height 22
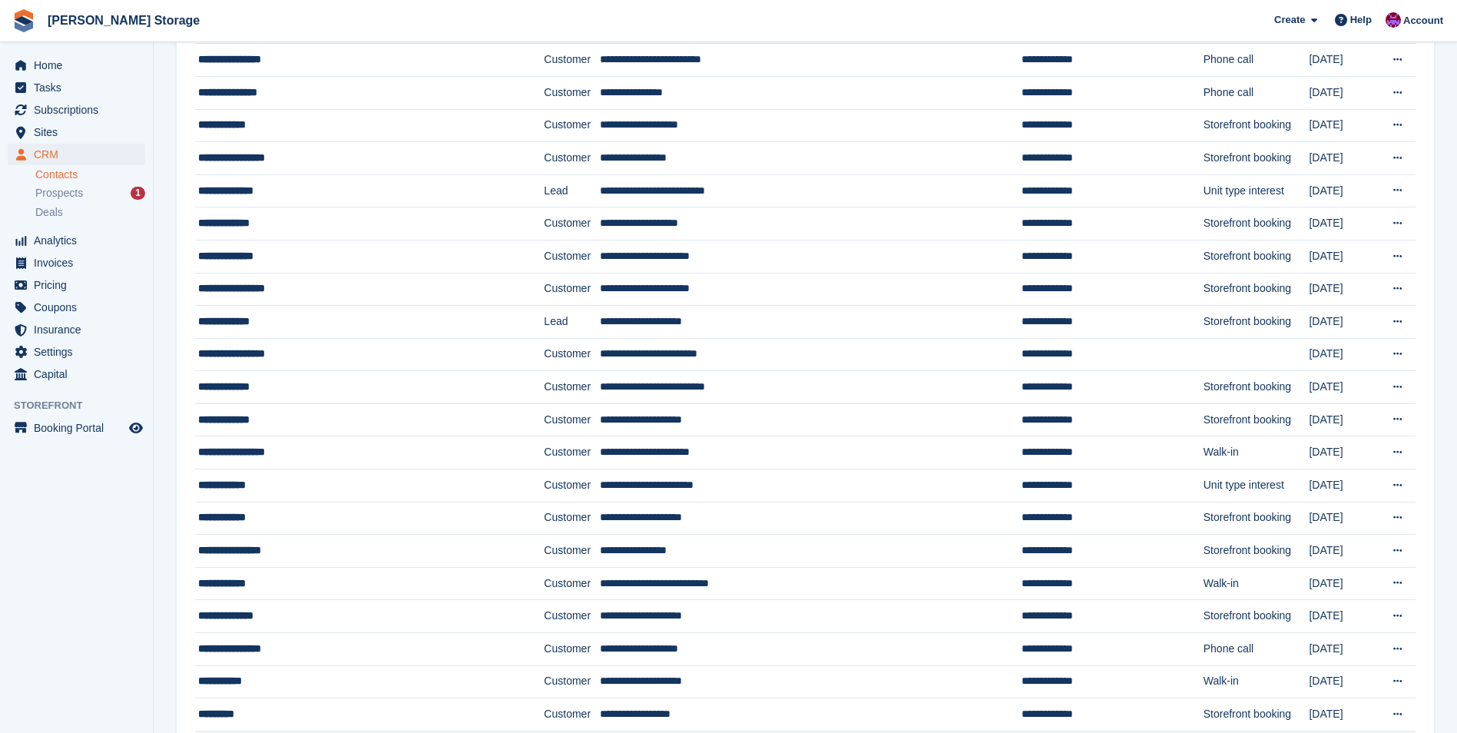
scroll to position [461, 0]
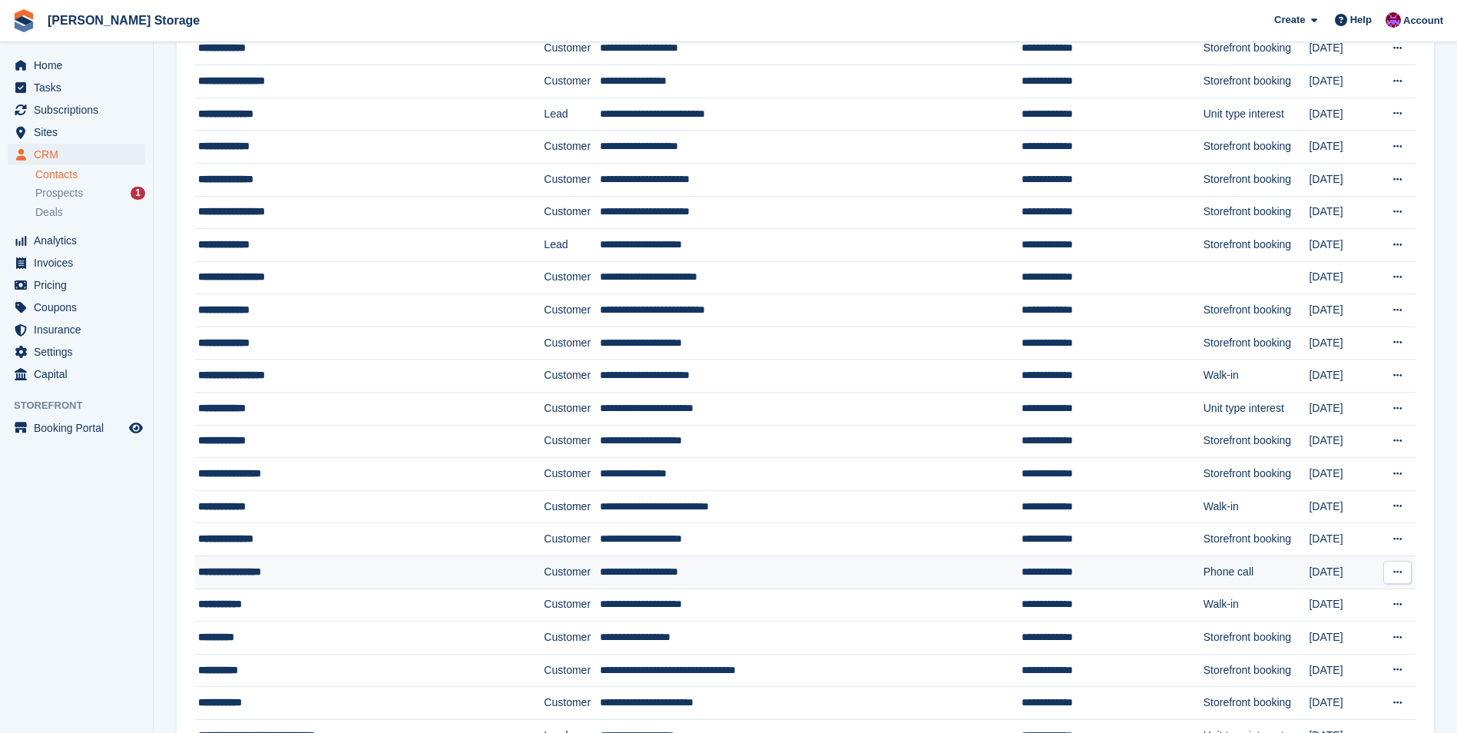
click at [778, 576] on td "**********" at bounding box center [811, 572] width 422 height 33
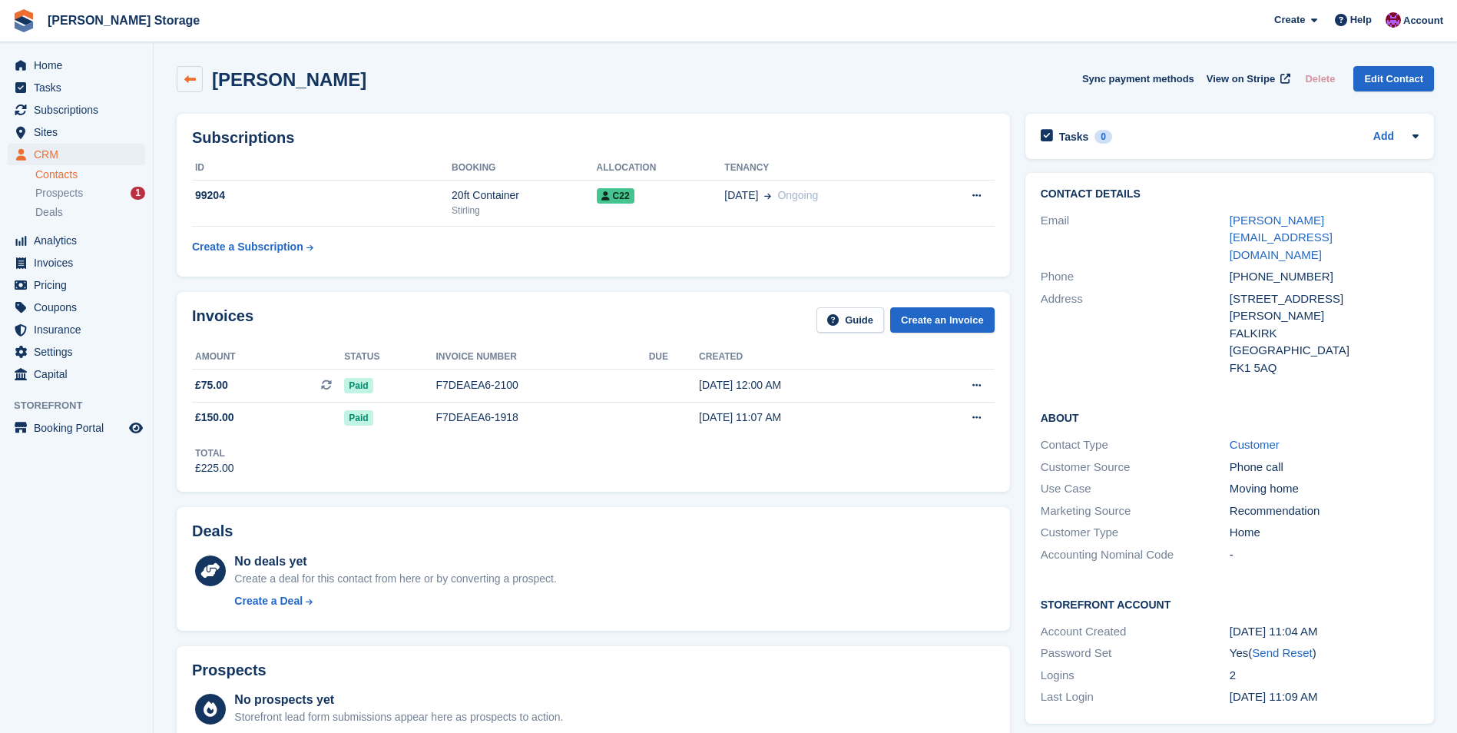
click at [189, 78] on icon at bounding box center [190, 80] width 12 height 12
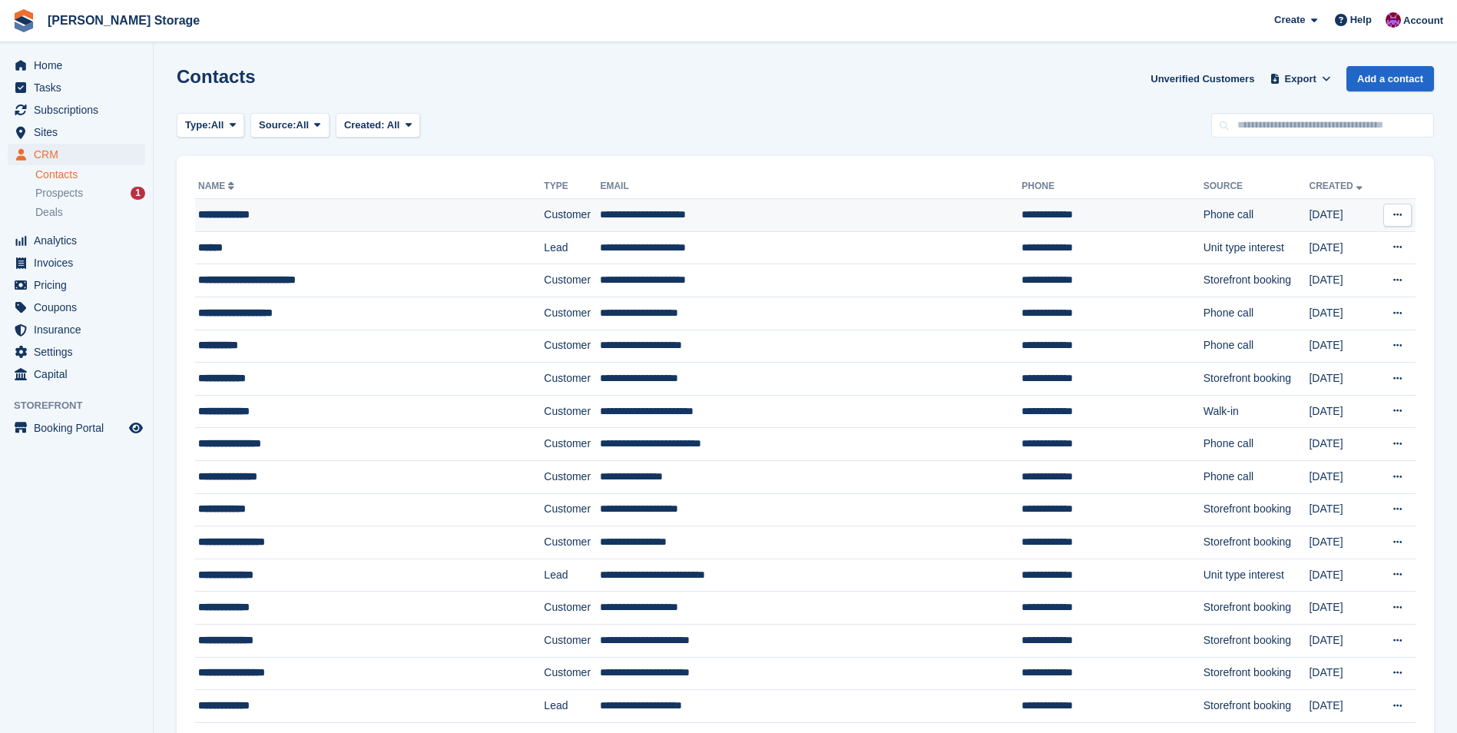
click at [306, 209] on div "**********" at bounding box center [341, 215] width 286 height 16
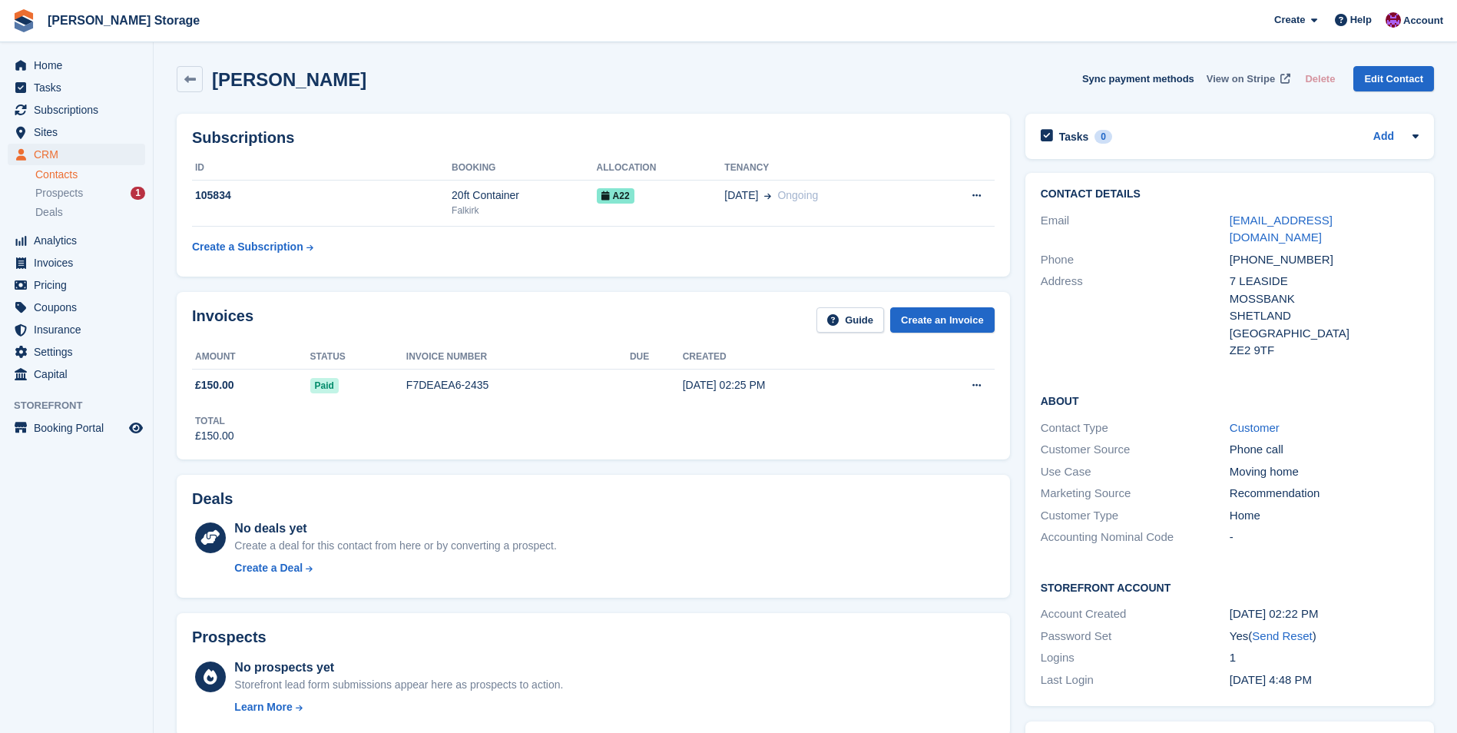
click at [1269, 81] on span "View on Stripe" at bounding box center [1240, 78] width 68 height 15
click at [30, 68] on link "Home" at bounding box center [76, 66] width 137 height 22
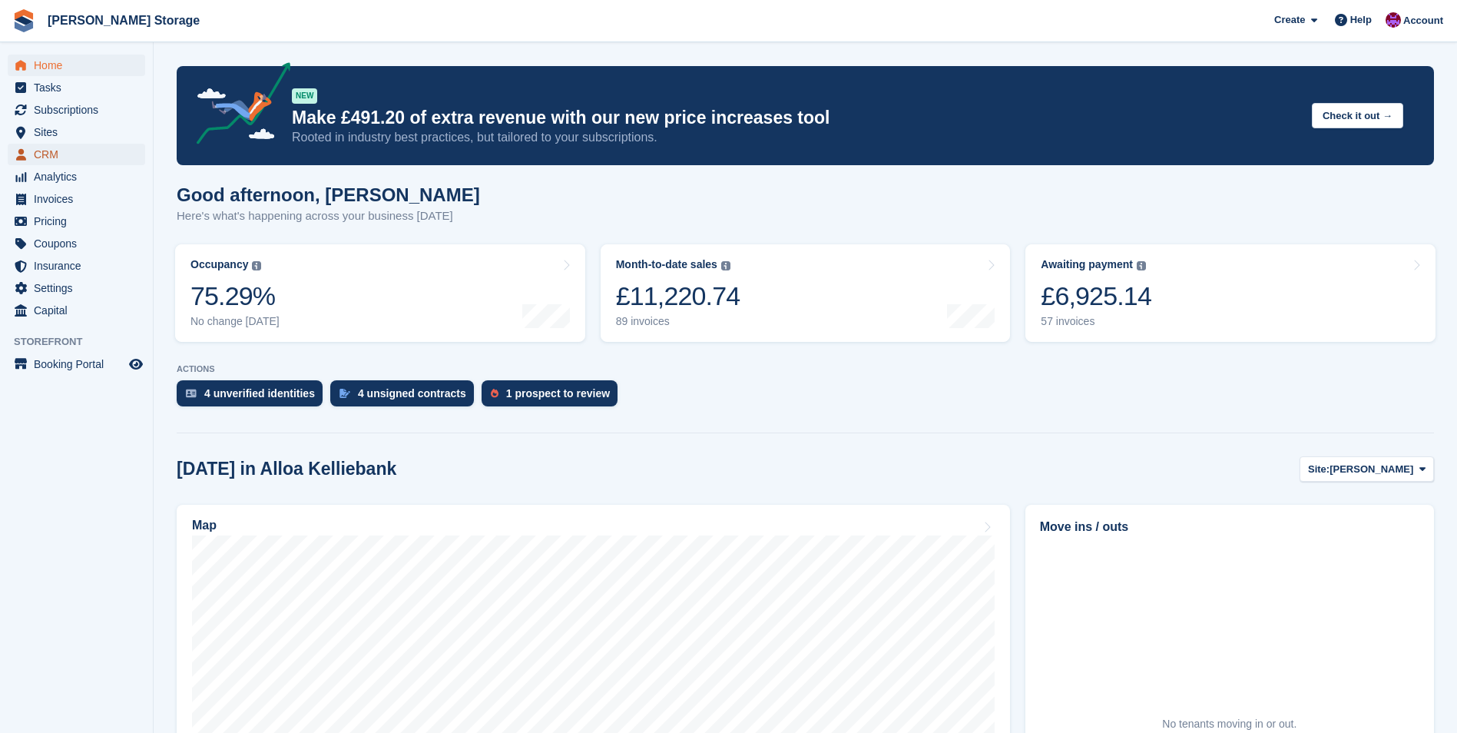
click at [36, 160] on span "CRM" at bounding box center [80, 155] width 92 height 22
